Goal: Transaction & Acquisition: Purchase product/service

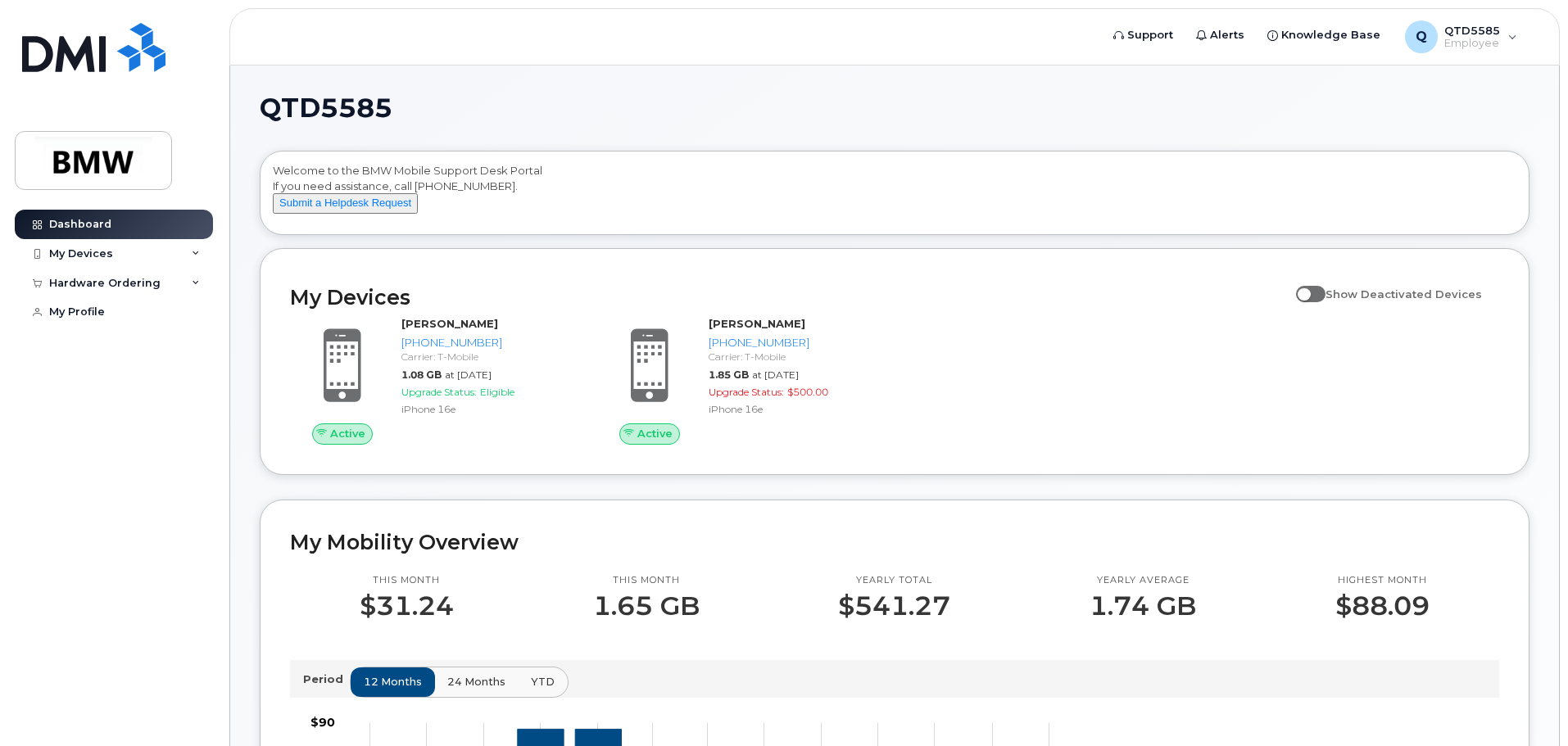
click at [1326, 302] on span at bounding box center [1311, 294] width 30 height 17
click at [1309, 291] on input "Show Deactivated Devices" at bounding box center [1302, 284] width 13 height 13
click at [1326, 302] on span at bounding box center [1311, 294] width 30 height 17
click at [1309, 291] on input "Show Deactivated Devices" at bounding box center [1302, 284] width 13 height 13
checkbox input "false"
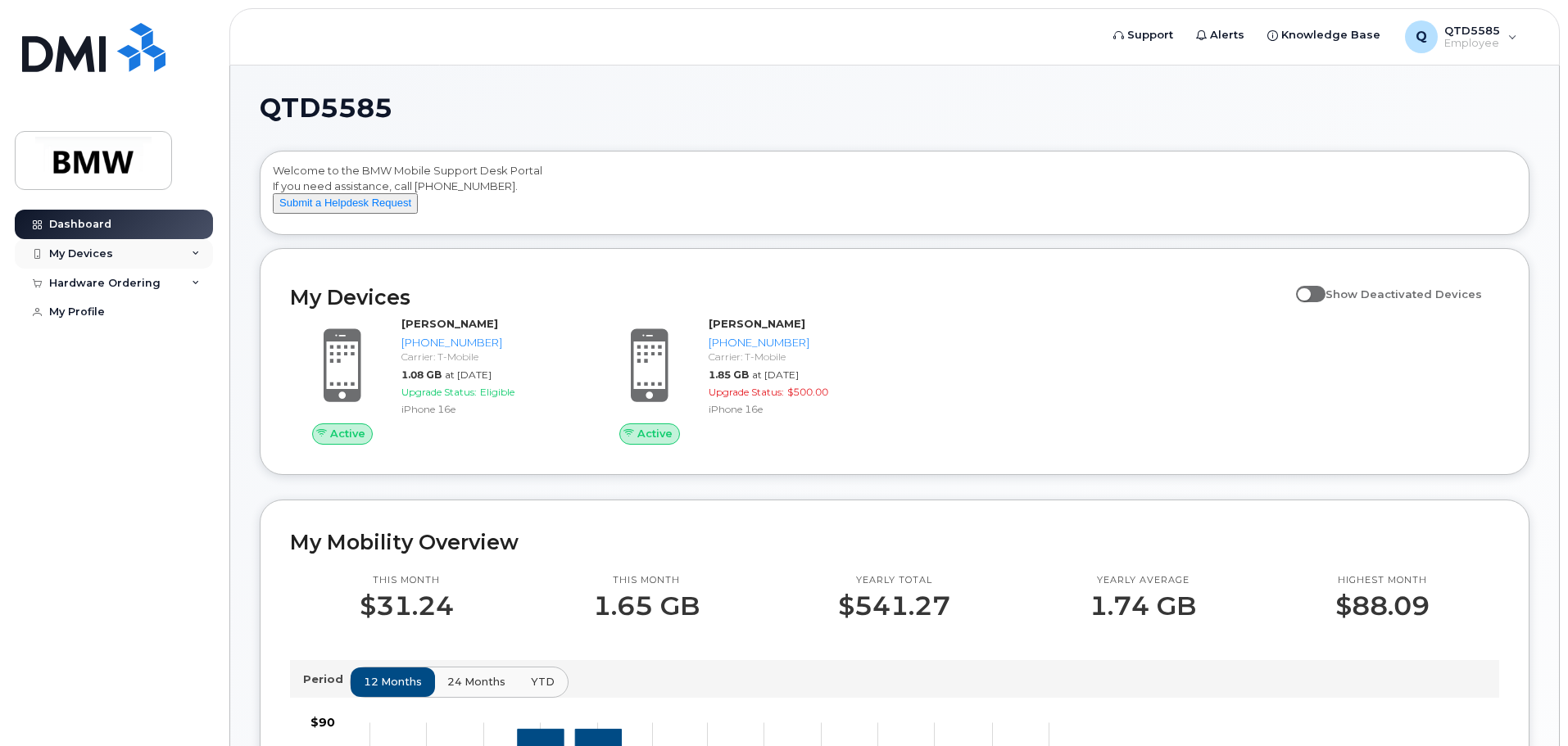
click at [193, 252] on icon at bounding box center [195, 254] width 8 height 8
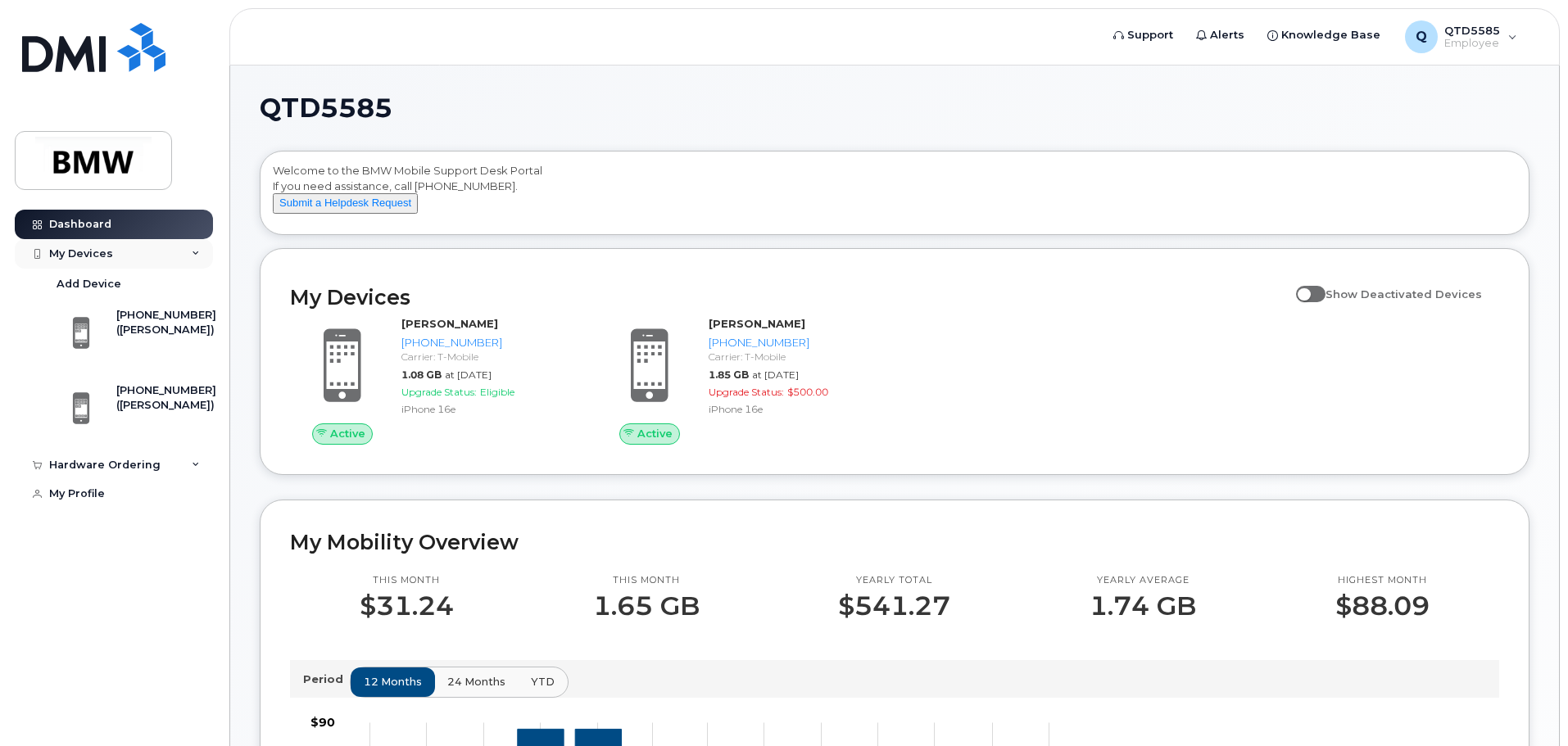
click at [193, 252] on icon at bounding box center [195, 254] width 8 height 8
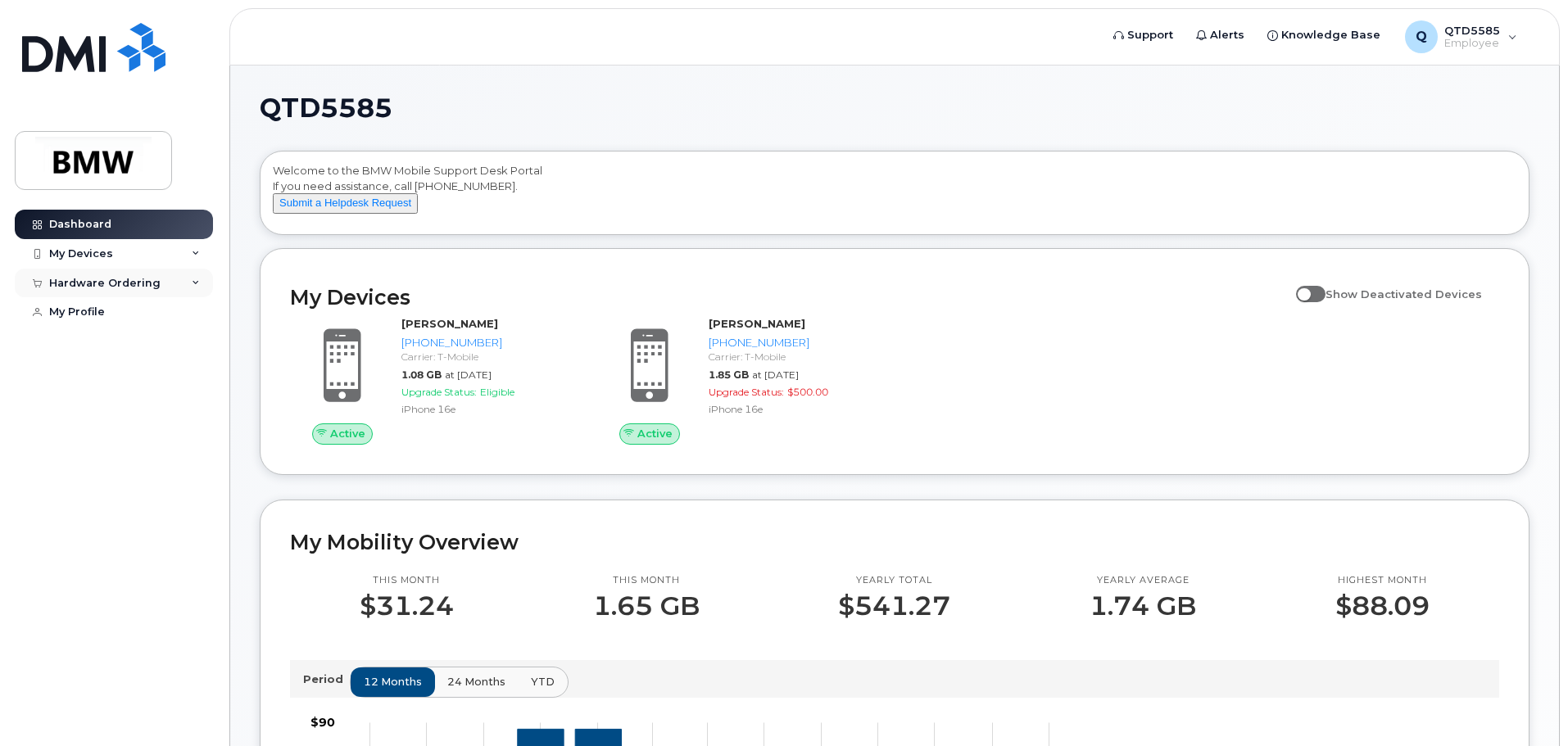
click at [156, 280] on div "Hardware Ordering" at bounding box center [114, 283] width 198 height 30
click at [121, 342] on link "New Order" at bounding box center [128, 344] width 169 height 31
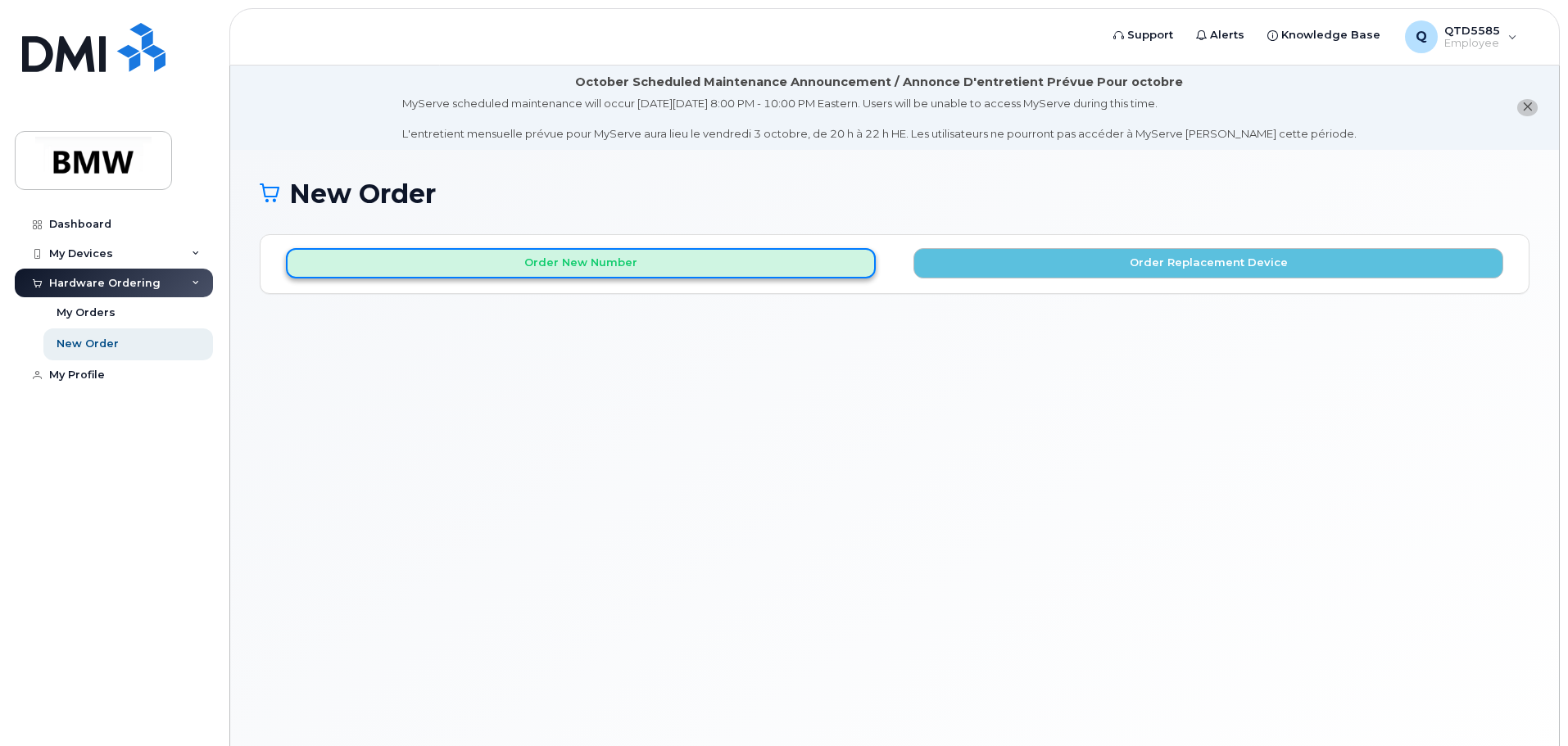
click at [603, 258] on button "Order New Number" at bounding box center [581, 264] width 590 height 31
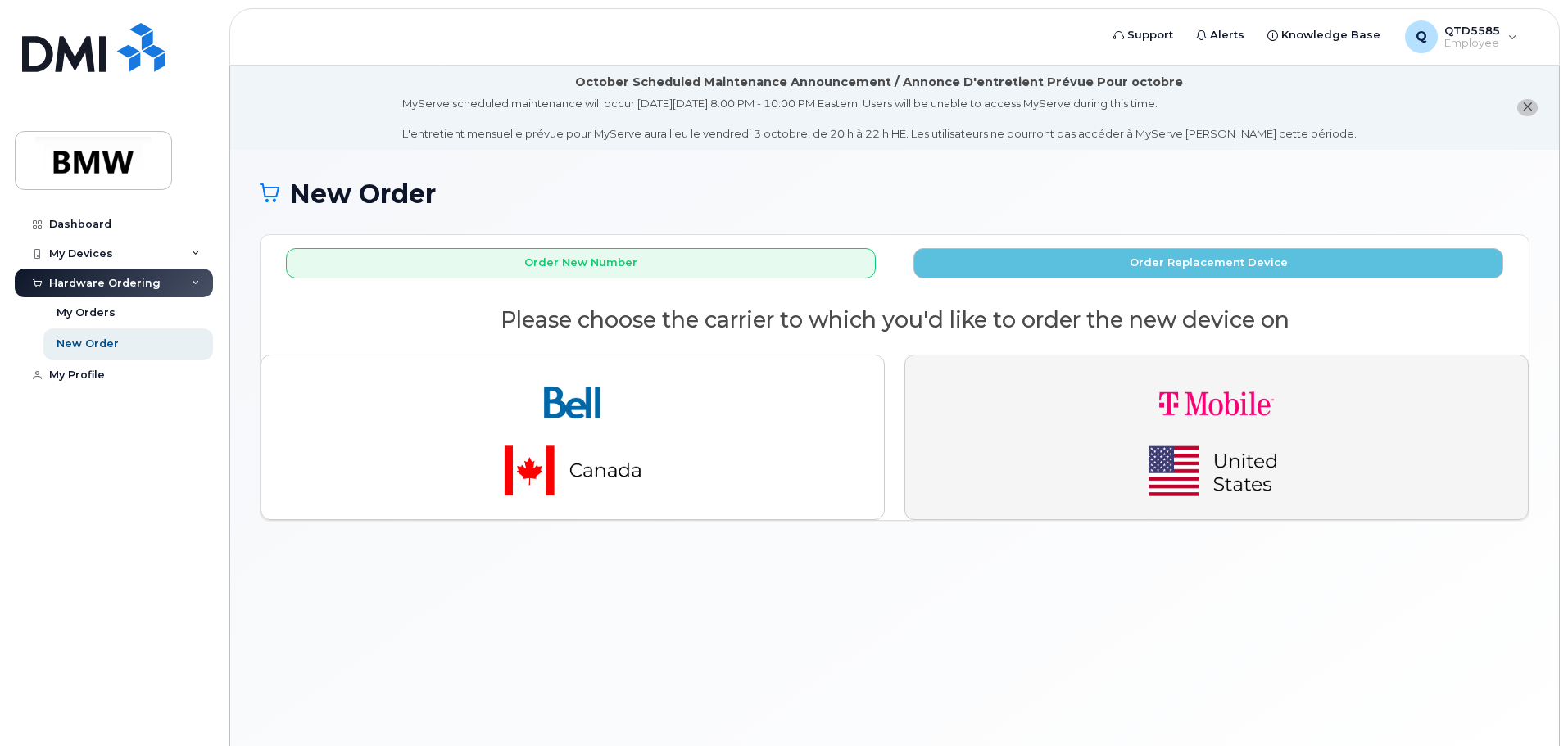
click at [1102, 409] on img "button" at bounding box center [1216, 437] width 229 height 138
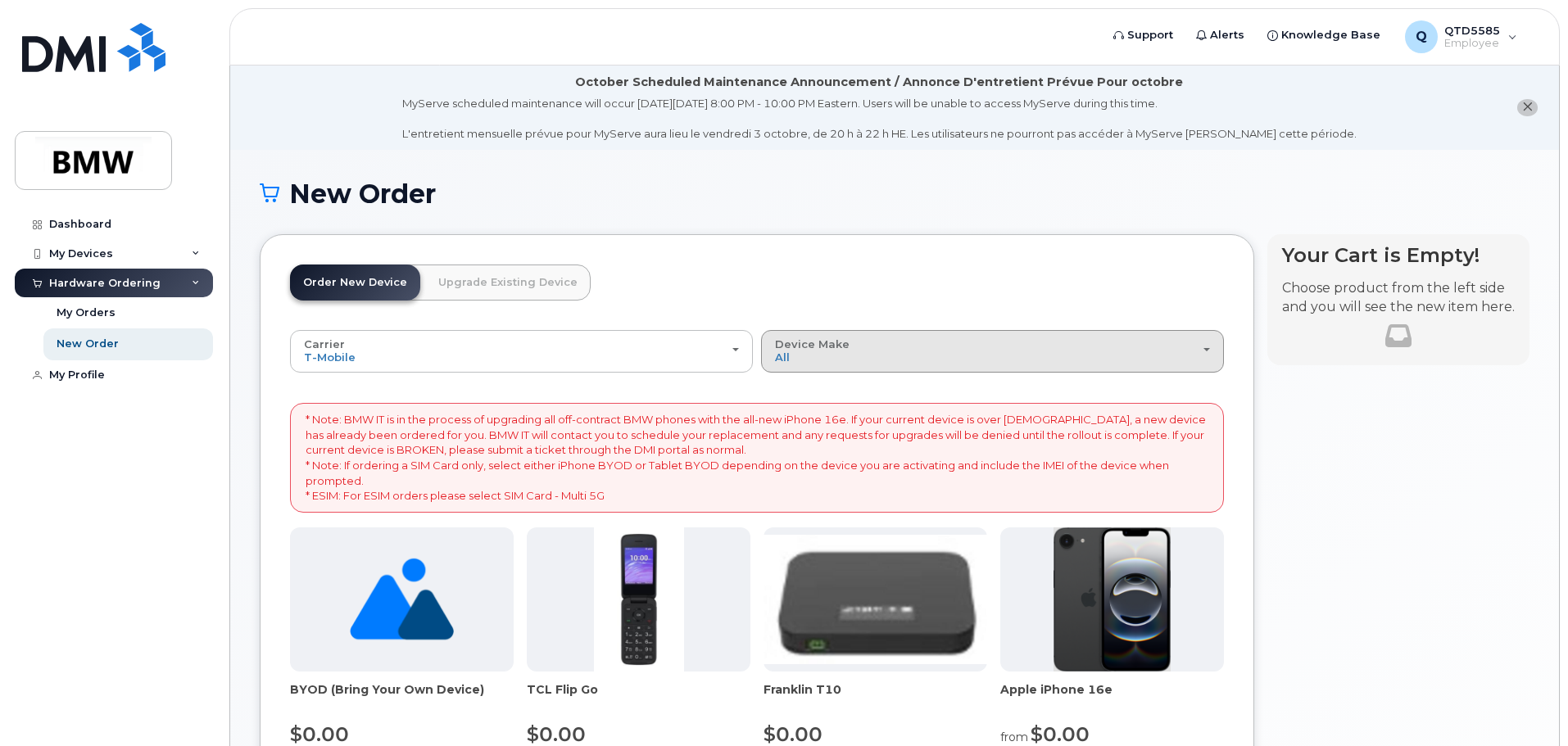
click at [917, 347] on div "Device Make All Cell Phone iPhone Modem" at bounding box center [992, 351] width 435 height 26
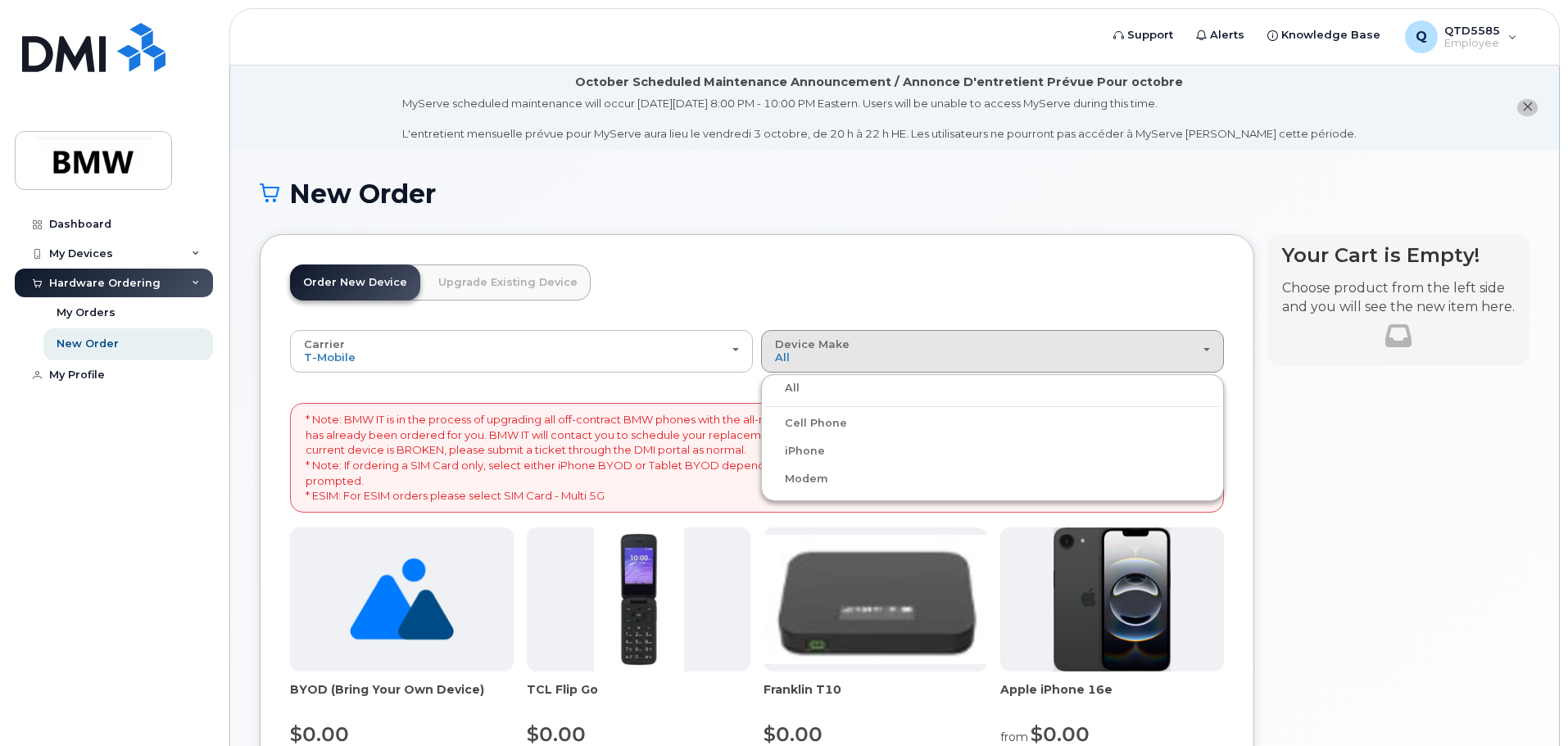
click at [877, 295] on header "Order New Device Upgrade Existing Device Order new device and new line Order ne…" at bounding box center [757, 297] width 934 height 65
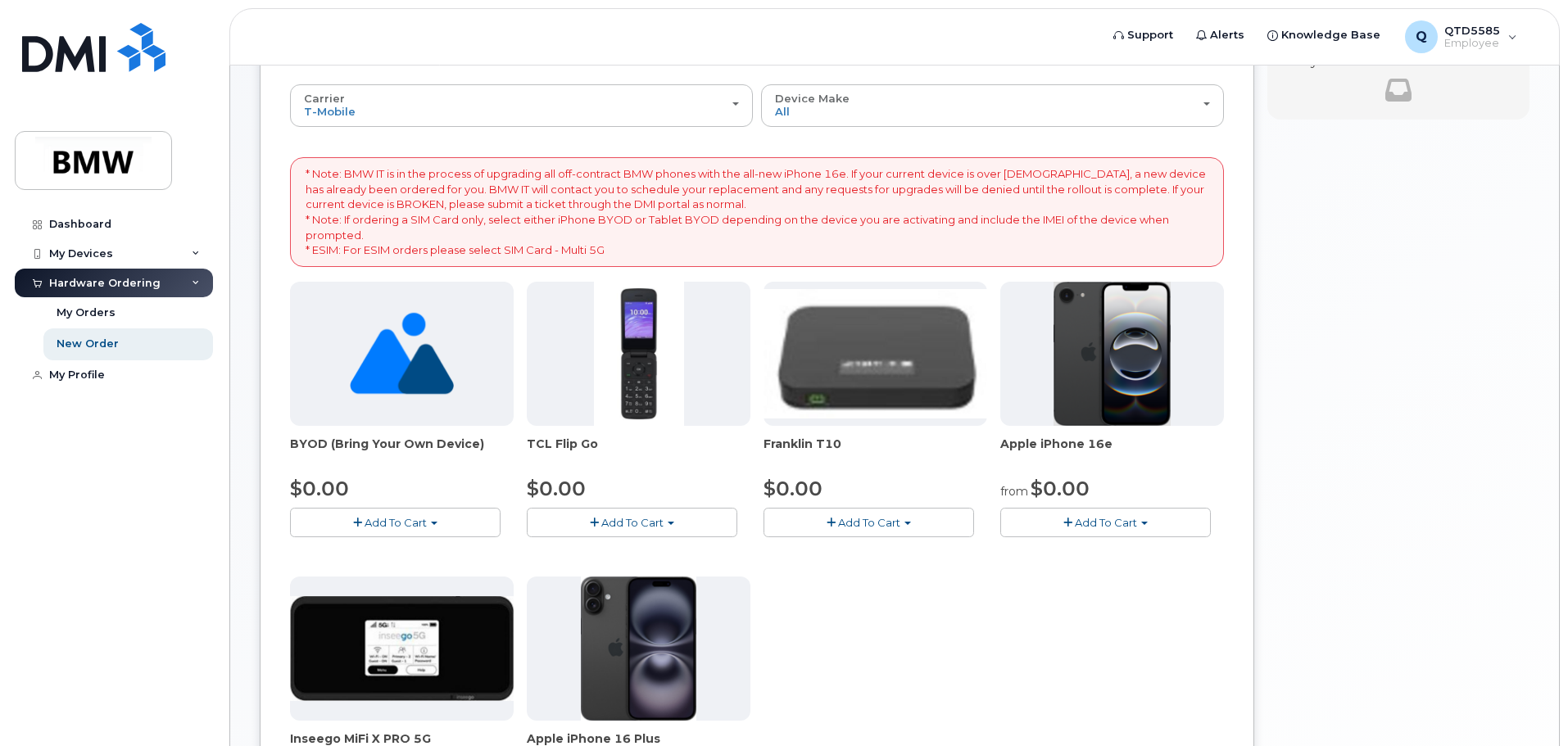
scroll to position [328, 0]
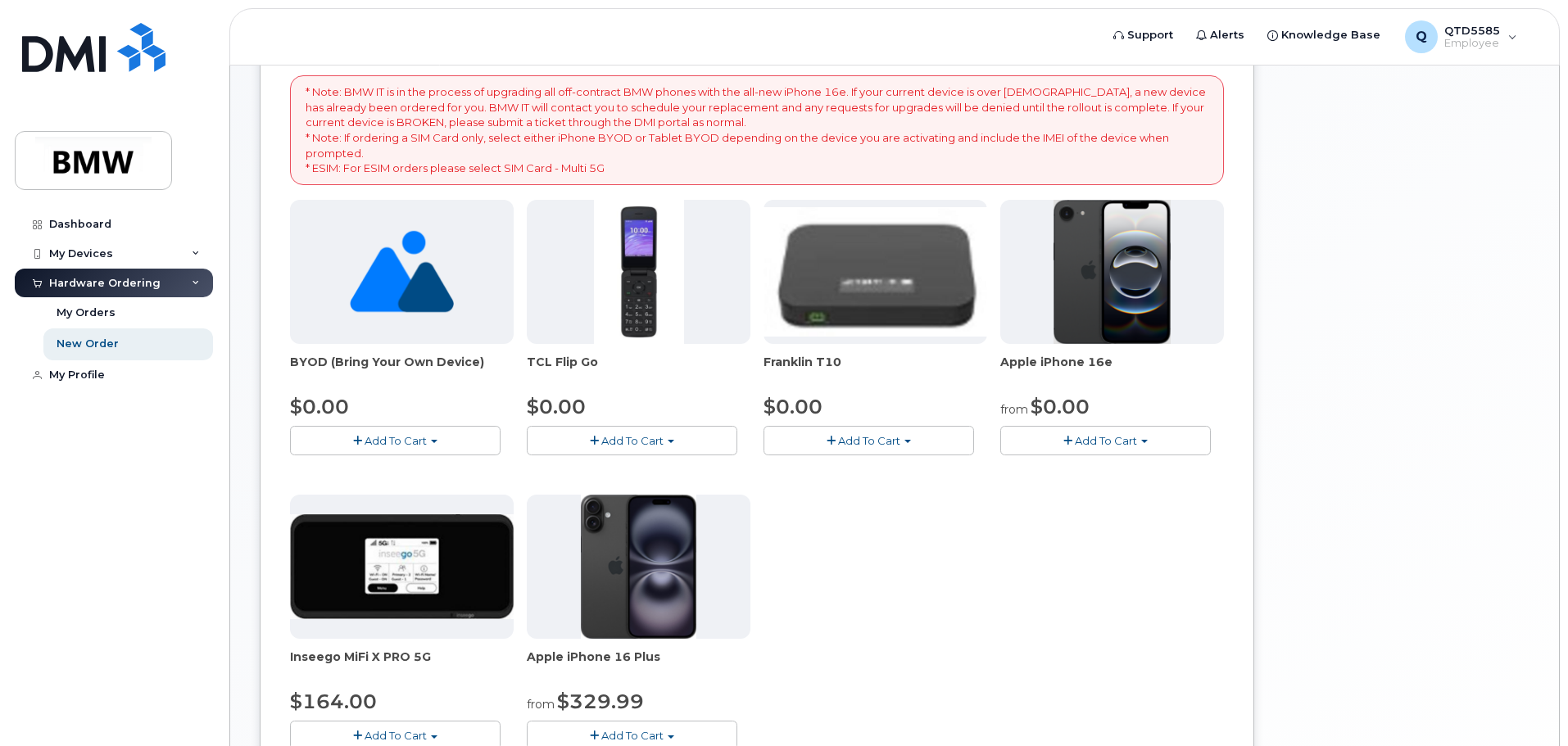
click at [1119, 437] on span "Add To Cart" at bounding box center [1106, 440] width 62 height 13
click at [1125, 469] on link "$0.00 - 30 Month Activation (128GB)" at bounding box center [1123, 471] width 236 height 21
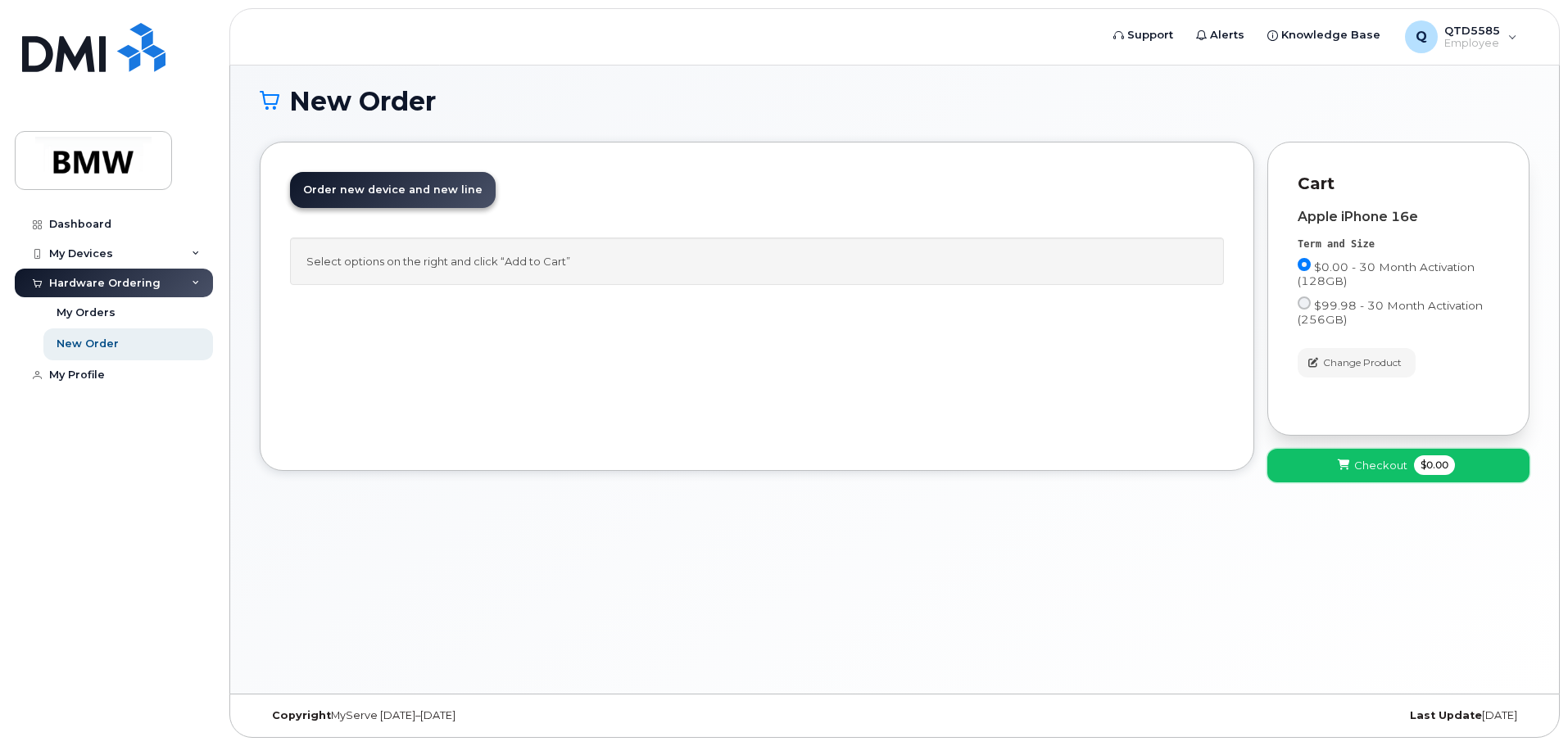
click at [1361, 468] on span "Checkout" at bounding box center [1382, 466] width 54 height 16
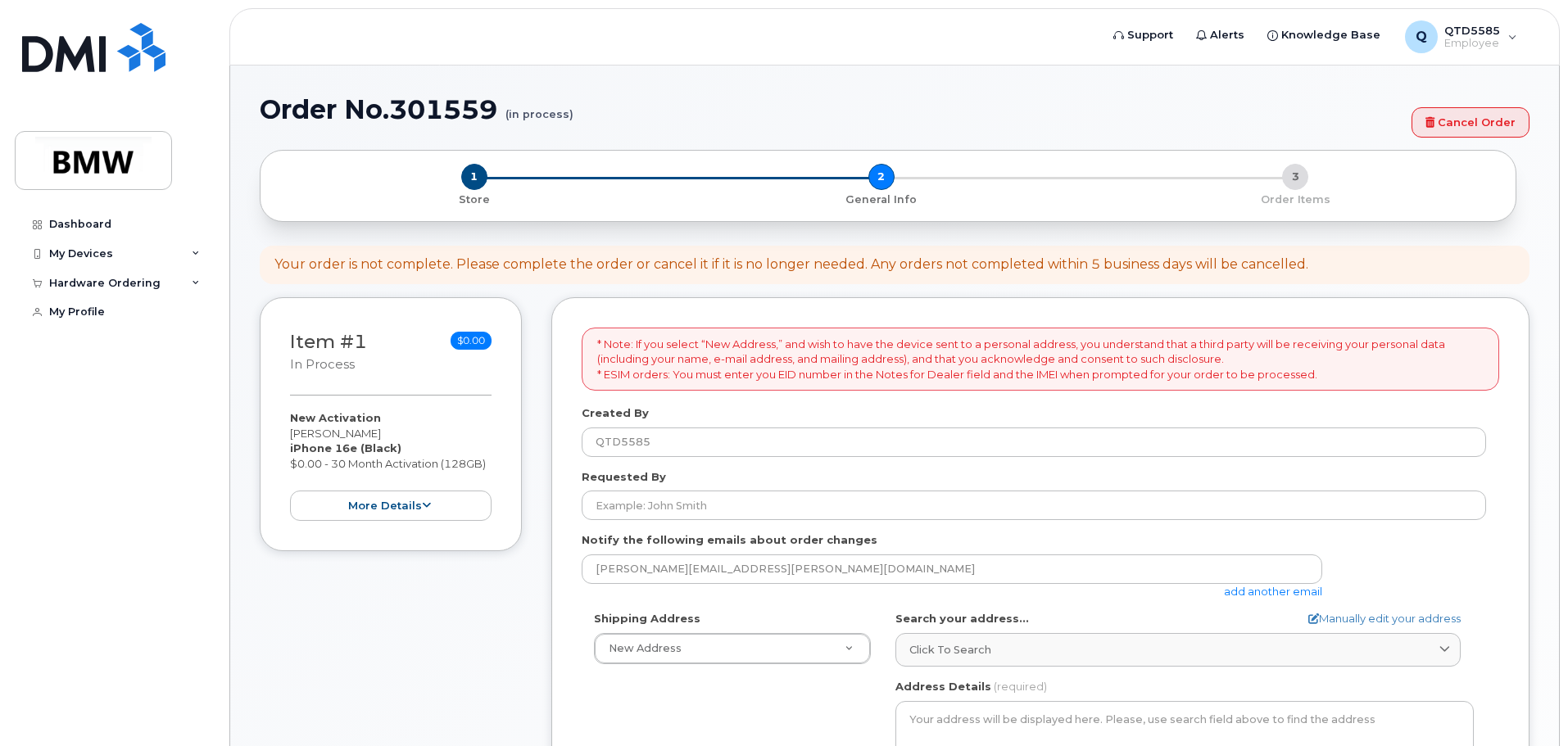
select select
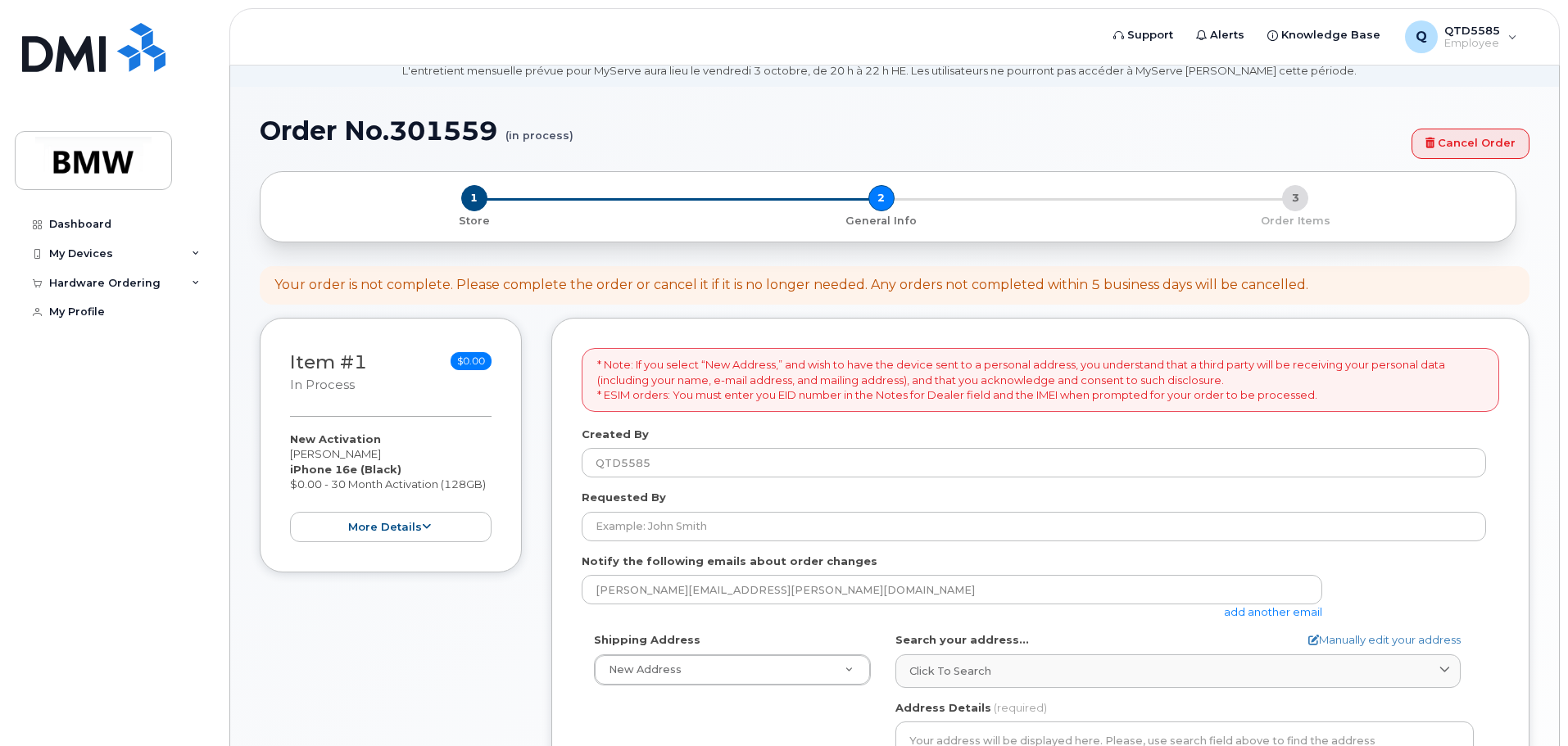
scroll to position [82, 0]
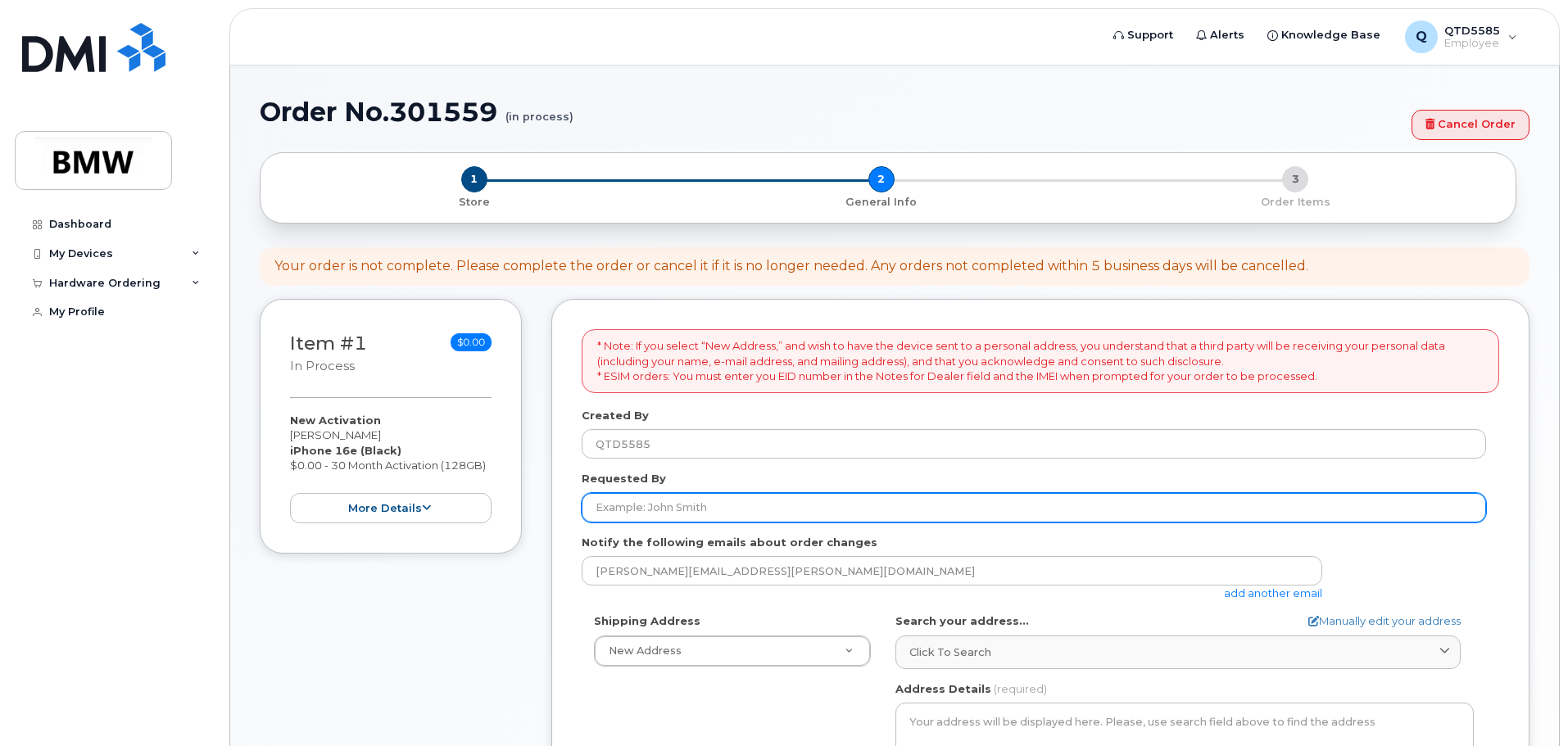
click at [740, 510] on input "Requested By" at bounding box center [1034, 508] width 905 height 30
type input "[PERSON_NAME]"
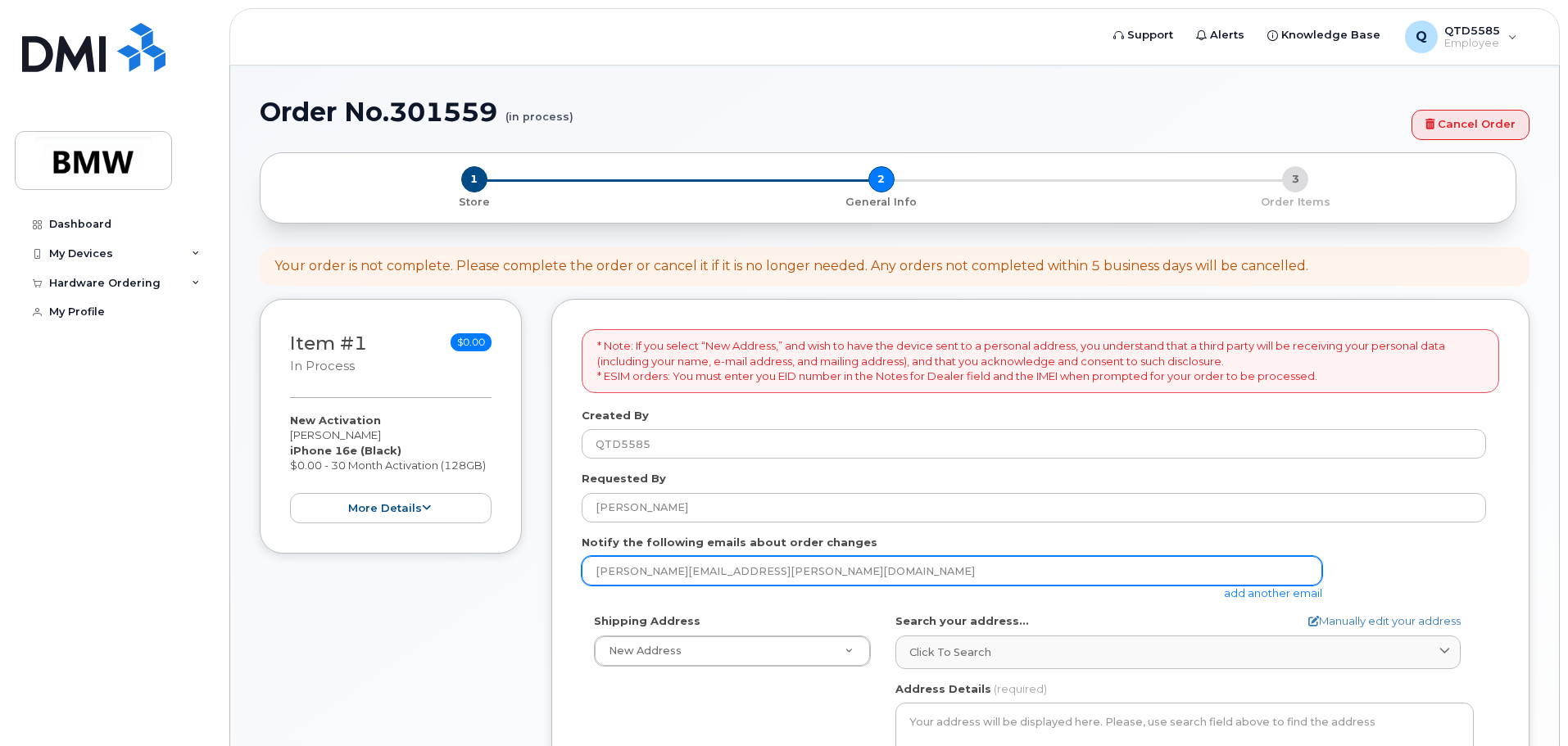
click at [734, 577] on input "robert.bratina@bmwmc.com" at bounding box center [952, 571] width 740 height 30
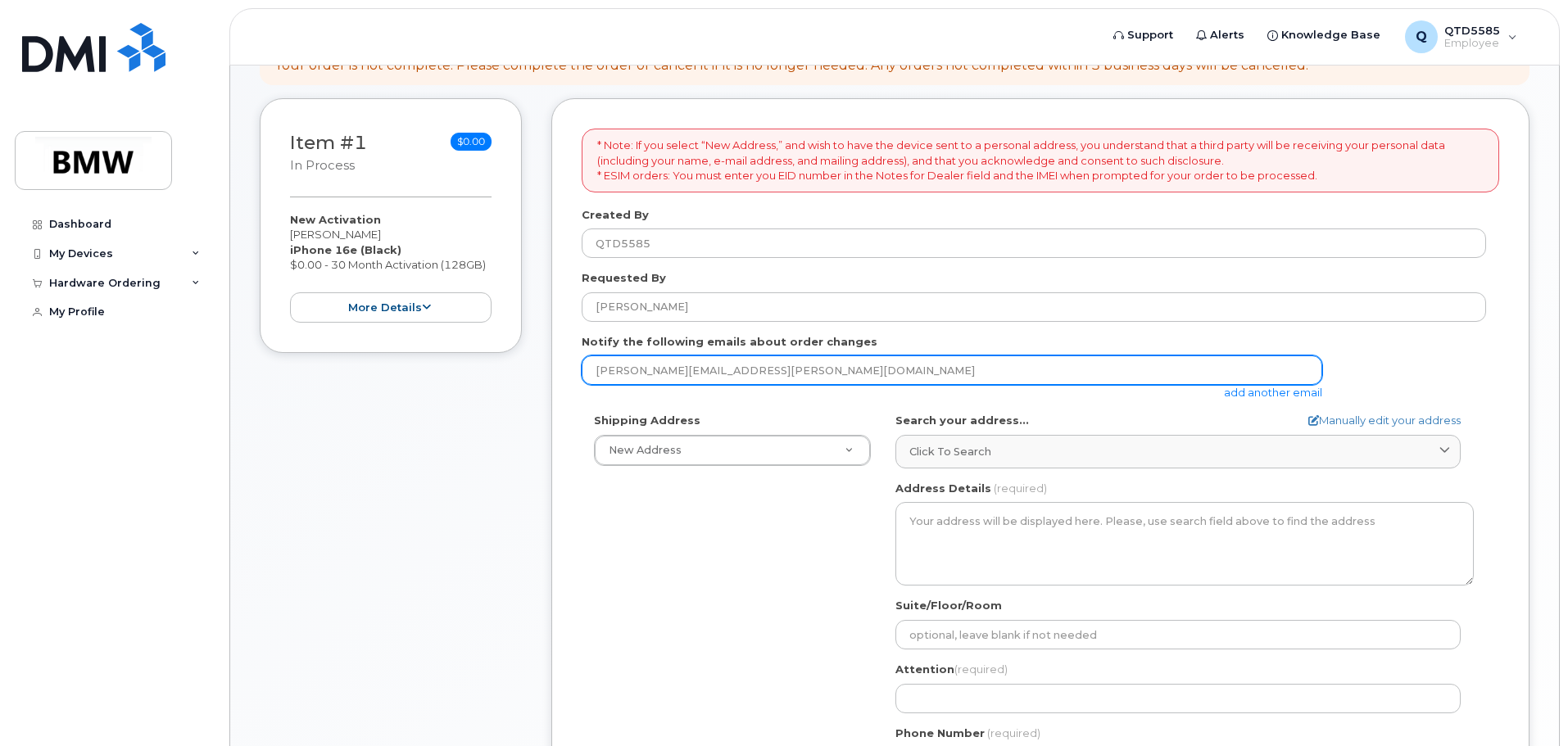
scroll to position [328, 0]
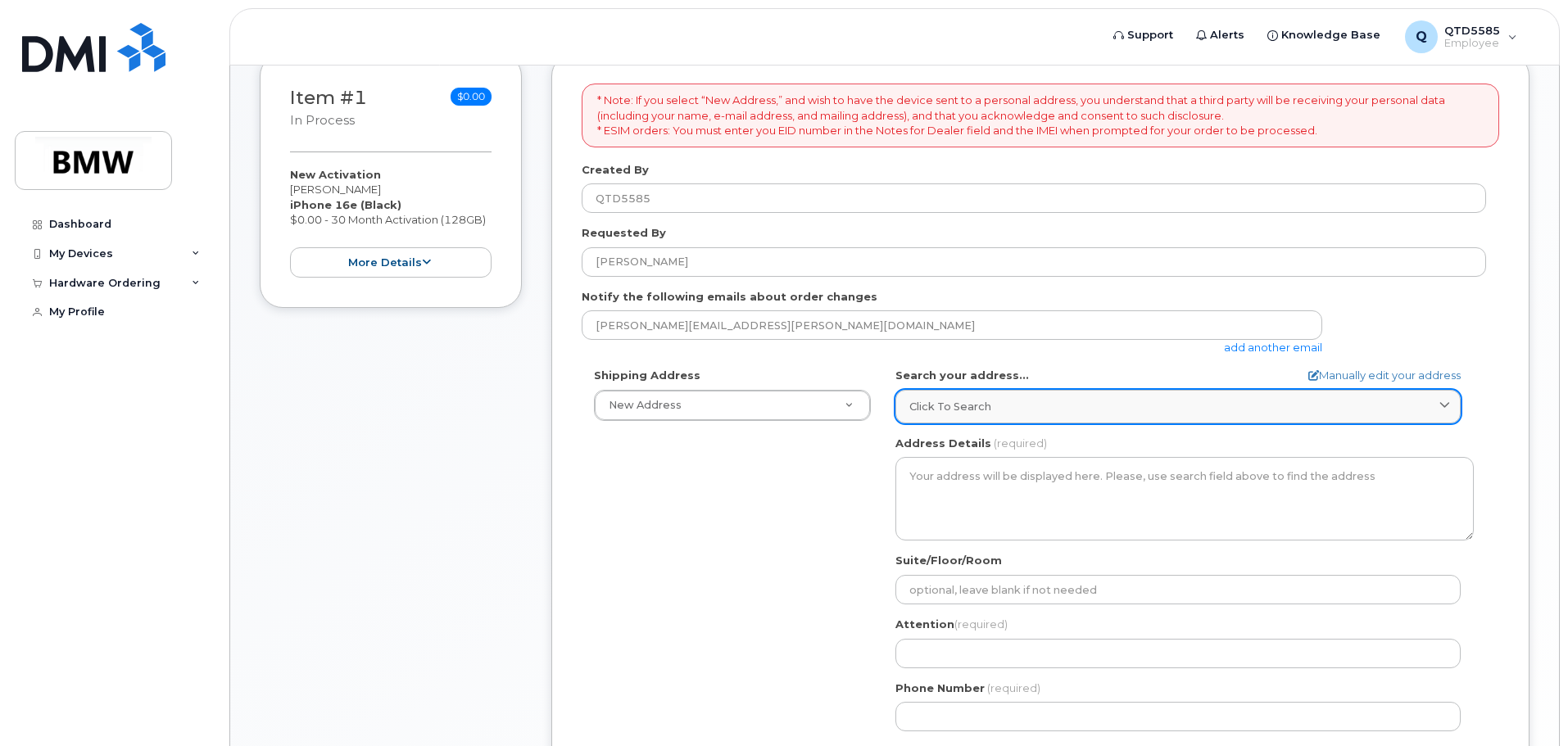
click at [955, 402] on span "Click to search" at bounding box center [951, 407] width 82 height 16
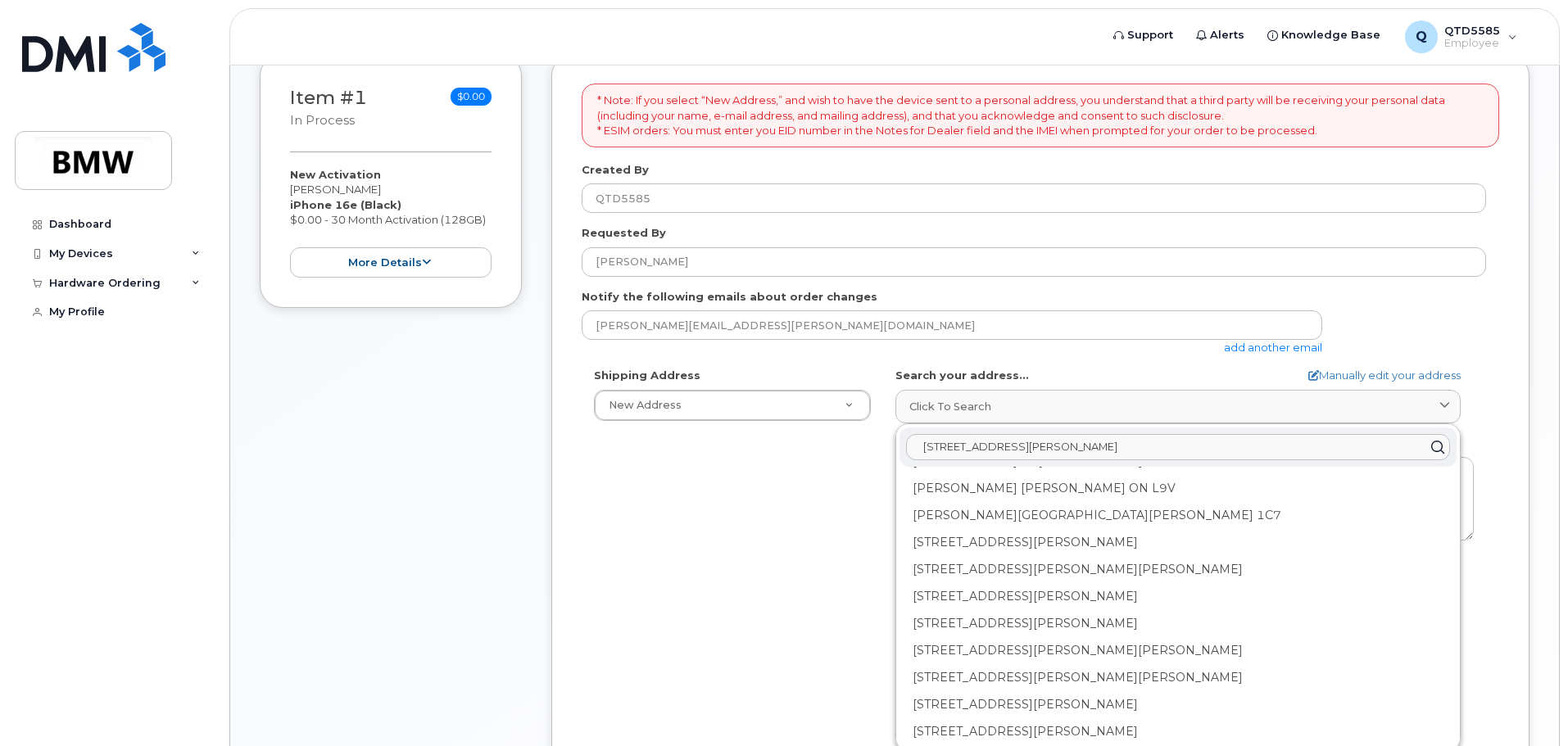
scroll to position [82, 0]
click at [952, 447] on input "190 jamie barnett drive" at bounding box center [1177, 447] width 544 height 26
click at [988, 447] on input "190 Jamie barnett drive" at bounding box center [1177, 447] width 544 height 26
click at [1034, 451] on input "190 Jamie Barnett drive" at bounding box center [1177, 447] width 544 height 26
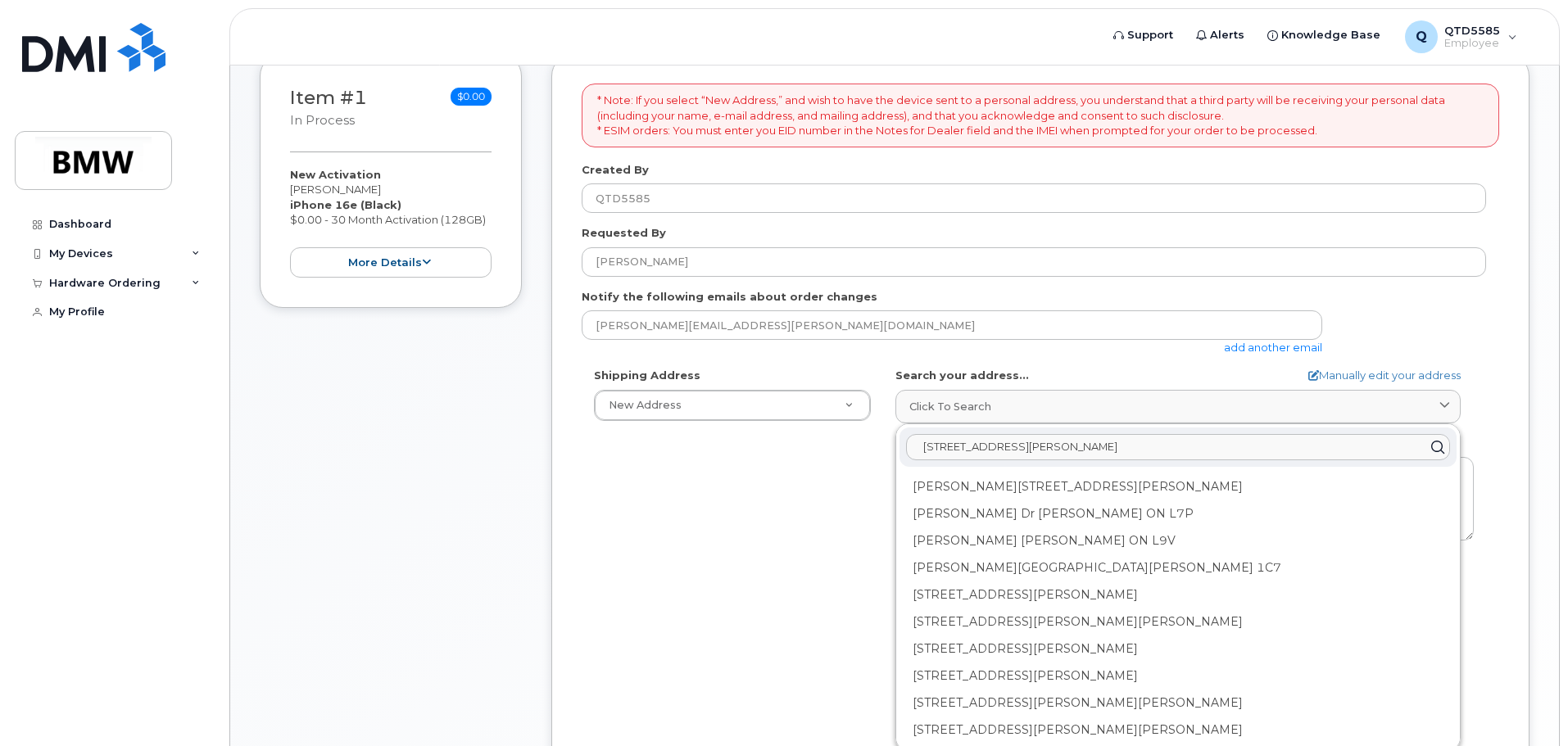
click at [1099, 447] on input "190 Jamie Barnett Drive" at bounding box center [1177, 447] width 544 height 26
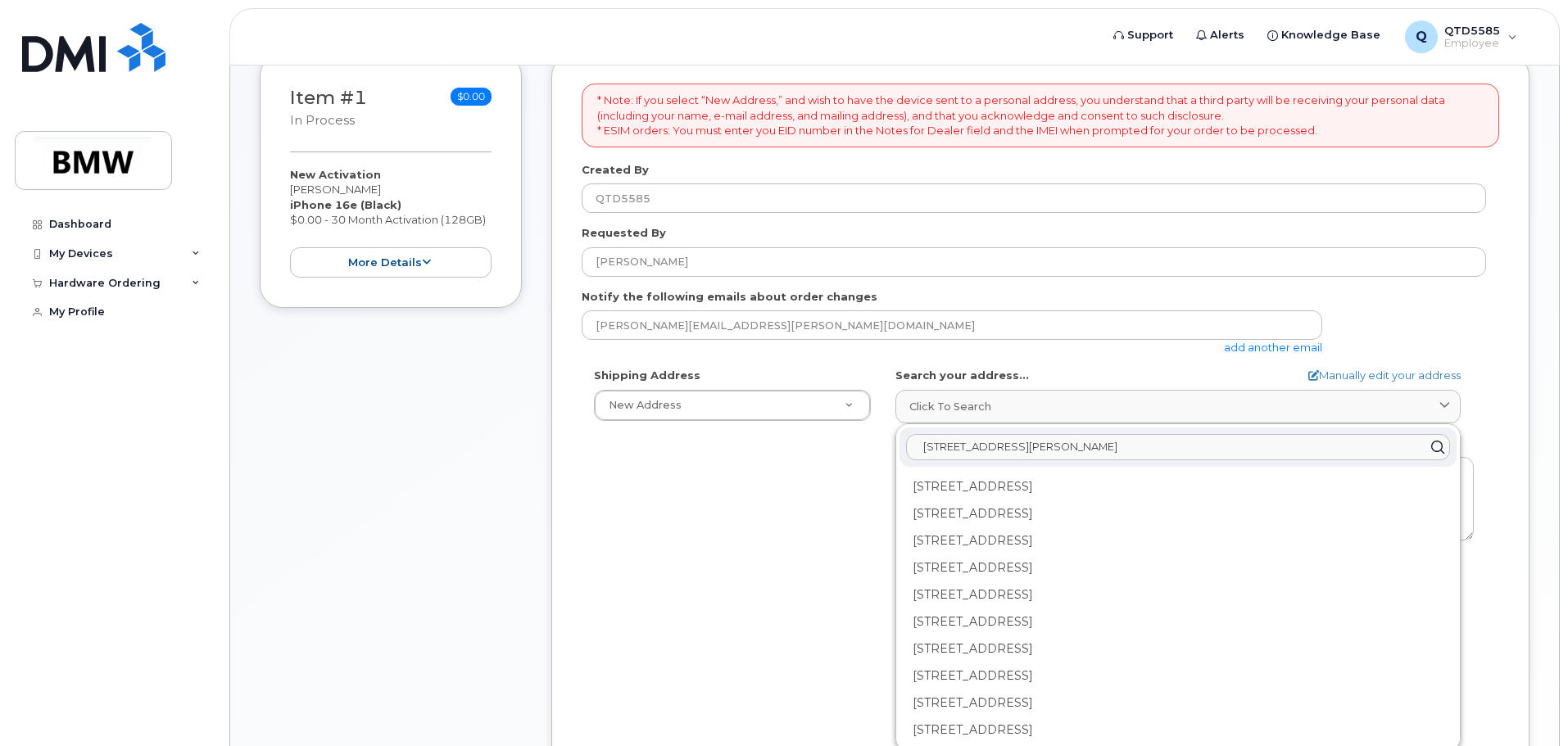
type input "190 Jamie Barnett Drive Boiling Springs SC 29316"
click at [791, 535] on div "Shipping Address New Address New Address 190 Jamie Barnett Drive BMW MC Plant B…" at bounding box center [1034, 555] width 905 height 375
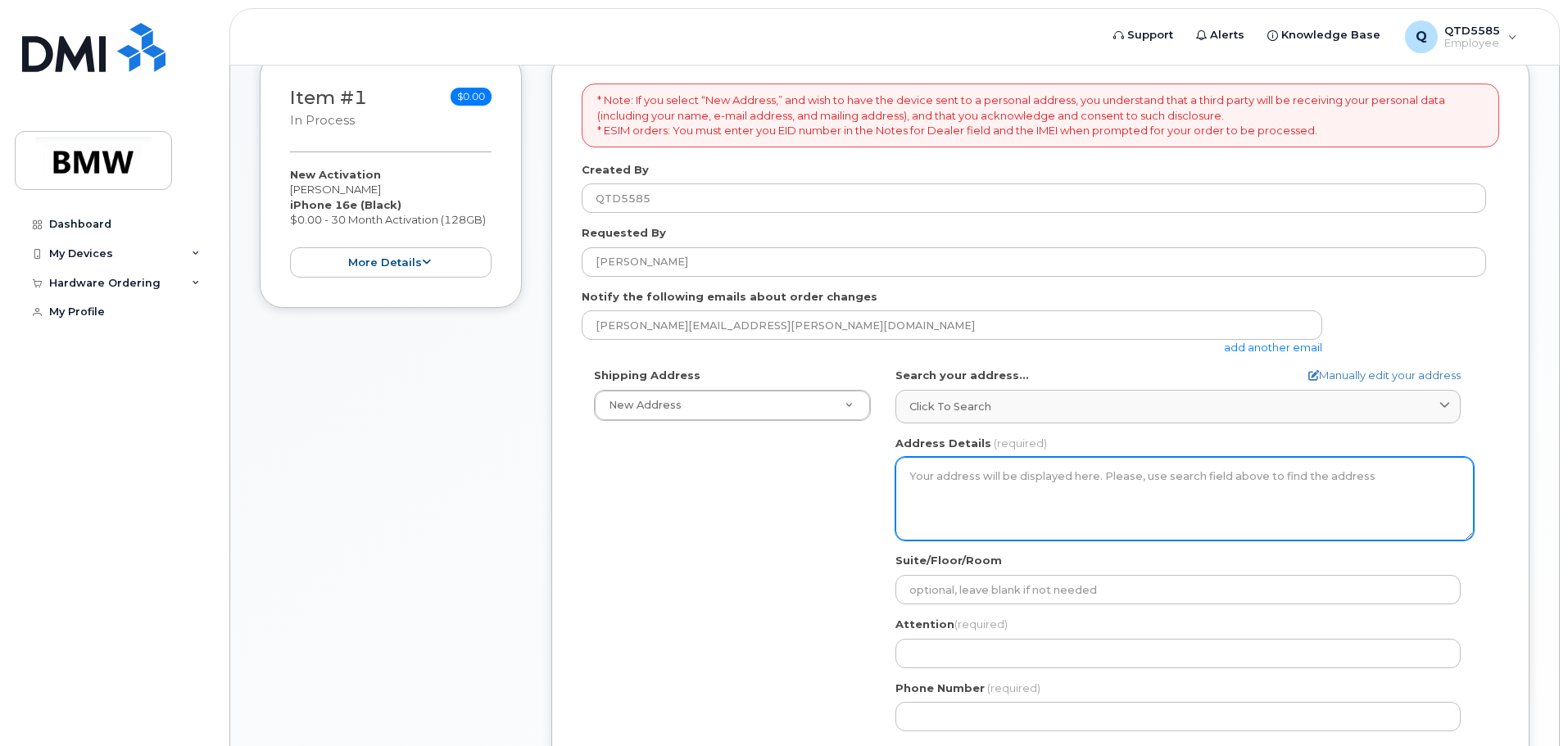
click at [1057, 488] on textarea "Address Details" at bounding box center [1185, 498] width 579 height 83
click at [1034, 480] on textarea "Address Details" at bounding box center [1185, 498] width 579 height 83
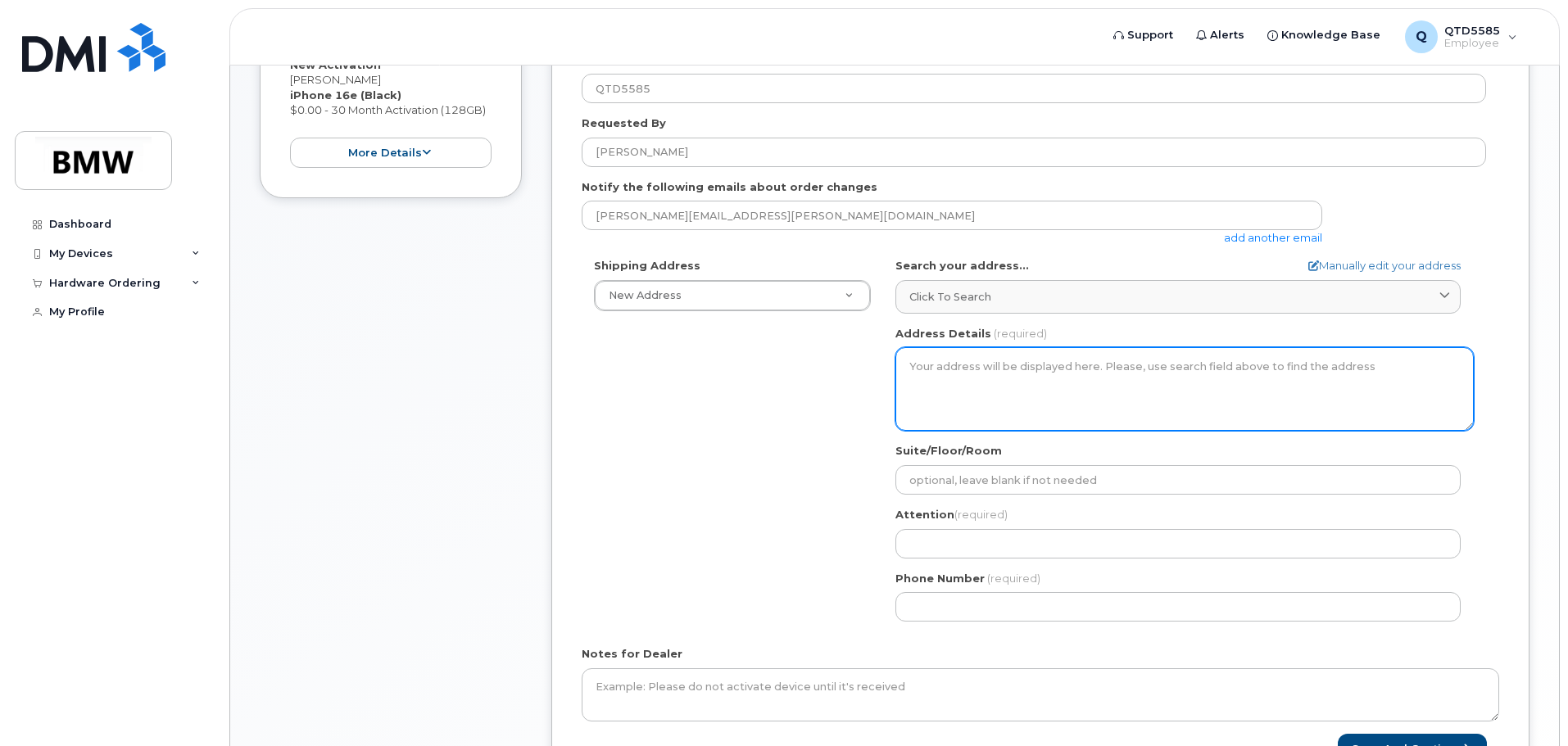
scroll to position [409, 0]
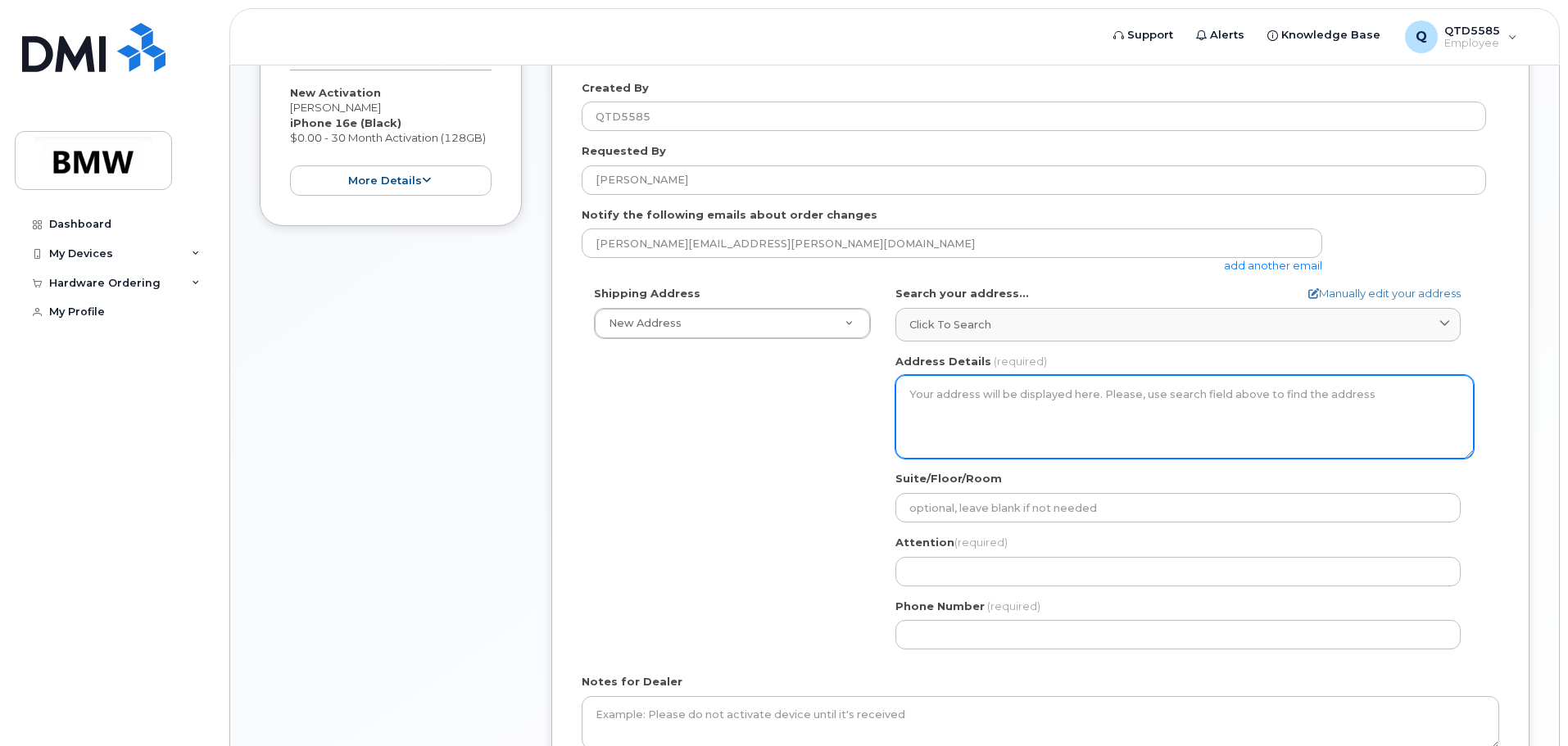
click at [991, 399] on textarea "Address Details" at bounding box center [1185, 417] width 579 height 83
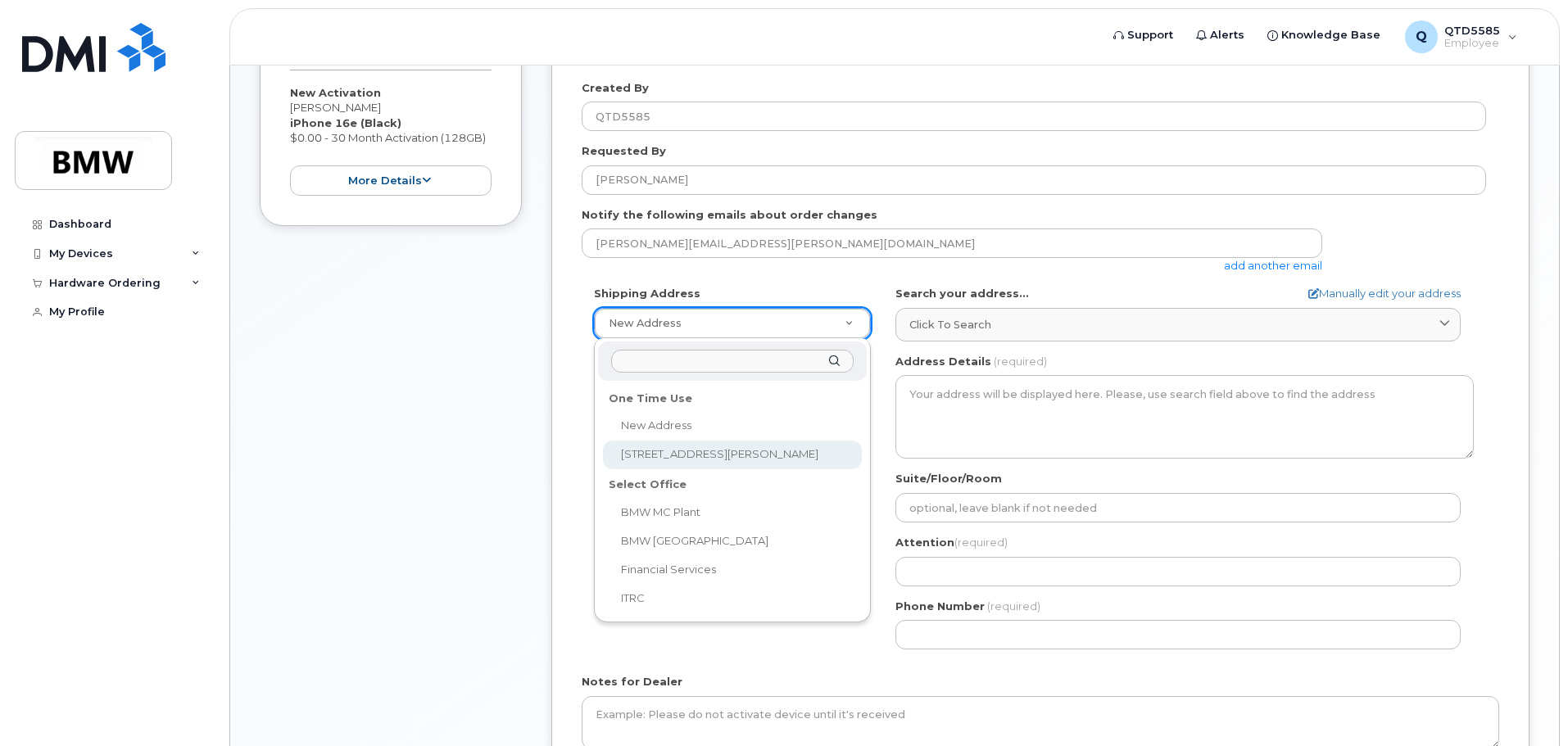
select select "190 Jamie Barnett Drive"
type input "[PERSON_NAME]"
type input "7177126512"
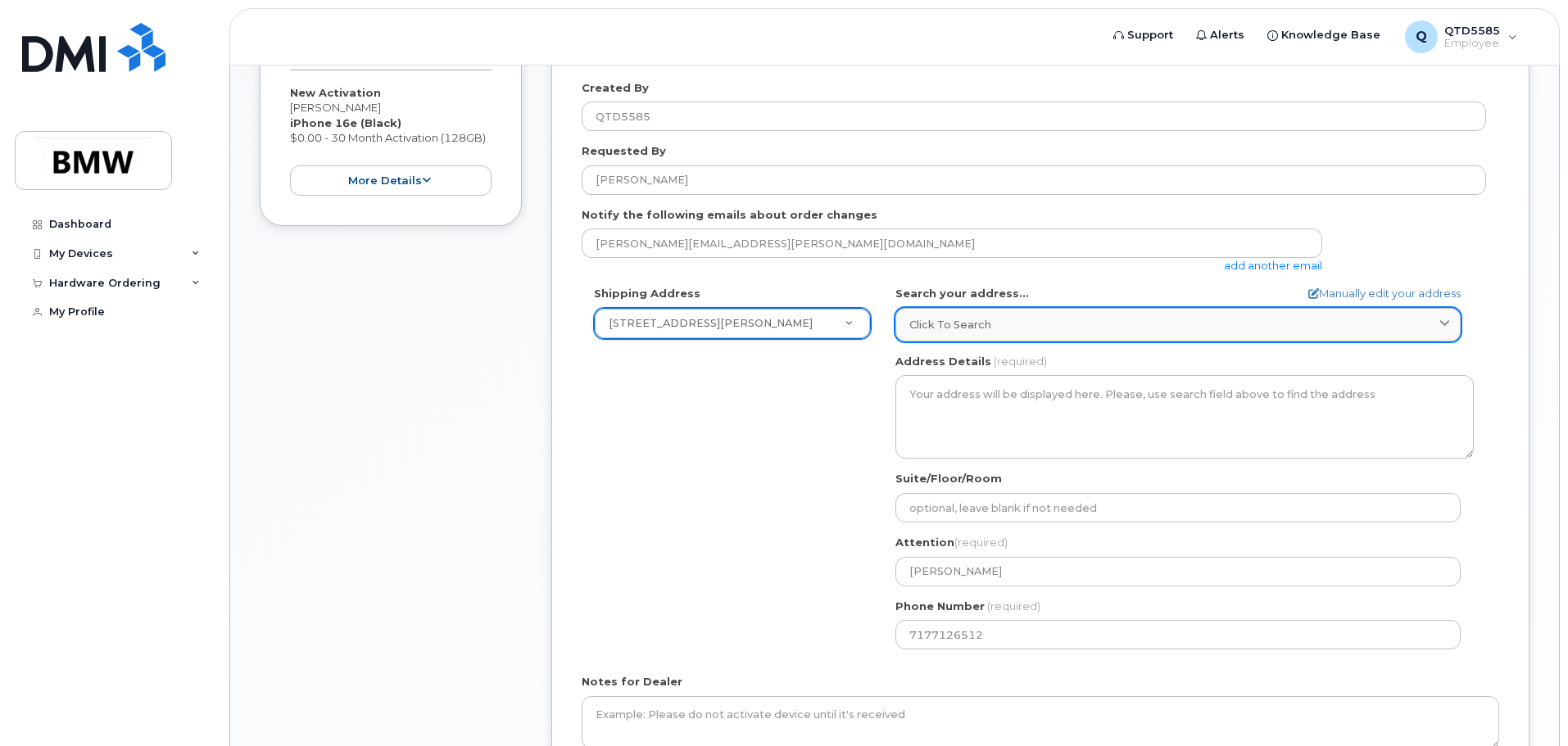
click at [1028, 319] on div "Click to search" at bounding box center [1178, 325] width 537 height 16
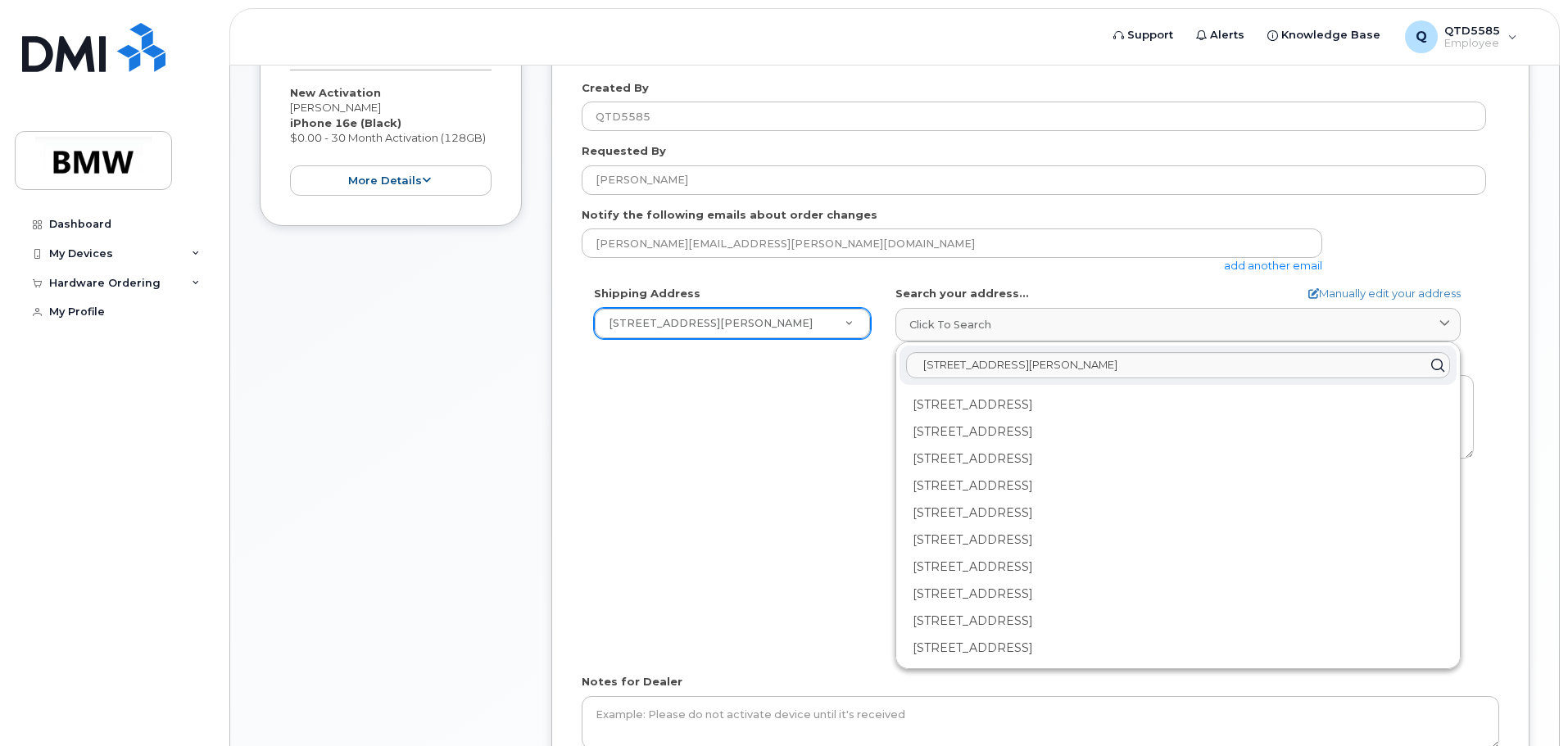
click at [812, 426] on div "Shipping Address 190 Jamie Barnett Drive New Address 190 Jamie Barnett Drive BM…" at bounding box center [1034, 474] width 905 height 375
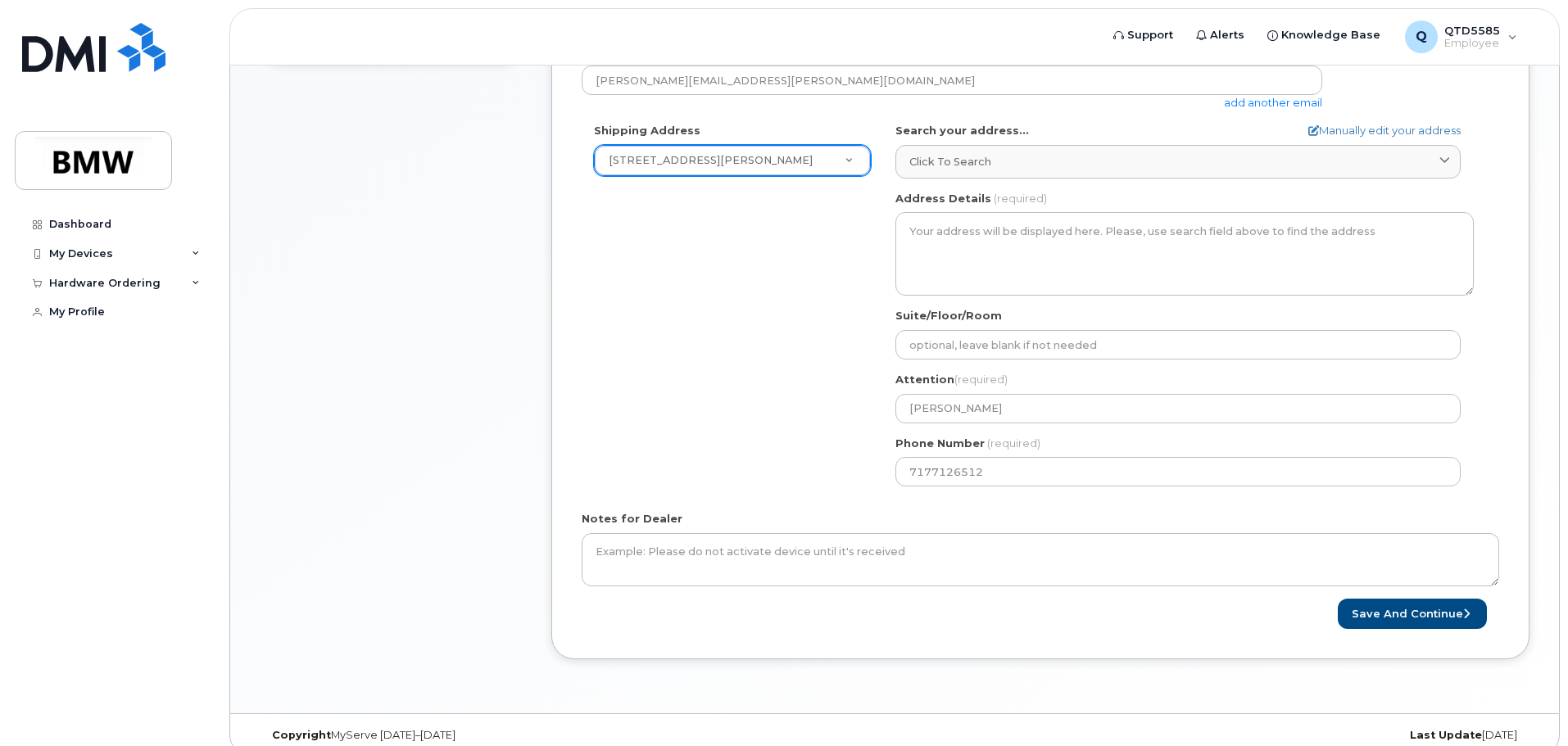
scroll to position [574, 0]
click at [1421, 612] on button "Save and Continue" at bounding box center [1412, 613] width 149 height 31
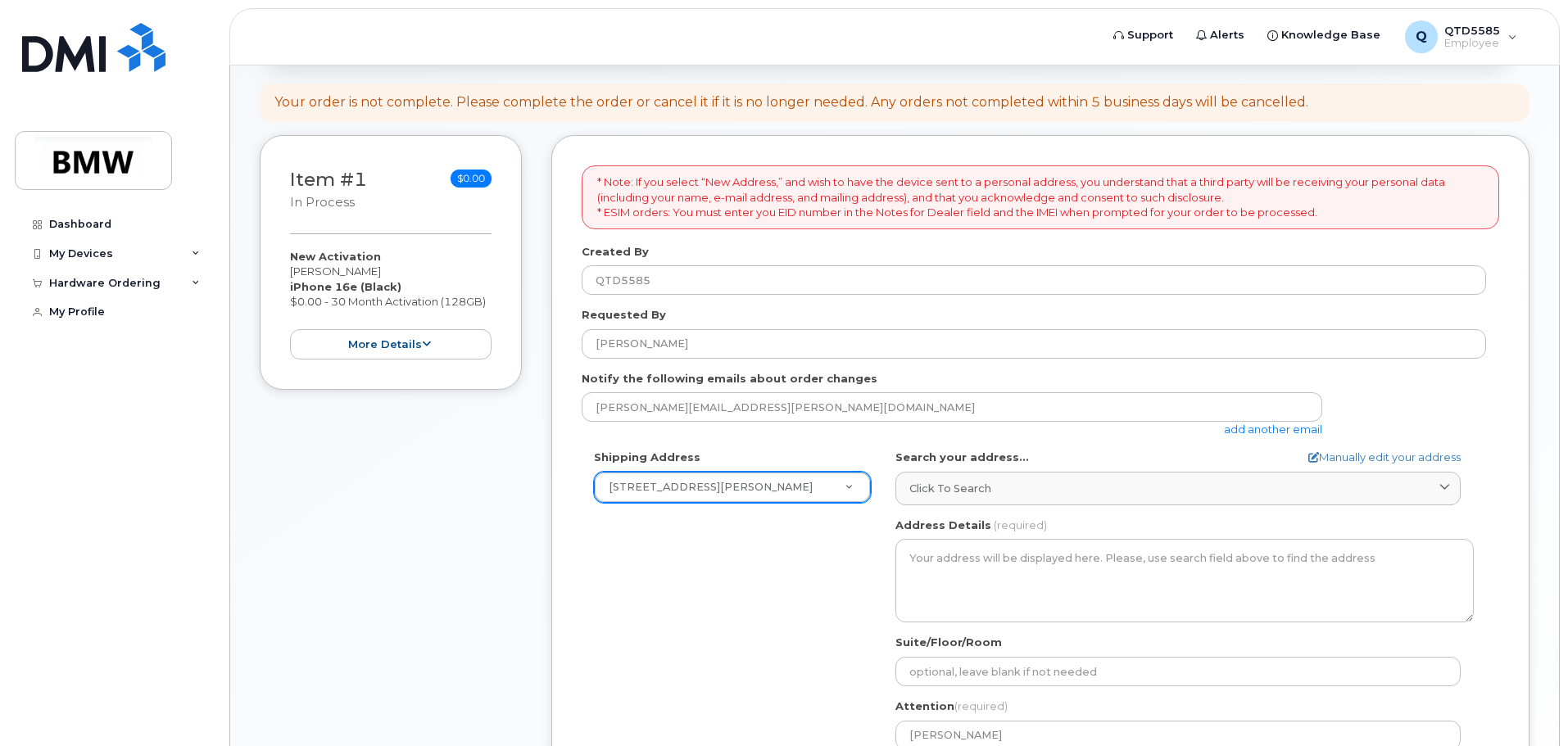
scroll to position [409, 0]
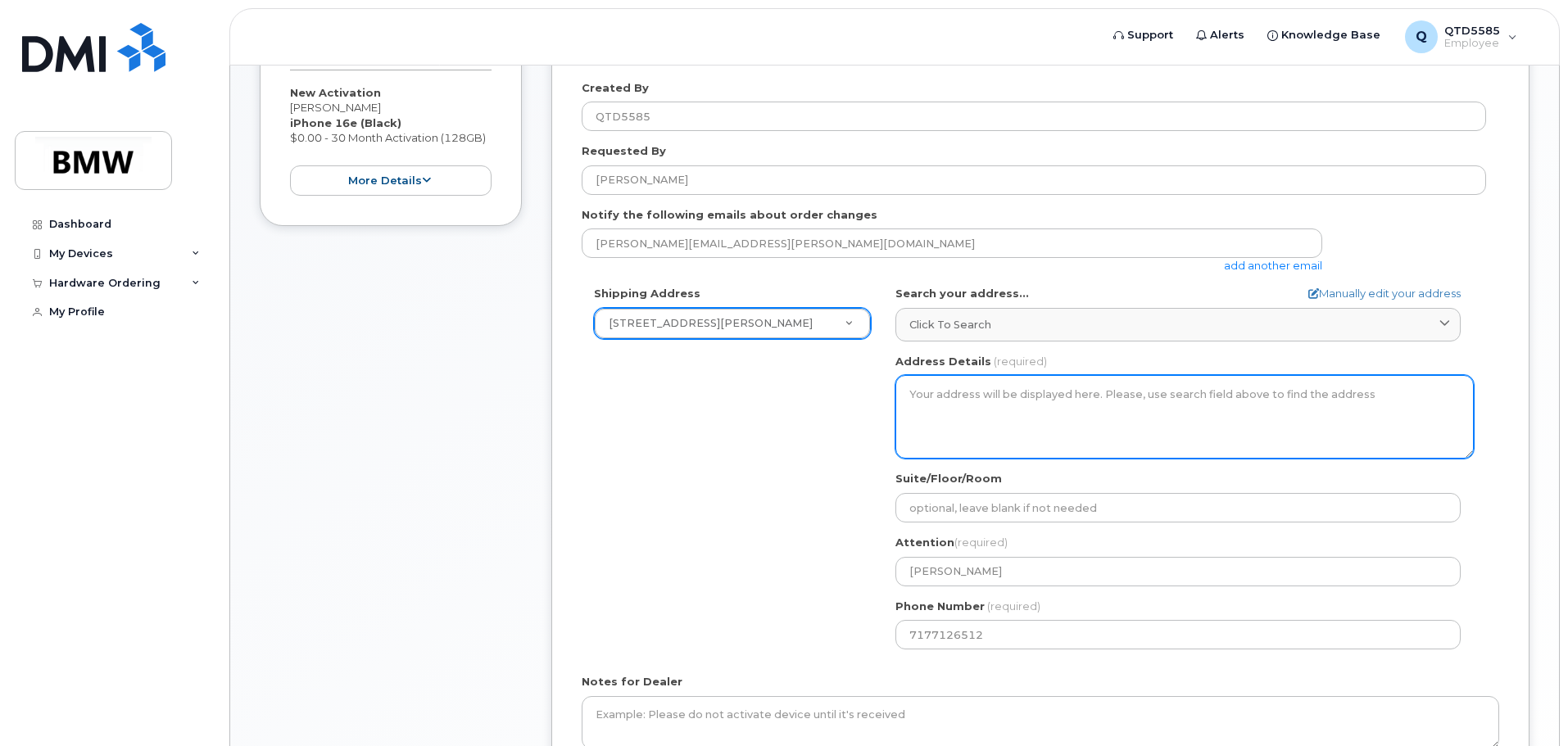
click at [1029, 409] on textarea "Address Details" at bounding box center [1185, 417] width 579 height 83
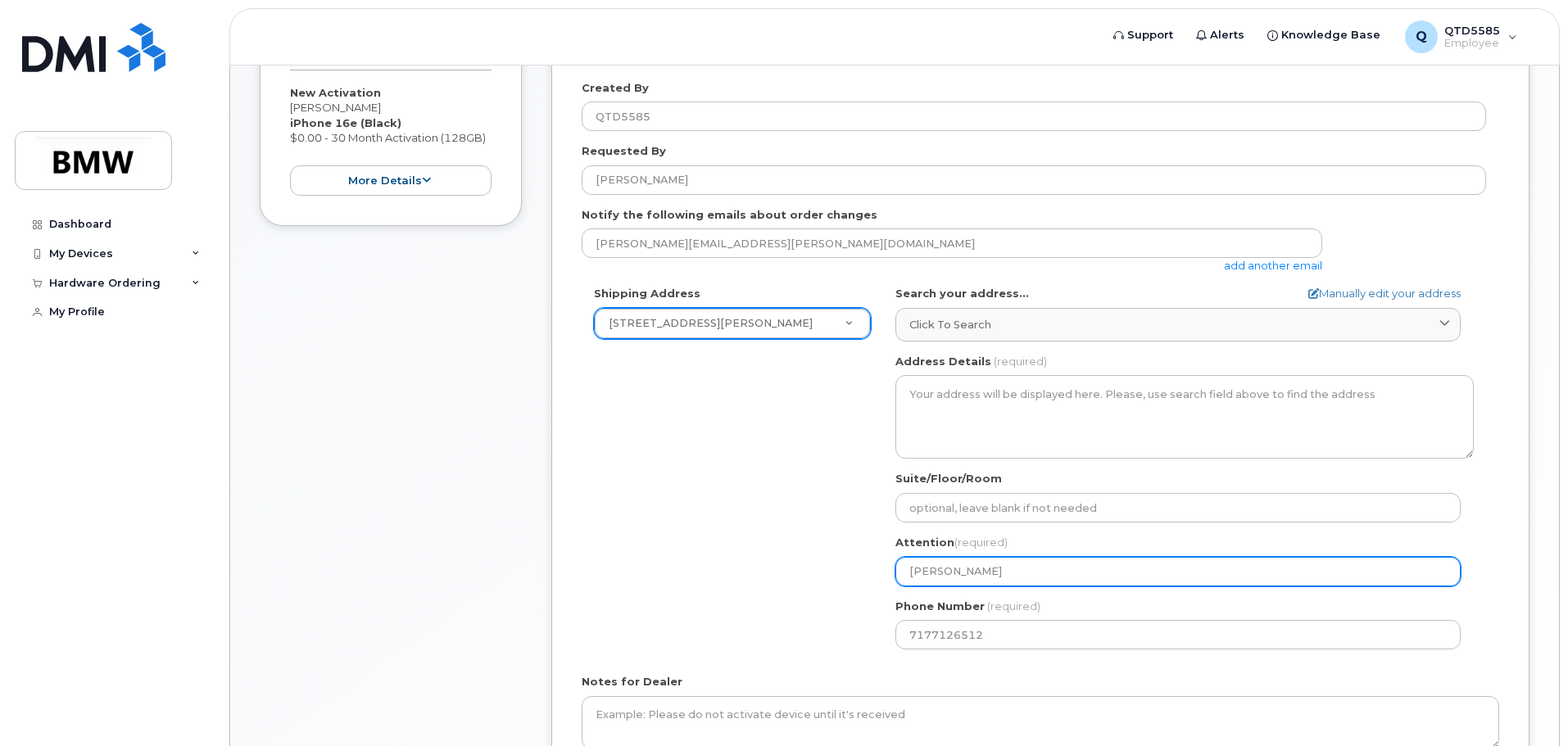
click at [1008, 570] on input "[PERSON_NAME]" at bounding box center [1178, 572] width 565 height 30
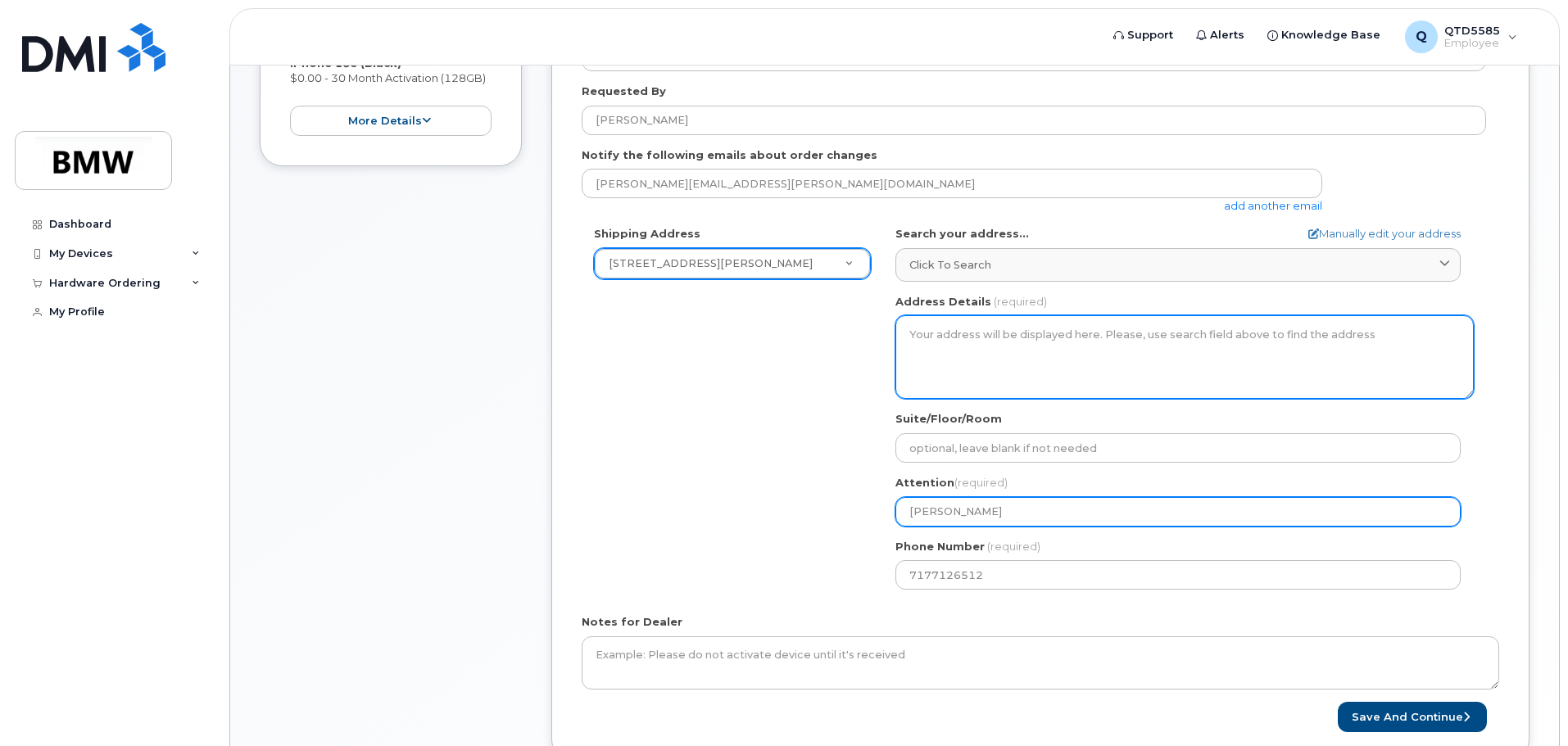
scroll to position [428, 0]
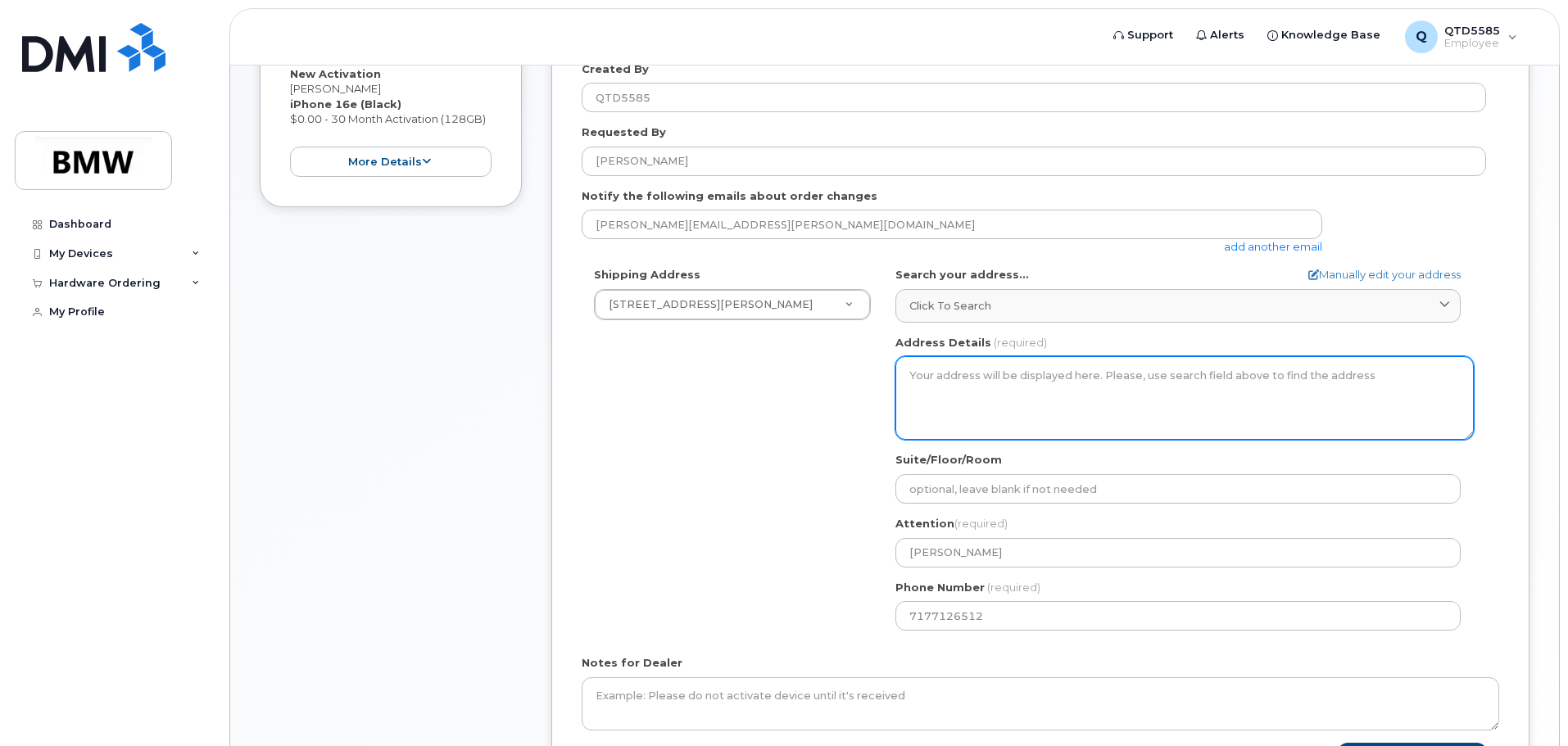
click at [991, 383] on textarea "Address Details" at bounding box center [1185, 398] width 579 height 83
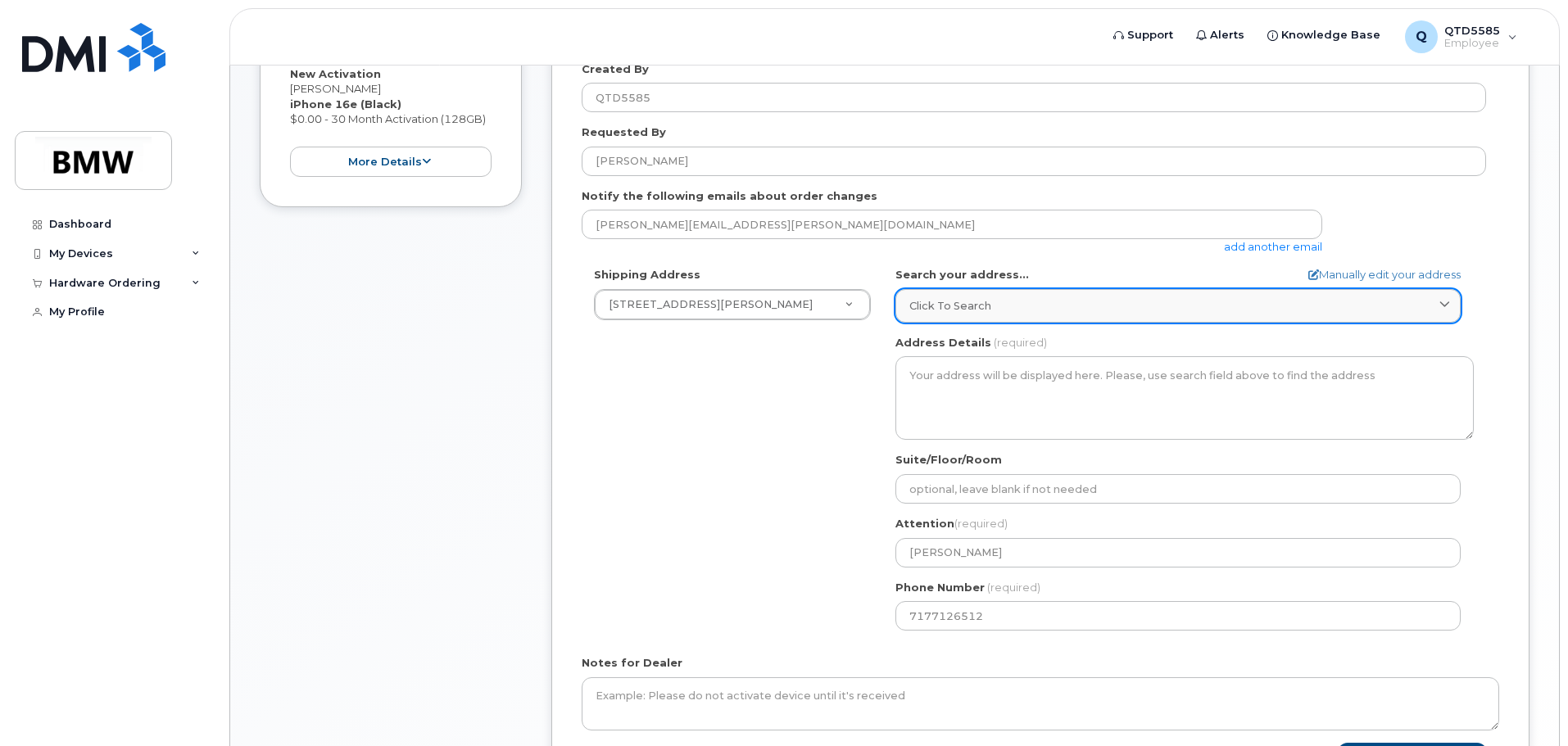
click at [1144, 311] on div "Click to search" at bounding box center [1178, 306] width 537 height 16
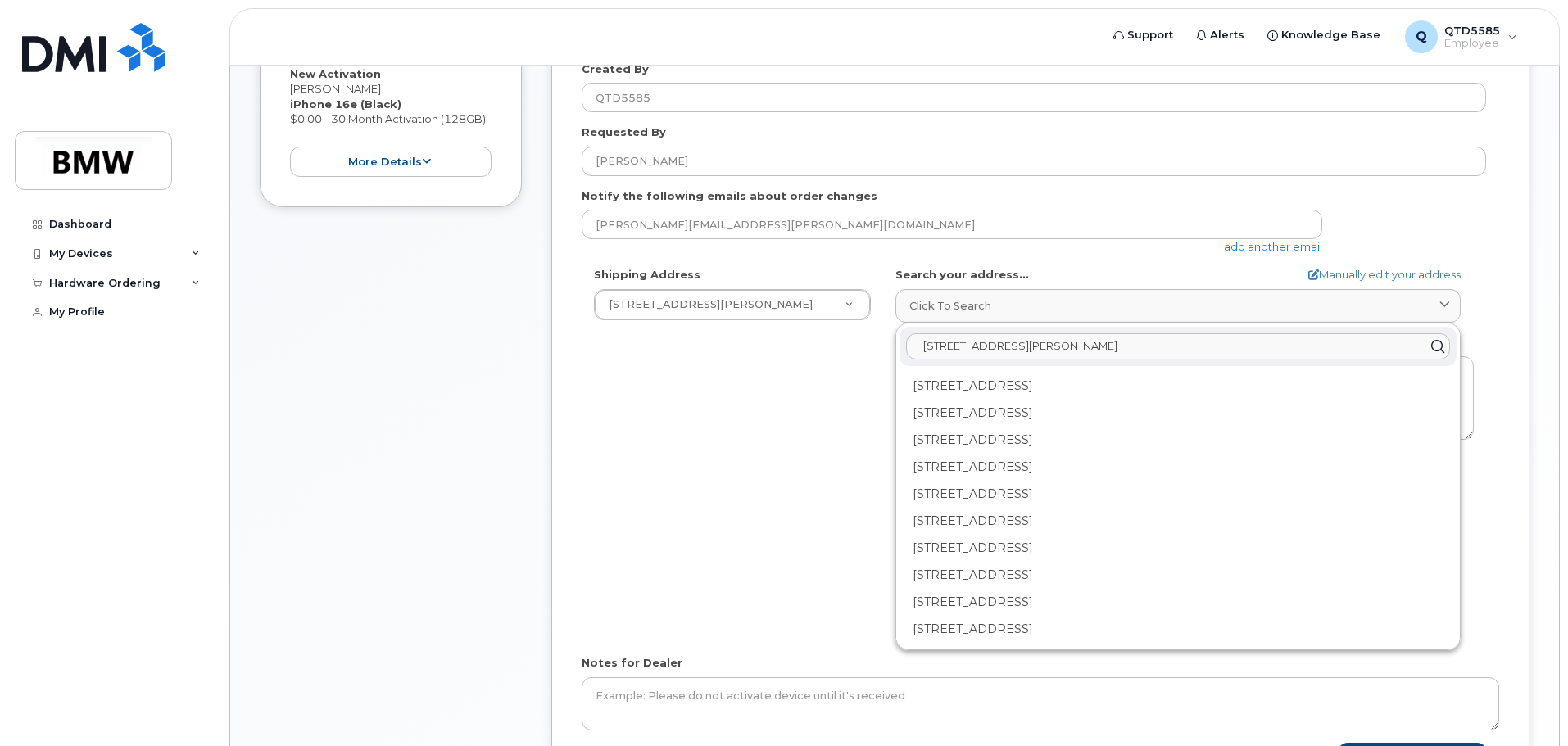
click at [1248, 348] on input "190 Jamie Barnett Drive Boiling Springs SC 29316" at bounding box center [1177, 346] width 544 height 26
click at [1430, 347] on icon at bounding box center [1438, 346] width 24 height 24
click at [1213, 346] on input "190 Jamie Barnett Drive Boiling Springs SC 29316" at bounding box center [1177, 346] width 544 height 26
drag, startPoint x: 1213, startPoint y: 346, endPoint x: 872, endPoint y: 366, distance: 341.6
click at [872, 366] on div "Shipping Address 190 Jamie Barnett Drive New Address 190 Jamie Barnett Drive BM…" at bounding box center [1034, 455] width 905 height 375
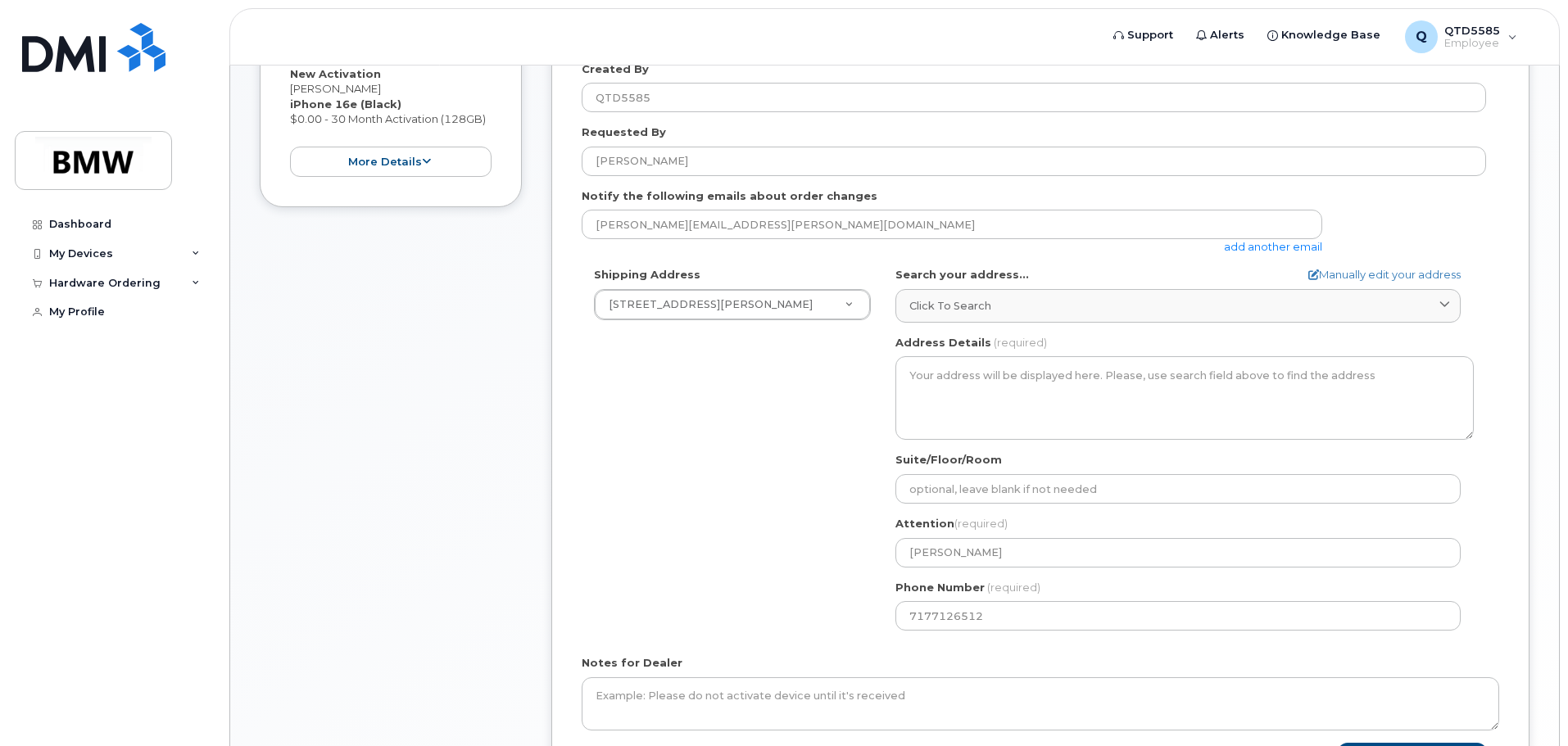
click at [802, 400] on div "Shipping Address 190 Jamie Barnett Drive New Address 190 Jamie Barnett Drive BM…" at bounding box center [1034, 455] width 905 height 375
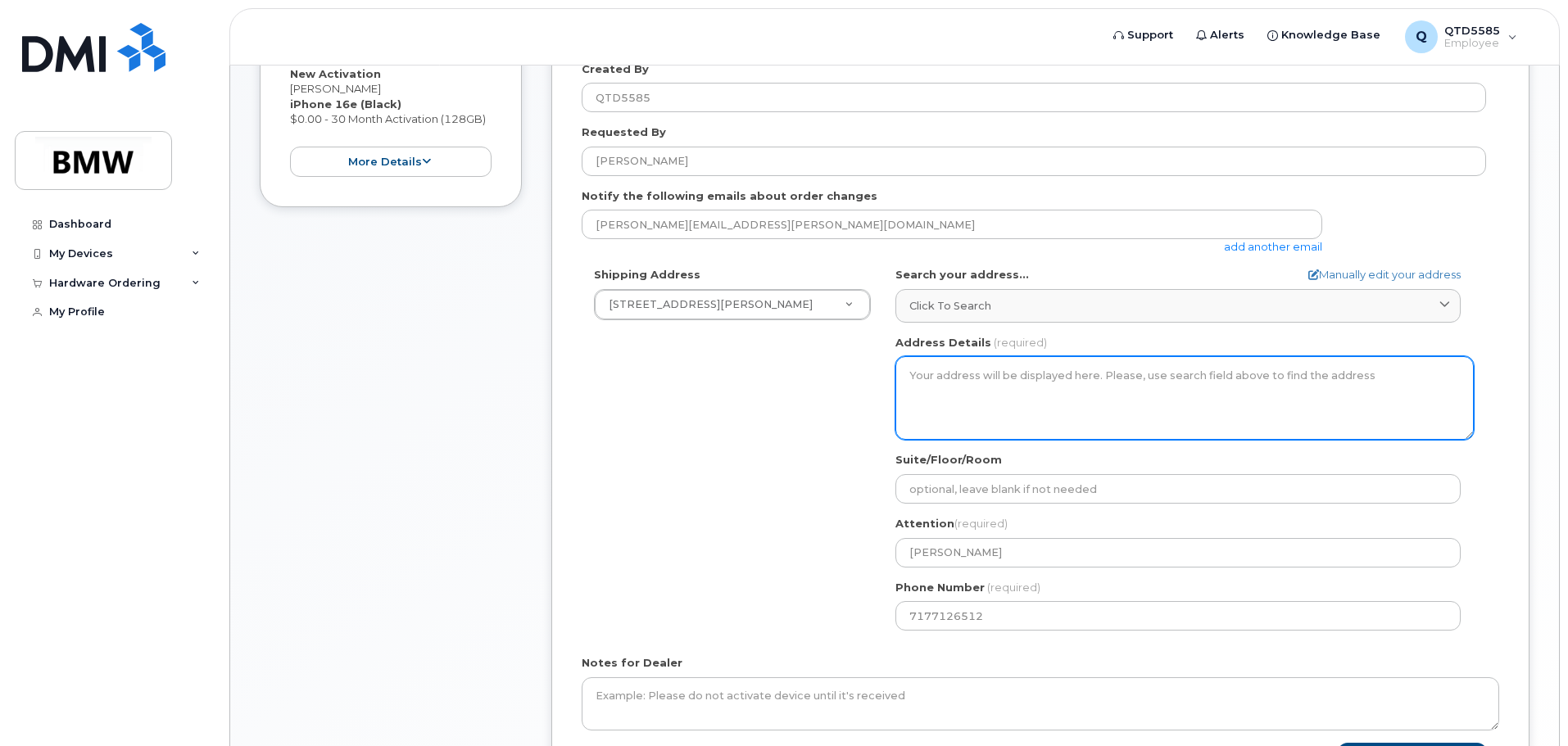
click at [1077, 376] on textarea "Address Details" at bounding box center [1185, 398] width 579 height 83
click at [1057, 385] on textarea "Address Details" at bounding box center [1185, 398] width 579 height 83
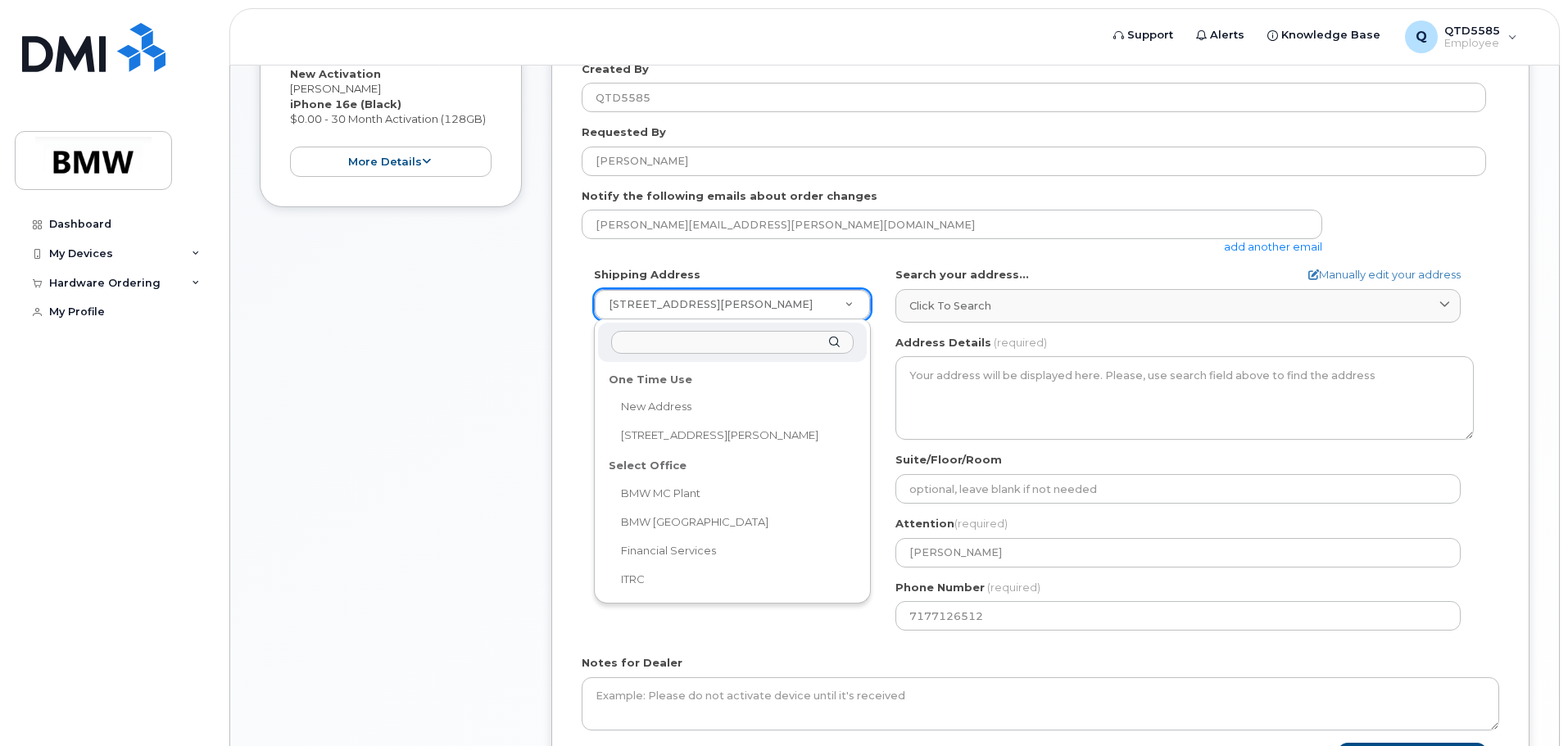
click at [773, 341] on input "text" at bounding box center [732, 343] width 243 height 24
type input "1"
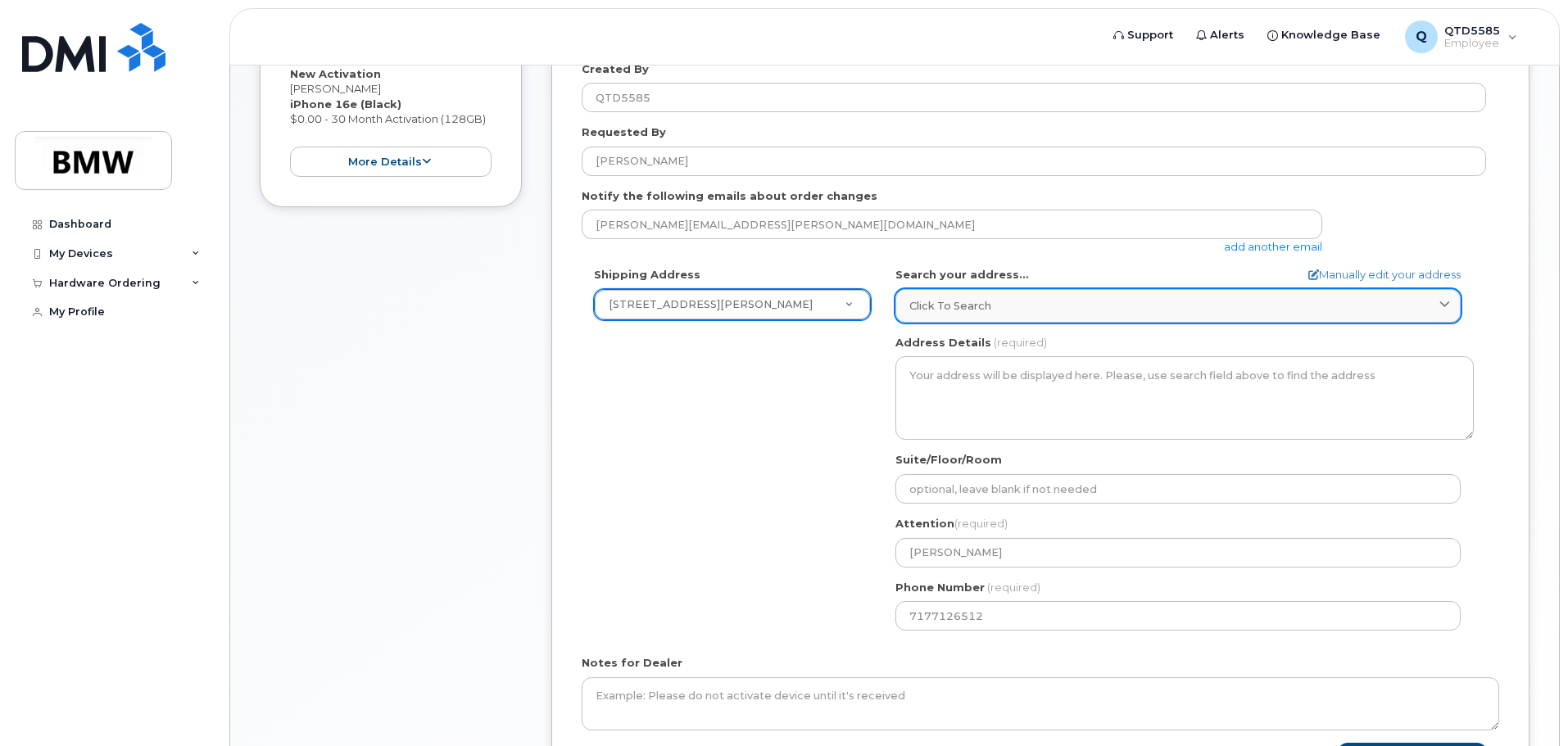
click at [1000, 299] on div "Click to search" at bounding box center [1178, 306] width 537 height 16
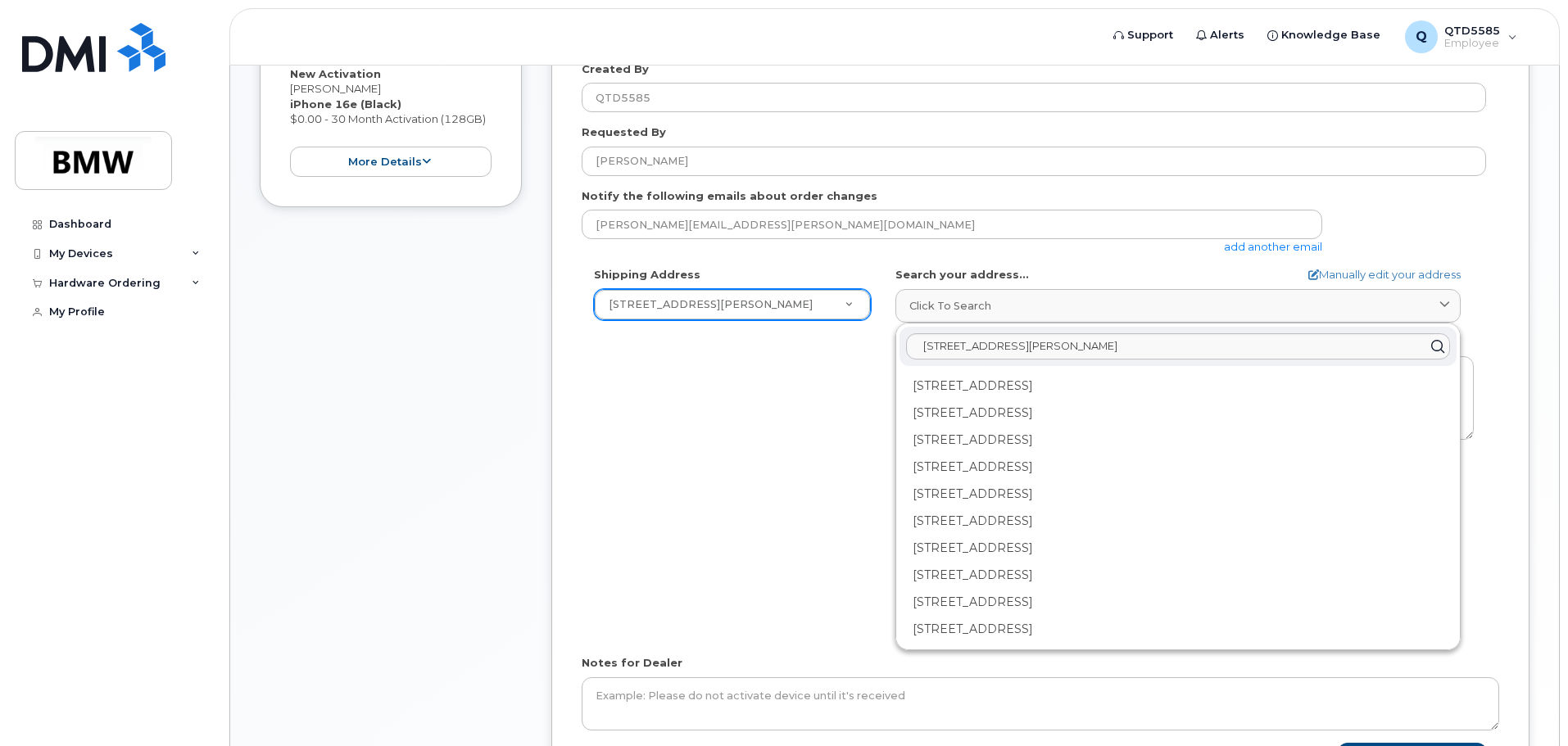
click at [1364, 266] on form "* Note: If you select “New Address,” and wish to have the device sent to a pers…" at bounding box center [1041, 378] width 918 height 791
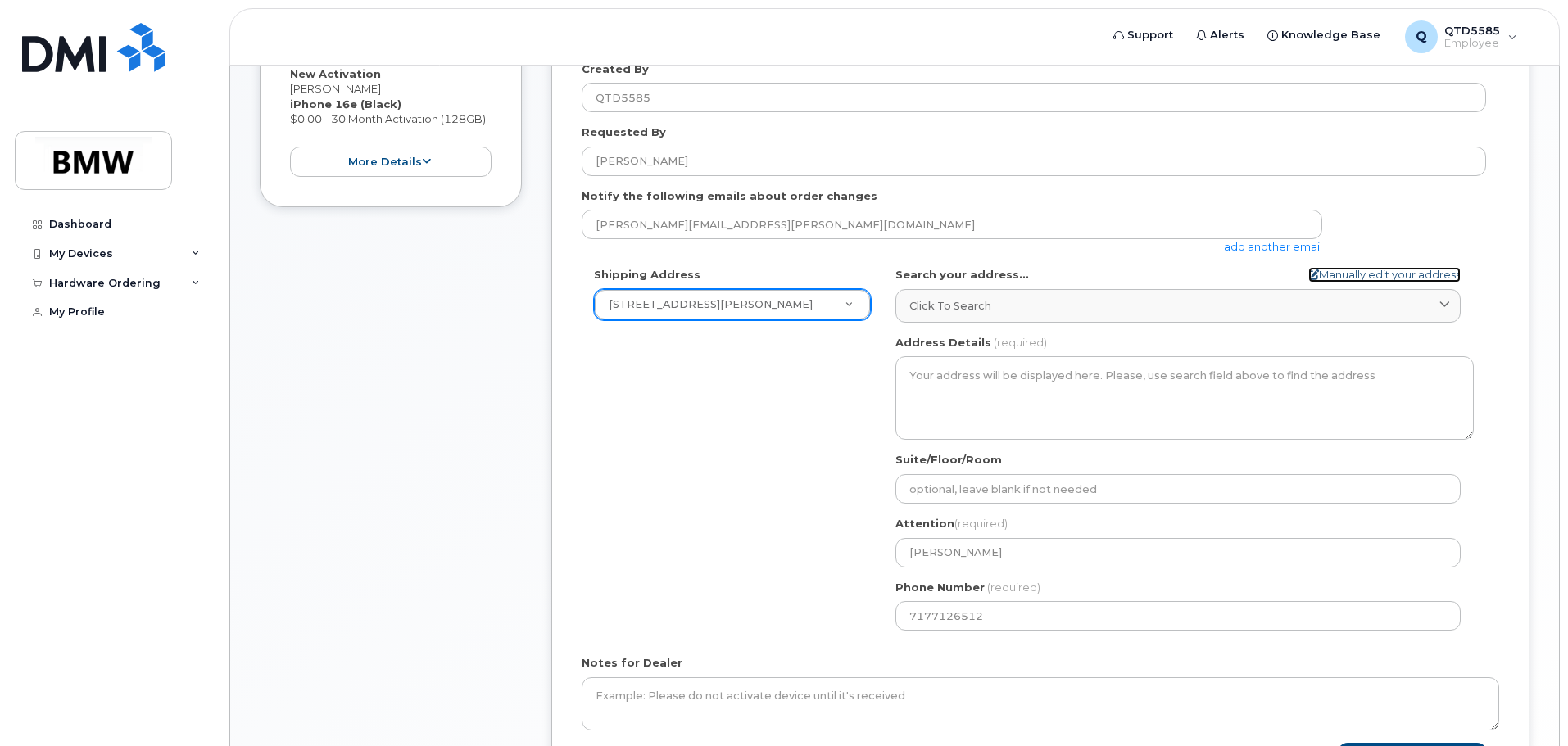
click at [1367, 271] on link "Manually edit your address" at bounding box center [1385, 275] width 153 height 16
select select
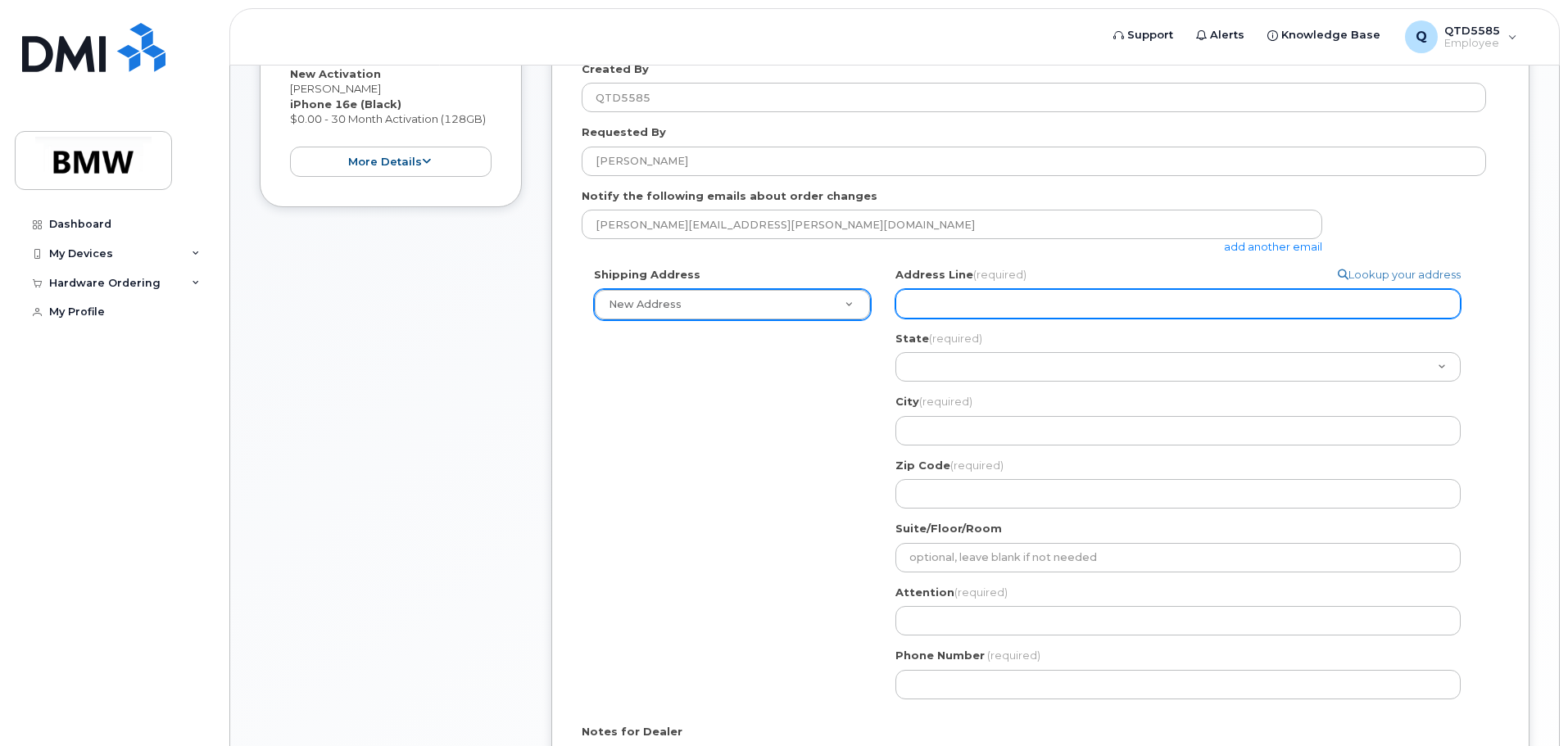
click at [969, 305] on input "Address Line (required)" at bounding box center [1178, 304] width 565 height 30
type input "190 Jamie Barnett Drive"
select select
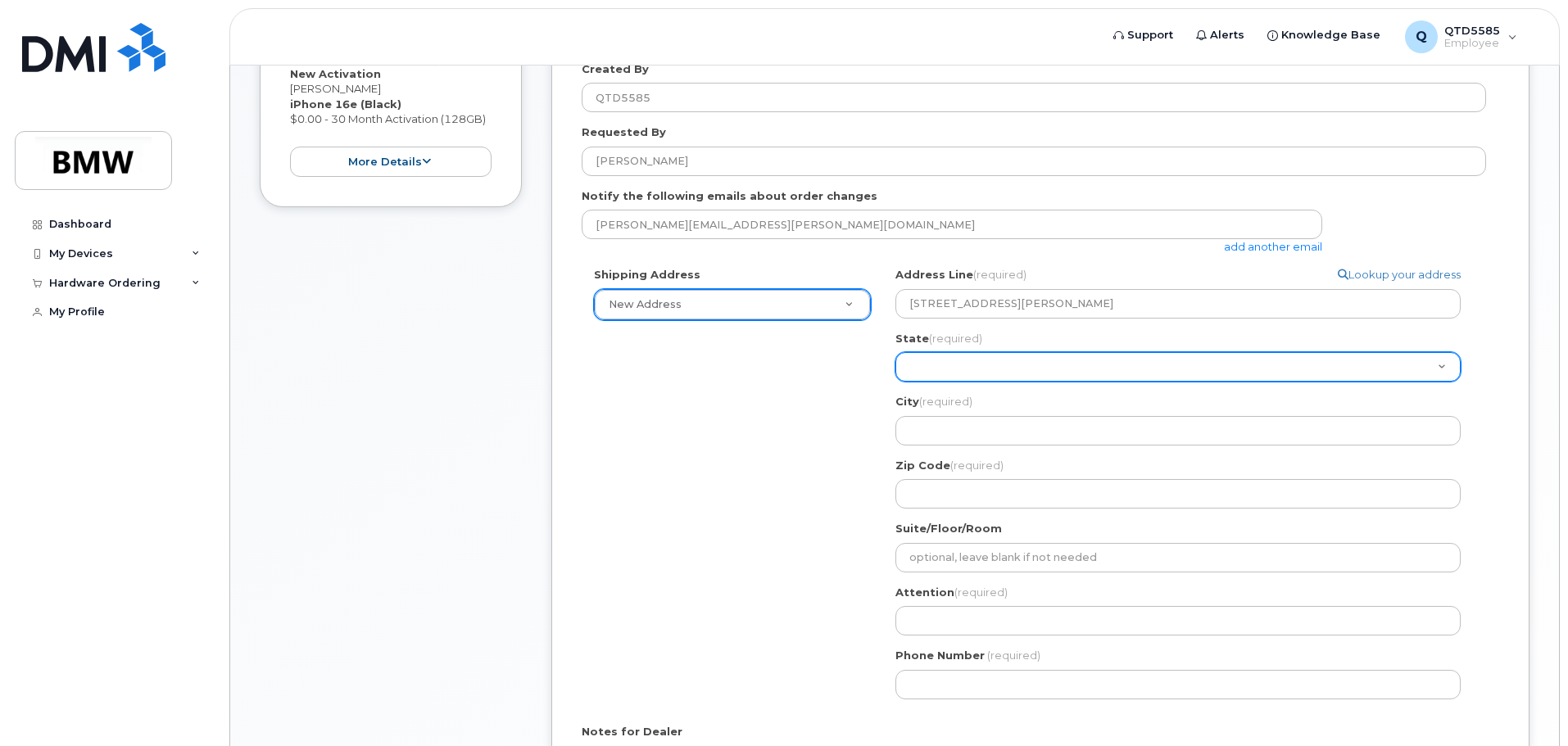
click at [1003, 377] on select "Alabama Alaska American Samoa Arizona Arkansas California Colorado Connecticut …" at bounding box center [1178, 368] width 565 height 30
select select "SC"
click at [896, 353] on select "Alabama Alaska American Samoa Arizona Arkansas California Colorado Connecticut …" at bounding box center [1178, 368] width 565 height 30
select select
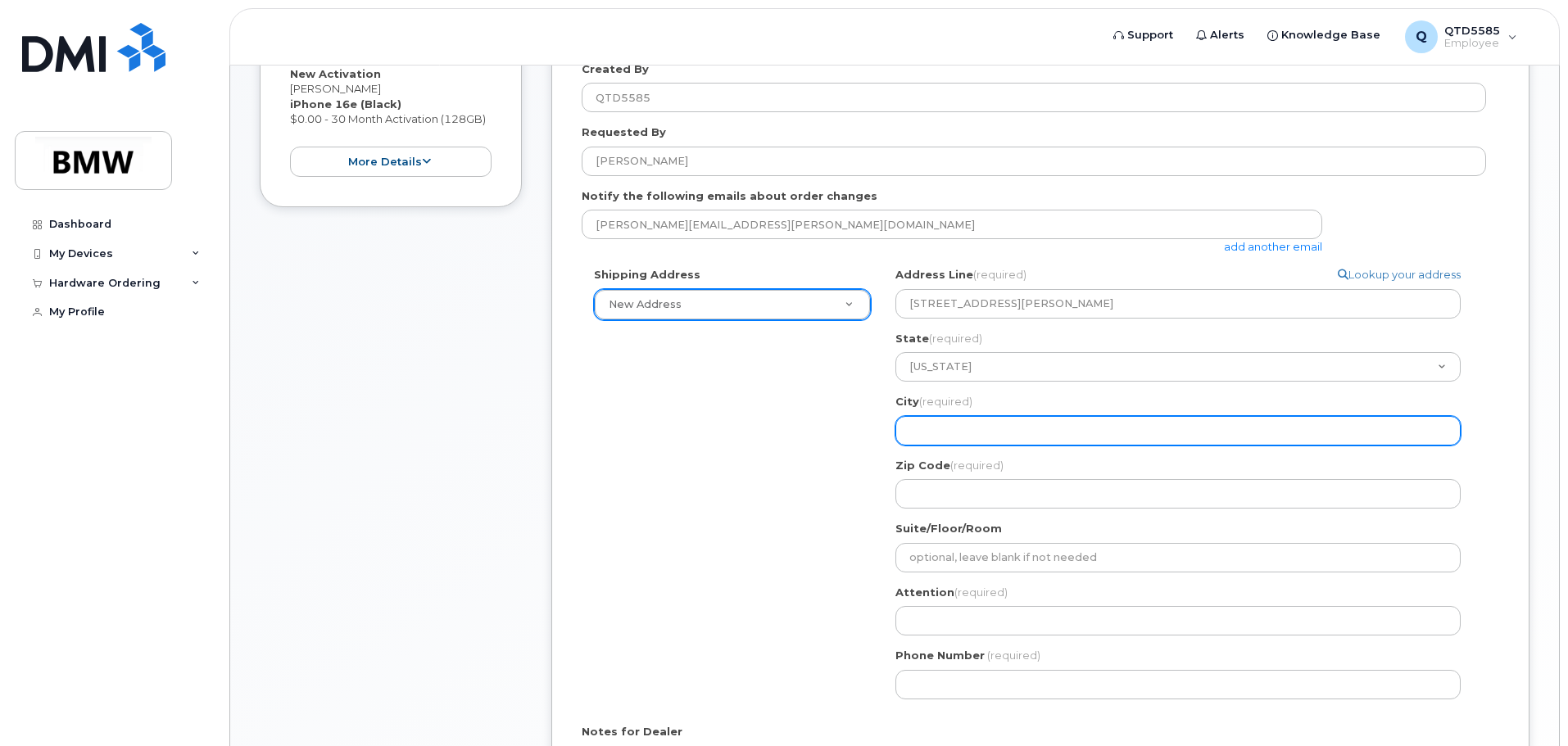
click at [966, 426] on input "City (required)" at bounding box center [1178, 431] width 565 height 30
type input "Boiling Springs"
select select
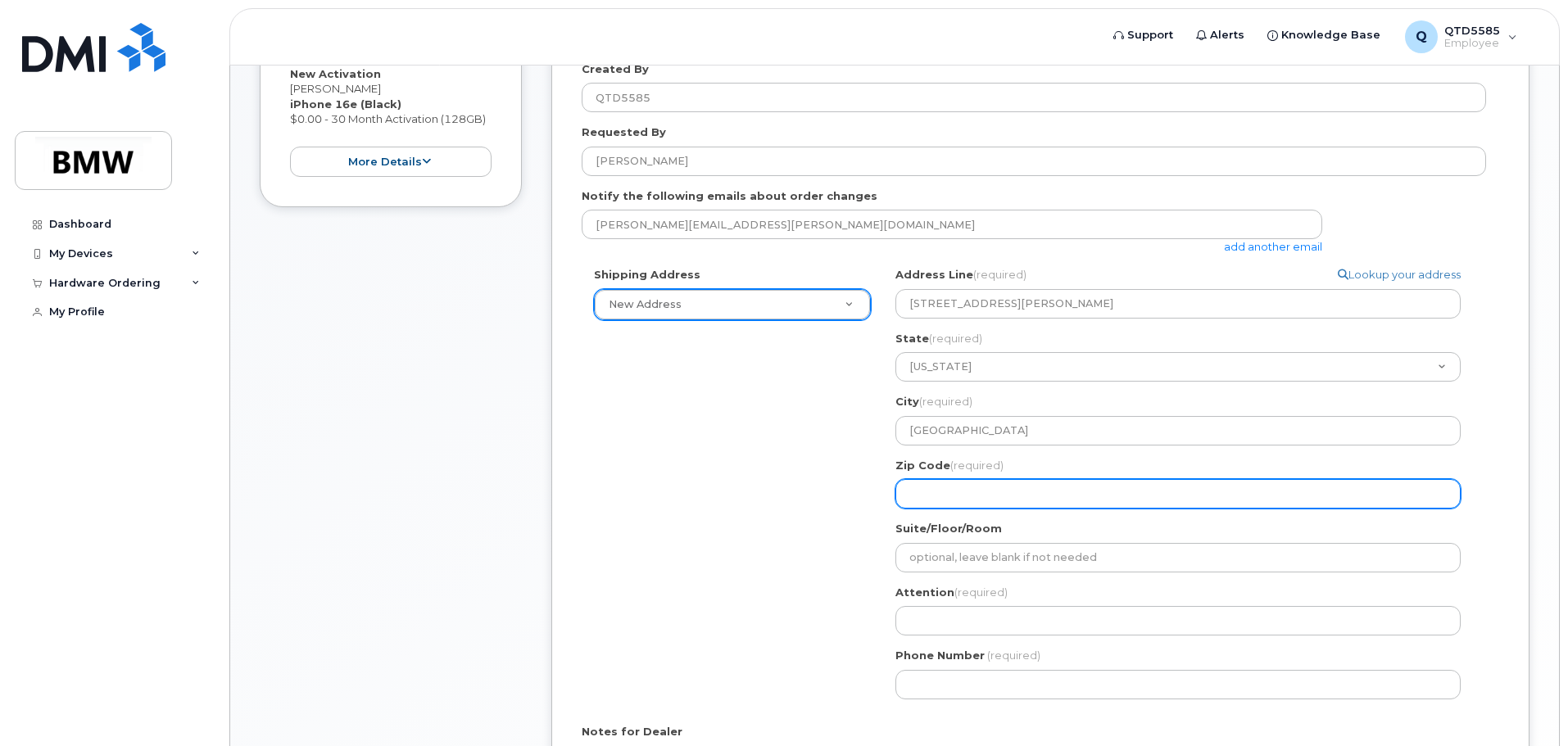
click at [990, 492] on input "Zip Code (required)" at bounding box center [1178, 494] width 565 height 30
type input "29316"
select select
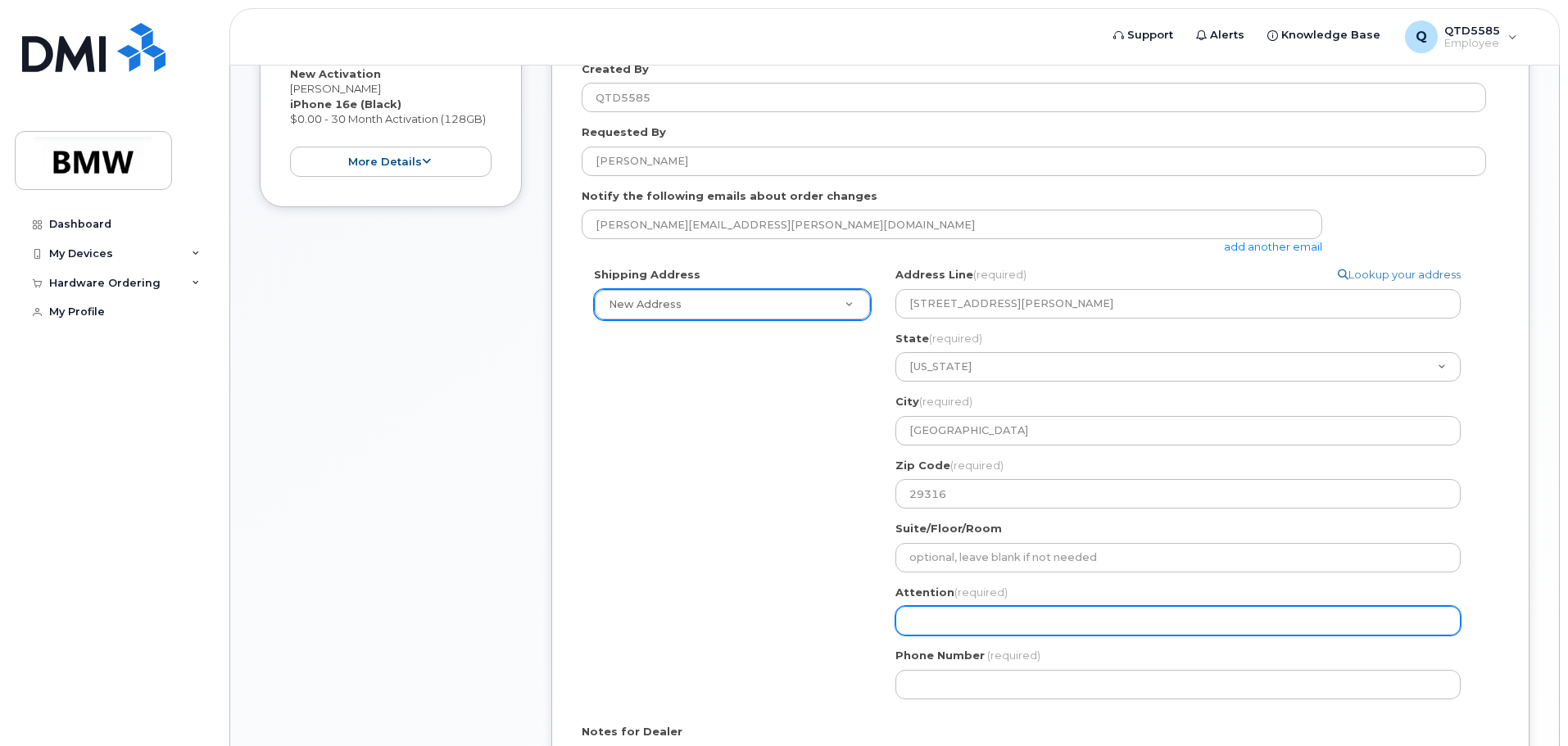
click at [934, 622] on input "Attention (required)" at bounding box center [1178, 621] width 565 height 30
type input "[PERSON_NAME]"
select select
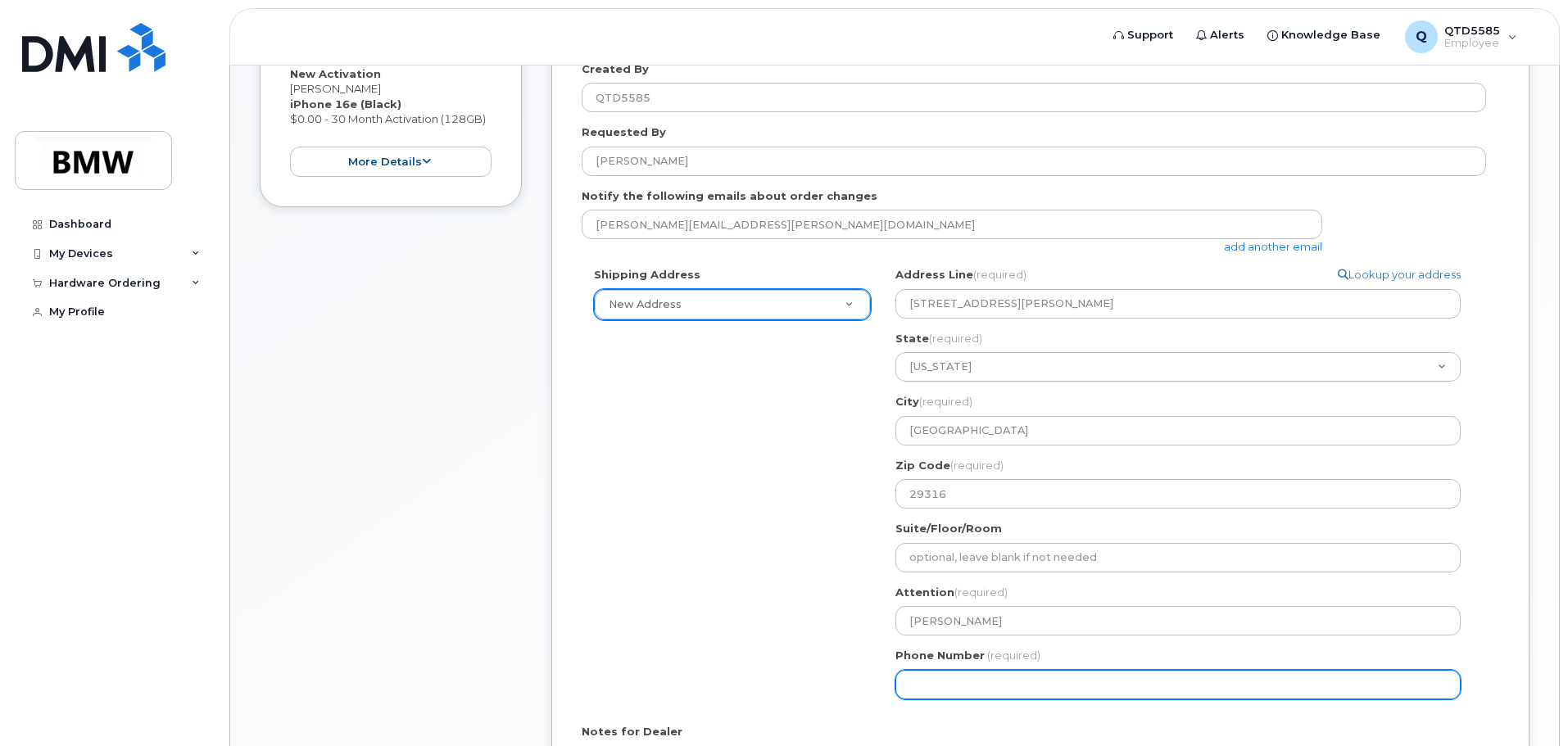
click at [1001, 689] on input "Phone Number" at bounding box center [1178, 685] width 565 height 30
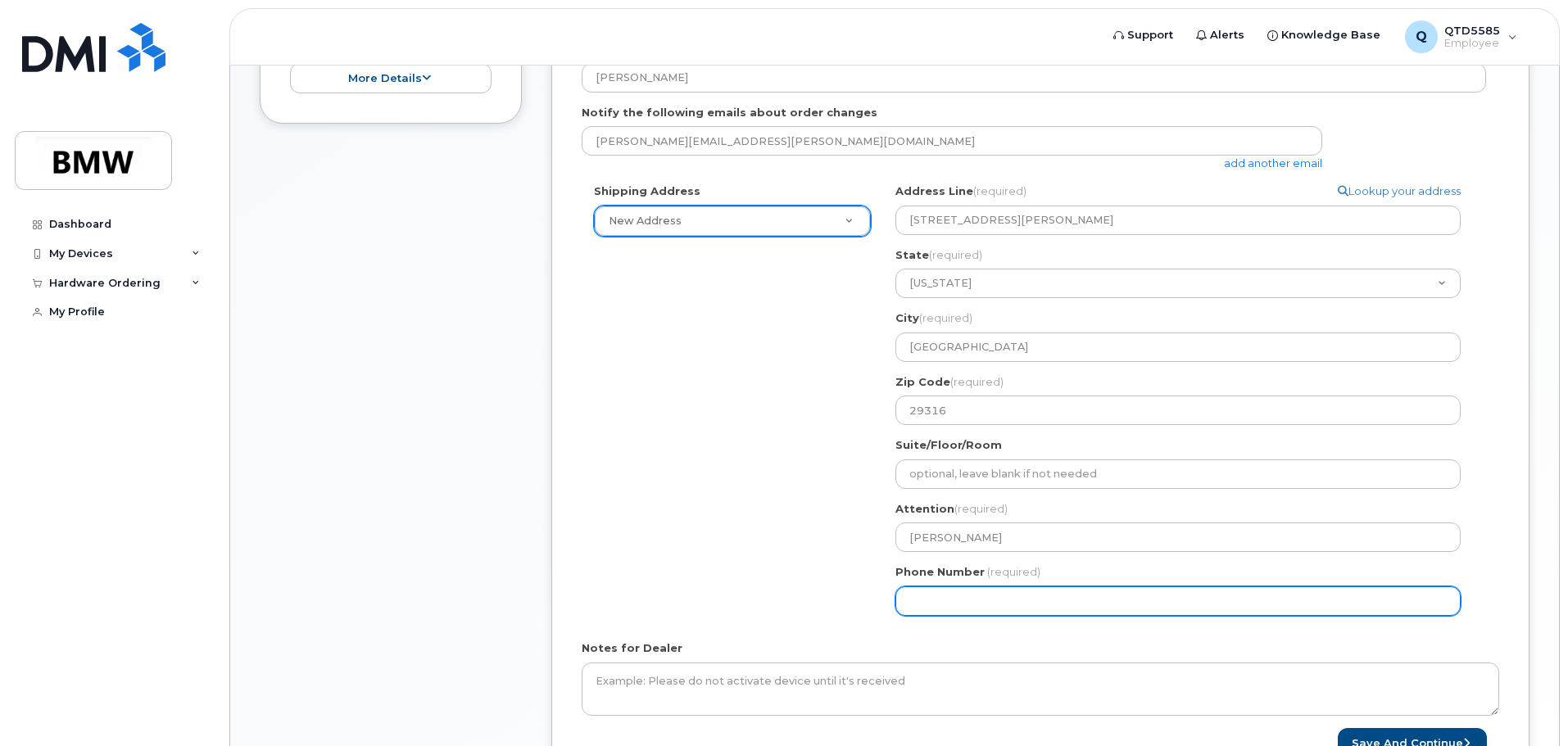
scroll to position [661, 0]
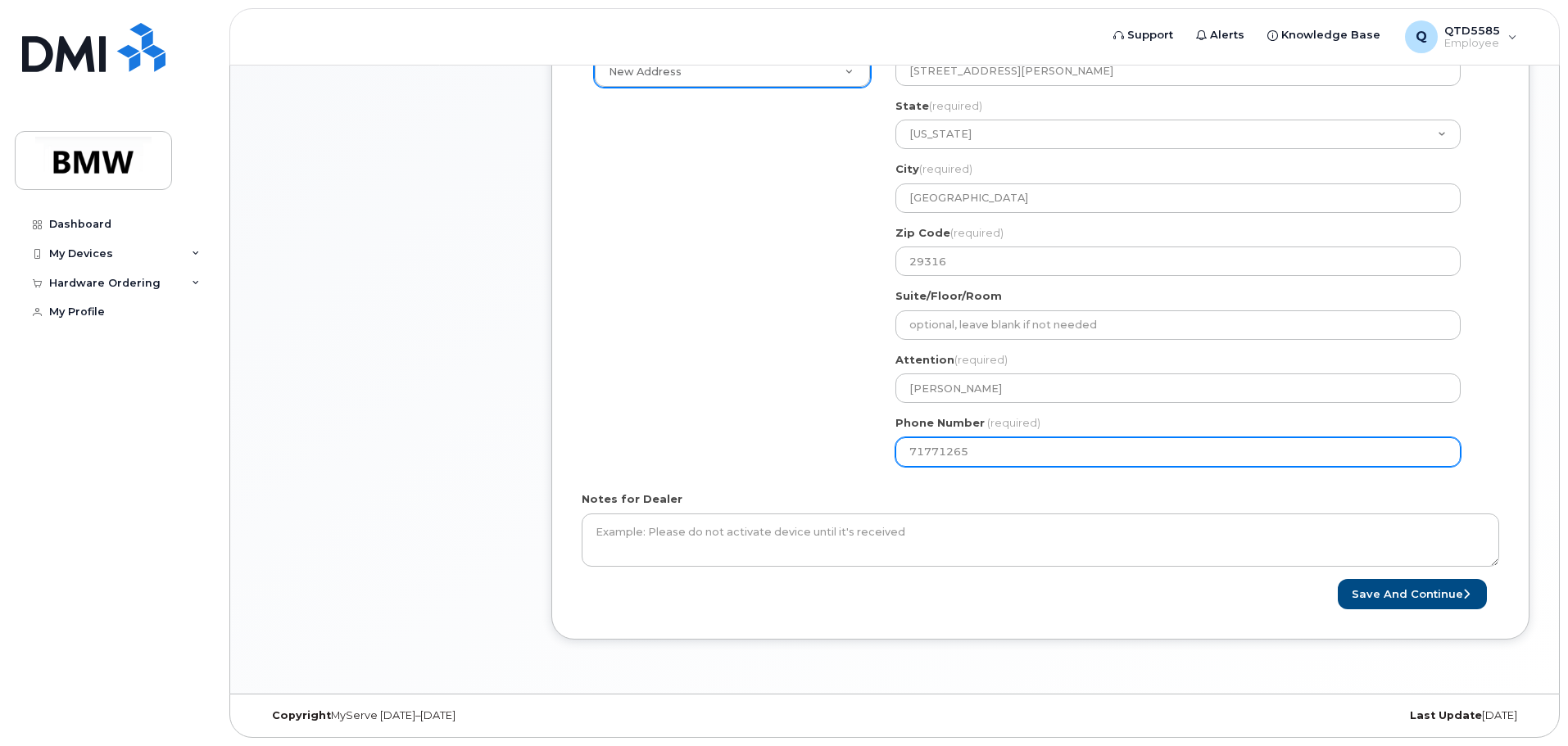
type input "717712651"
select select
type input "7177126512"
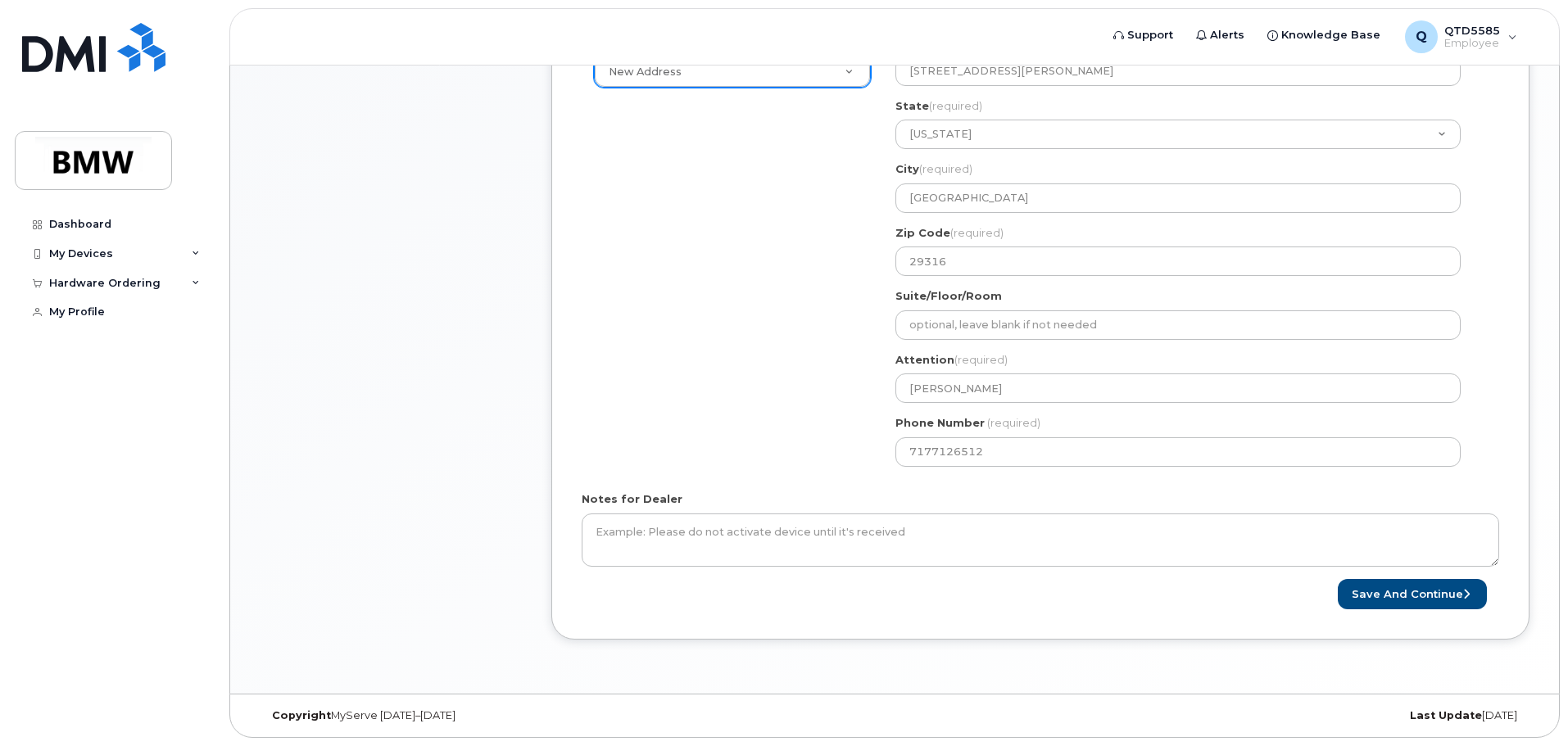
click at [814, 484] on form "* Note: If you select “New Address,” and wish to have the device sent to a pers…" at bounding box center [1041, 179] width 918 height 859
click at [1379, 584] on button "Save and Continue" at bounding box center [1412, 594] width 149 height 31
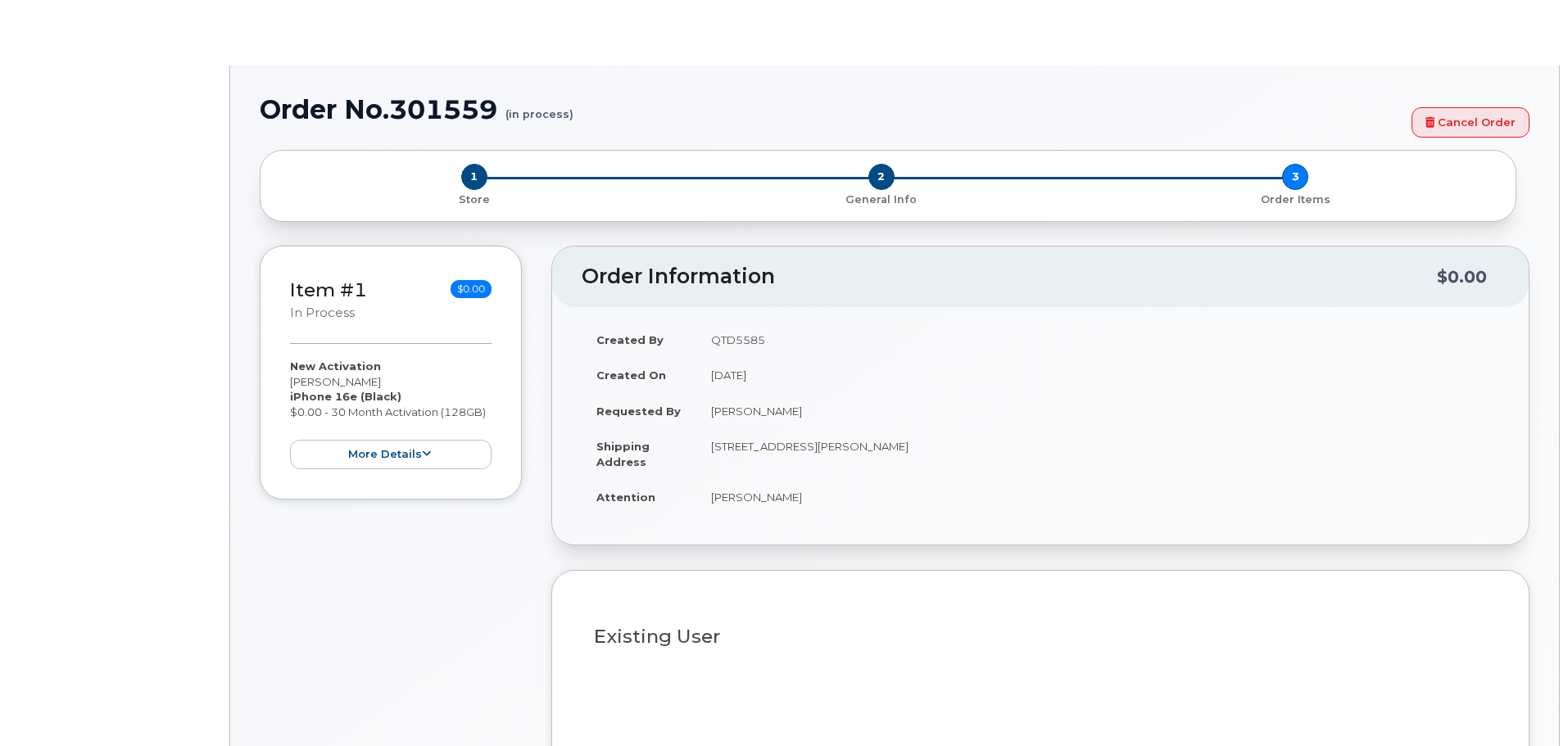
select select "1885307"
radio input "true"
type input "1903575"
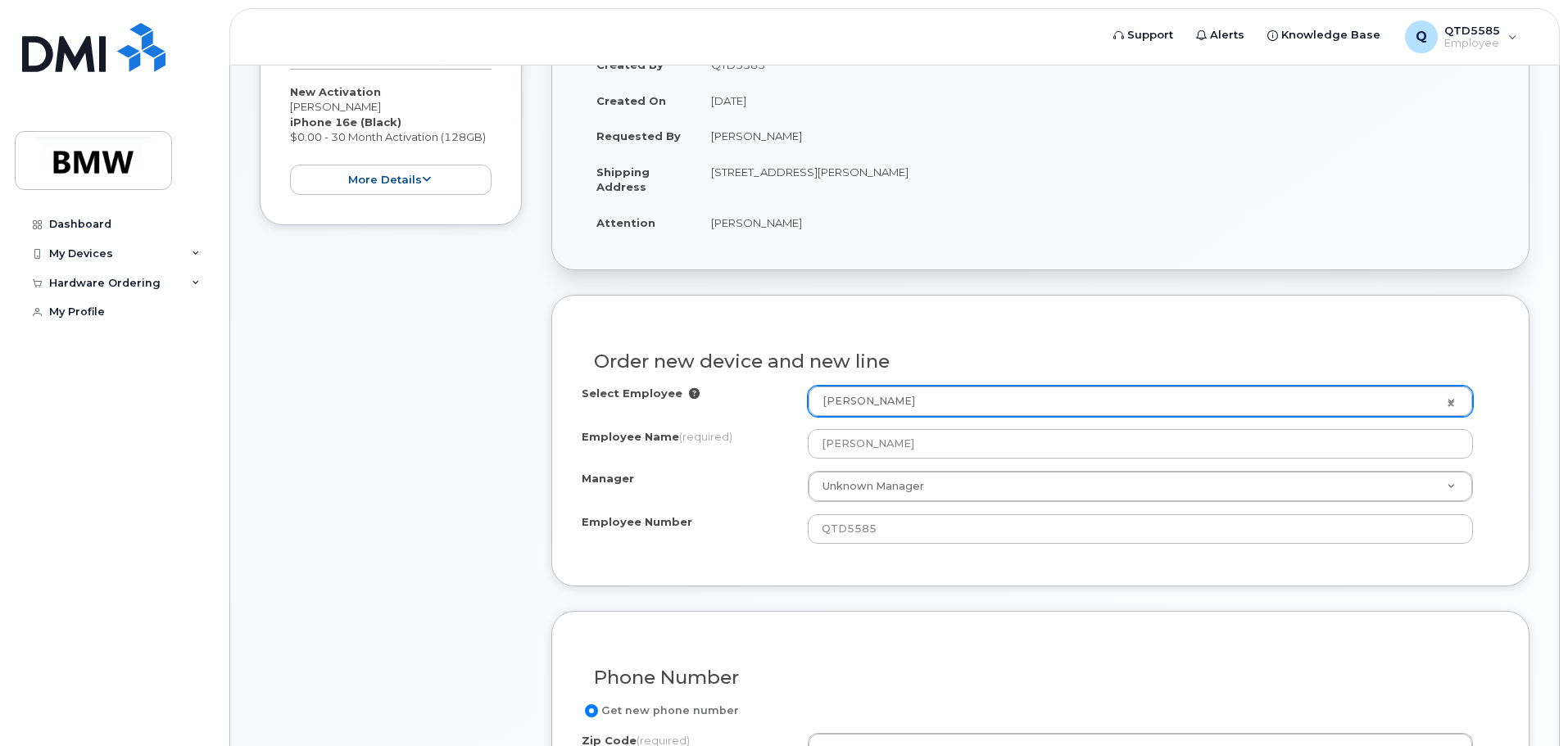
scroll to position [412, 0]
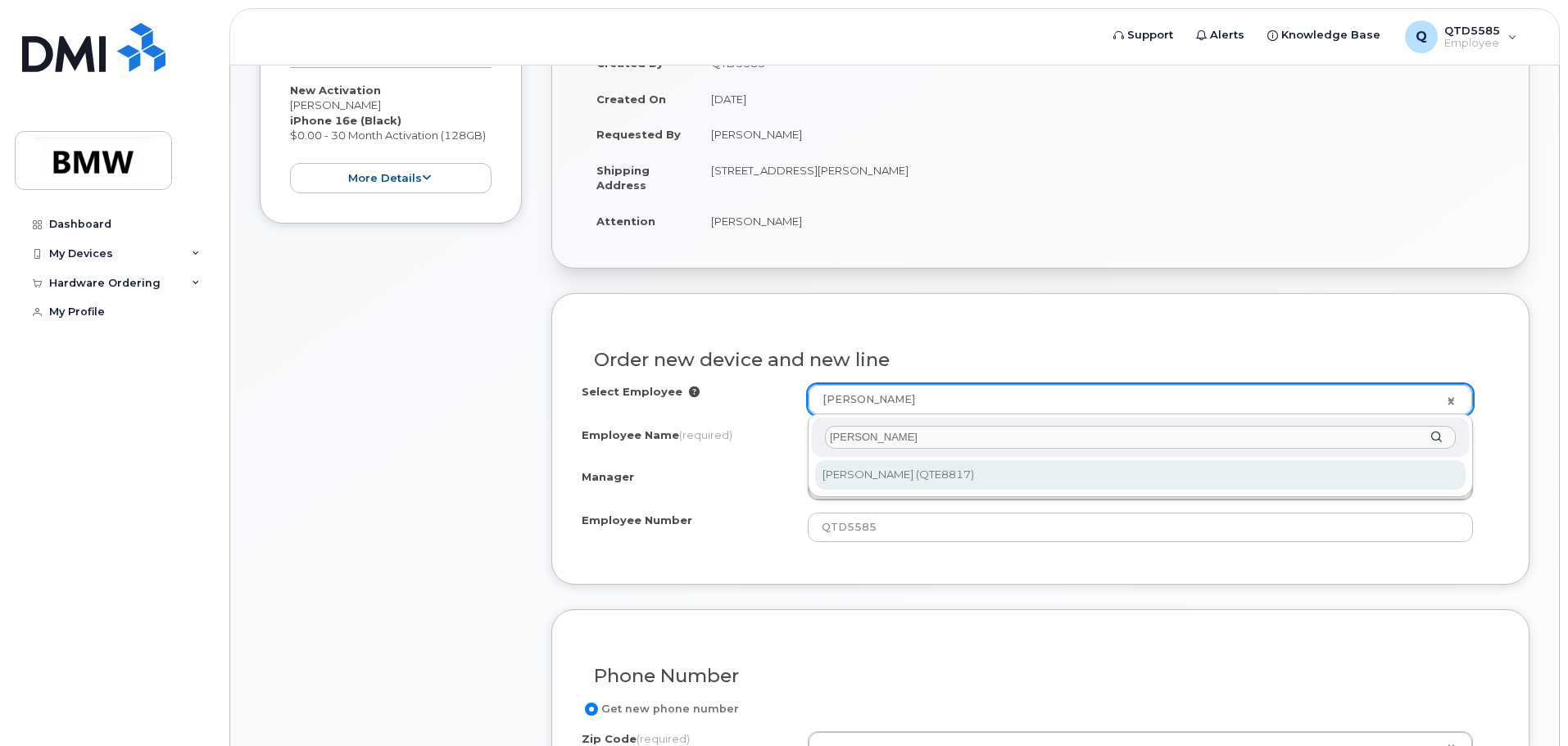
type input "aubry johnson"
type input "2911464"
type input "Aubry Johnson"
type input "QTE8817"
type input "2928"
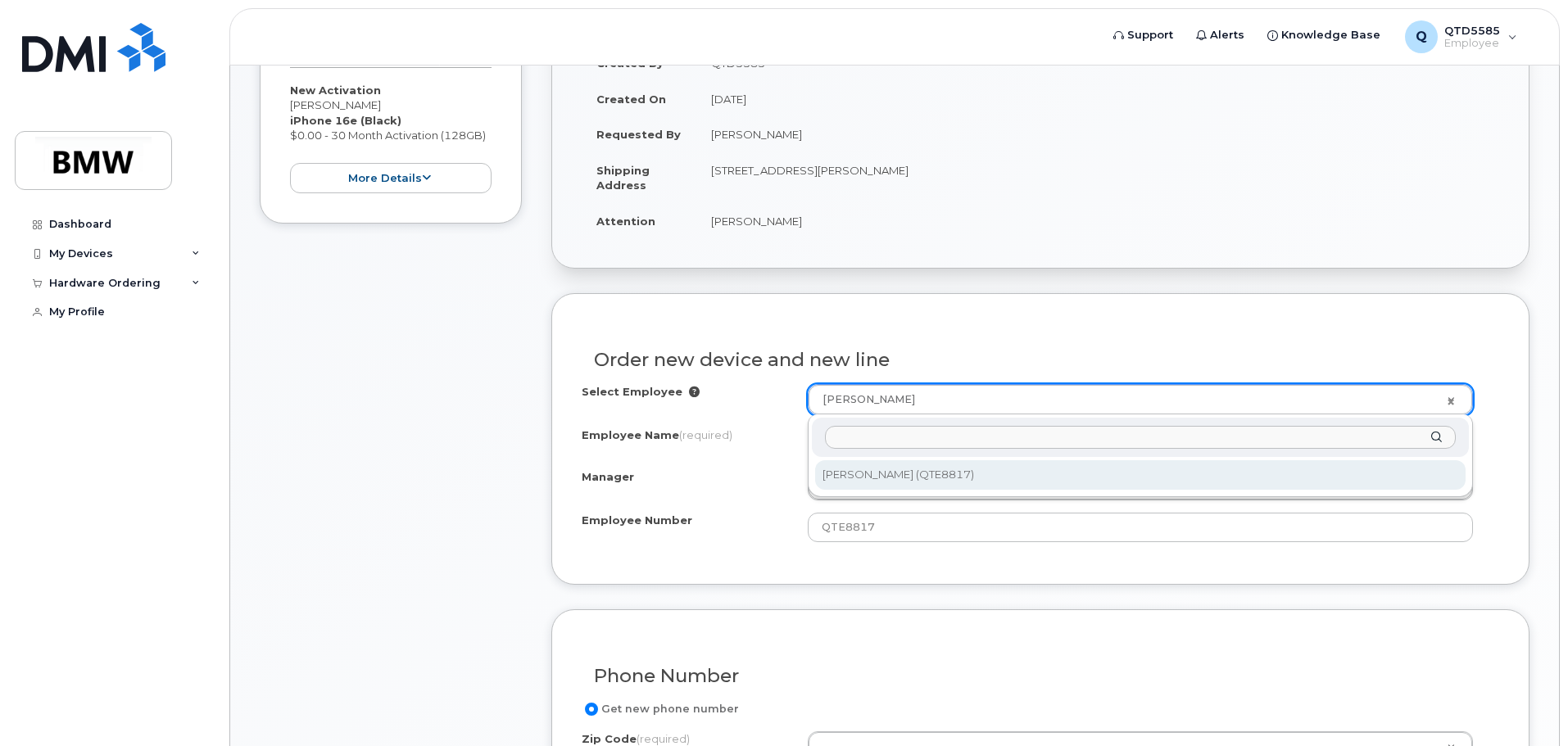
select select "1895518"
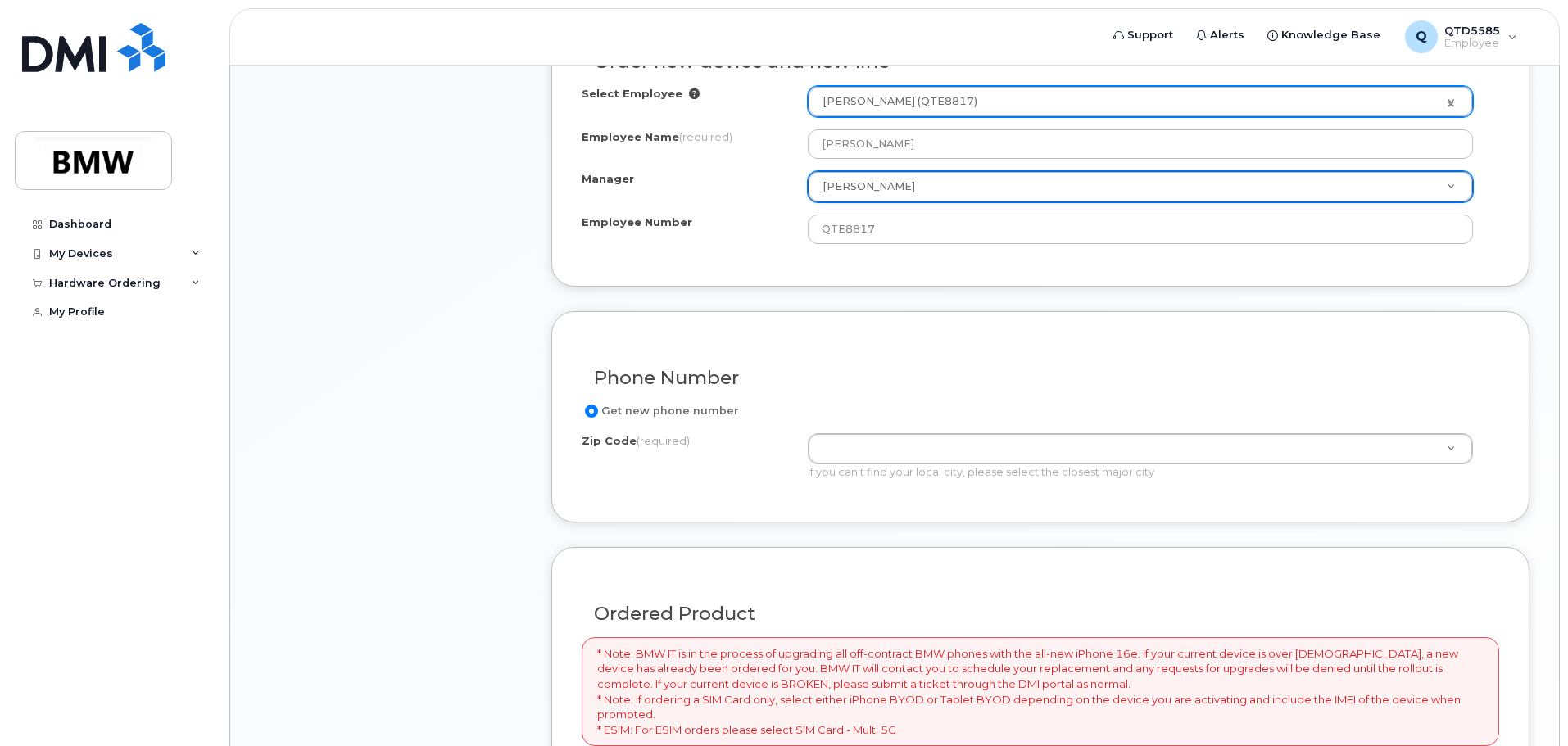
scroll to position [740, 0]
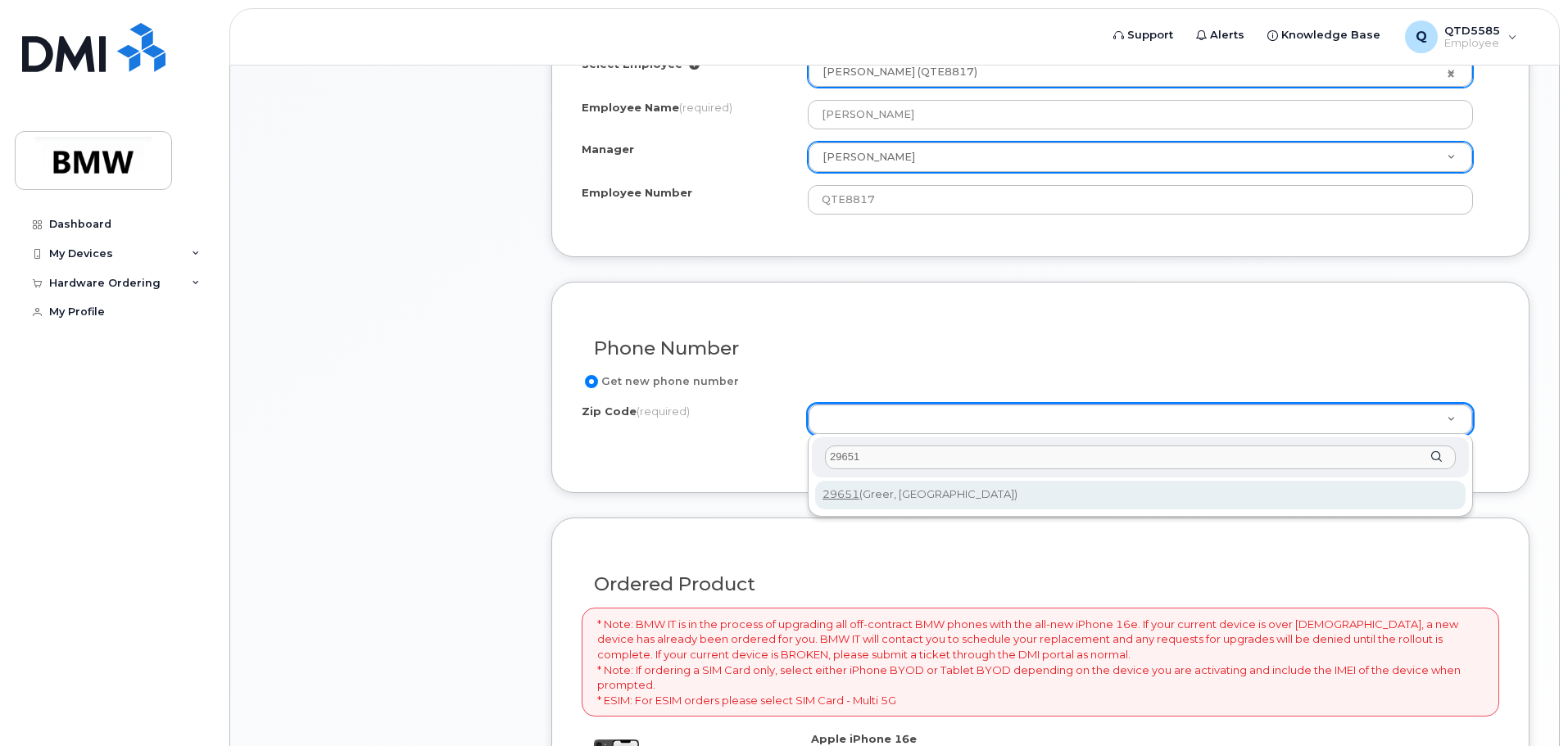
type input "29651"
type input "29651 (Greer, SC)"
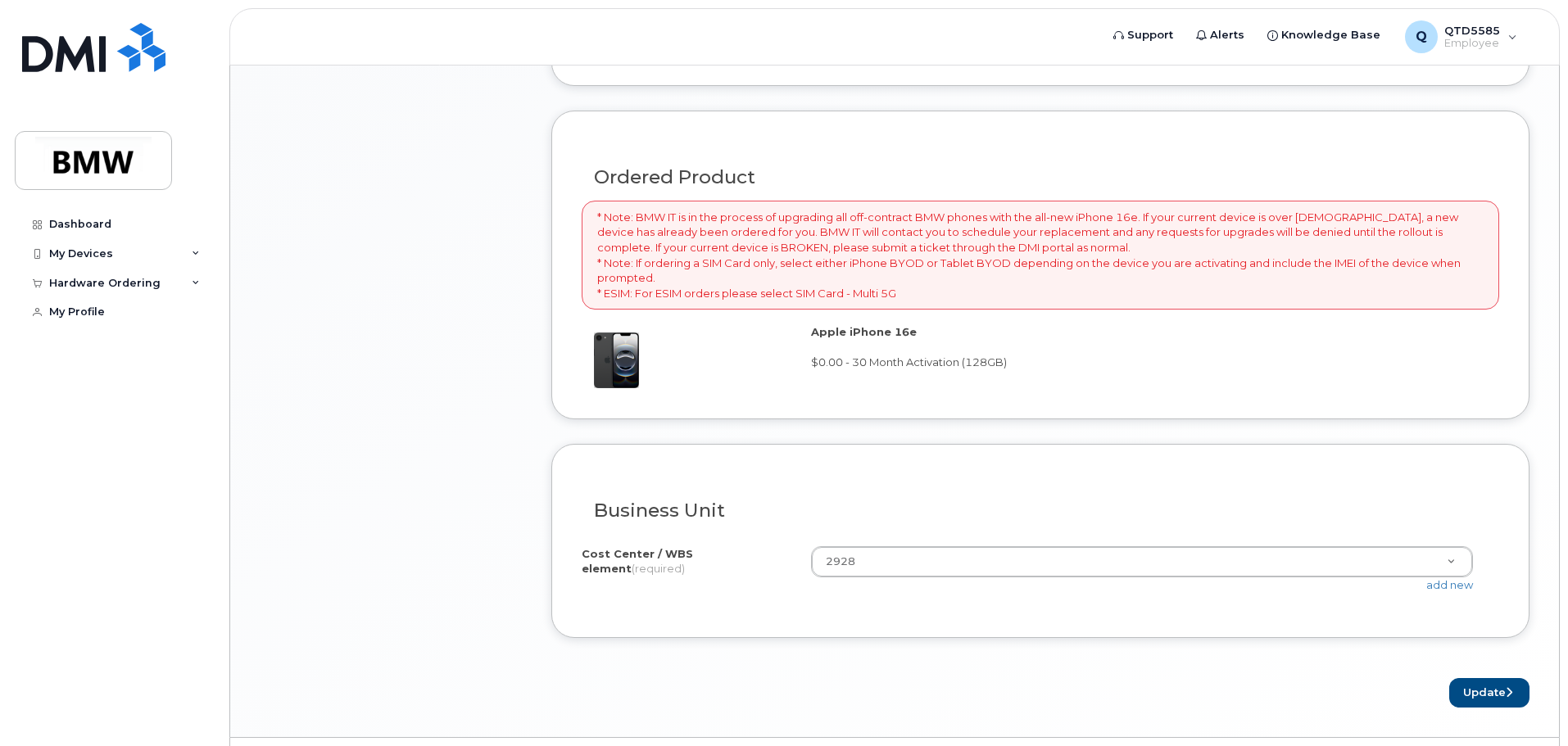
scroll to position [1149, 0]
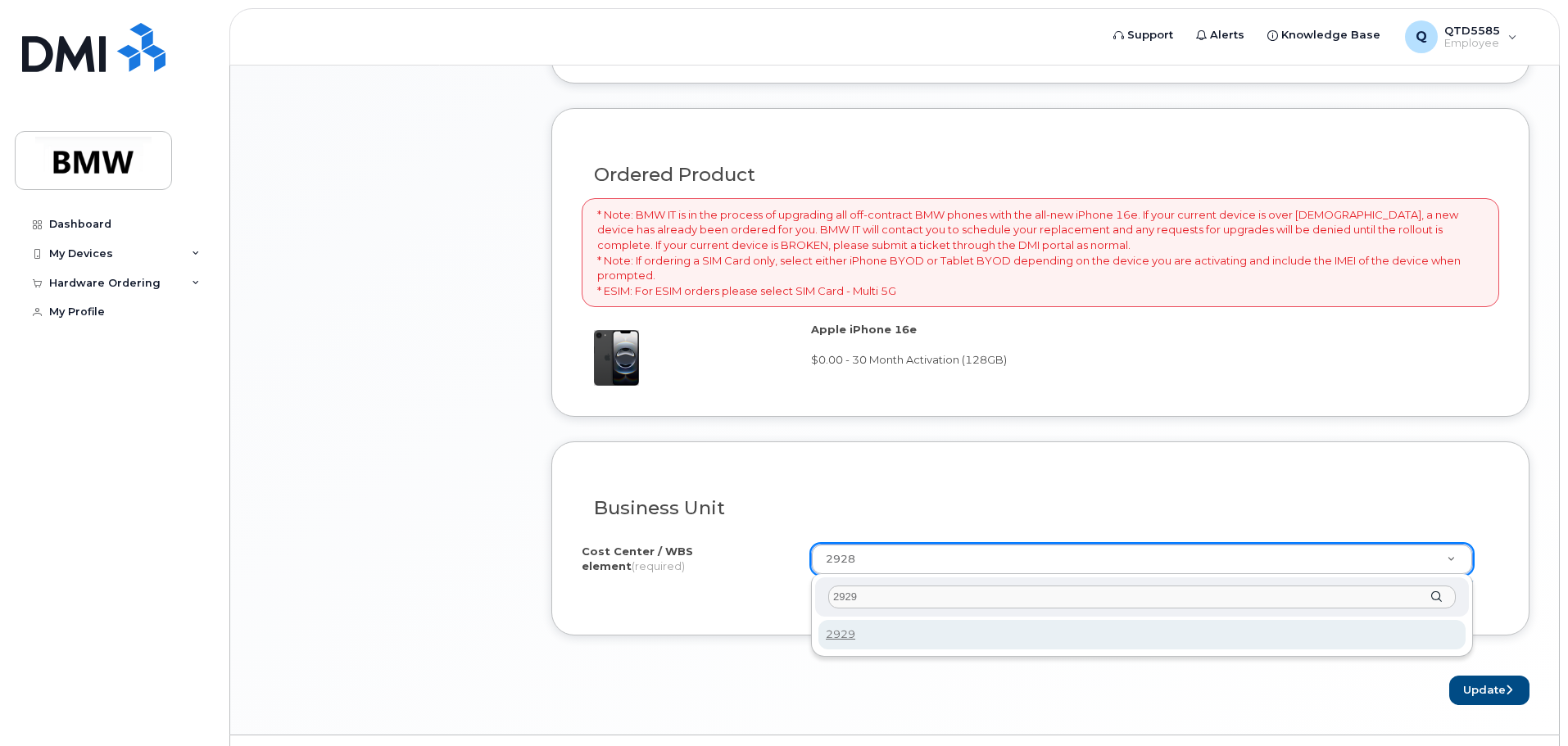
type input "2929"
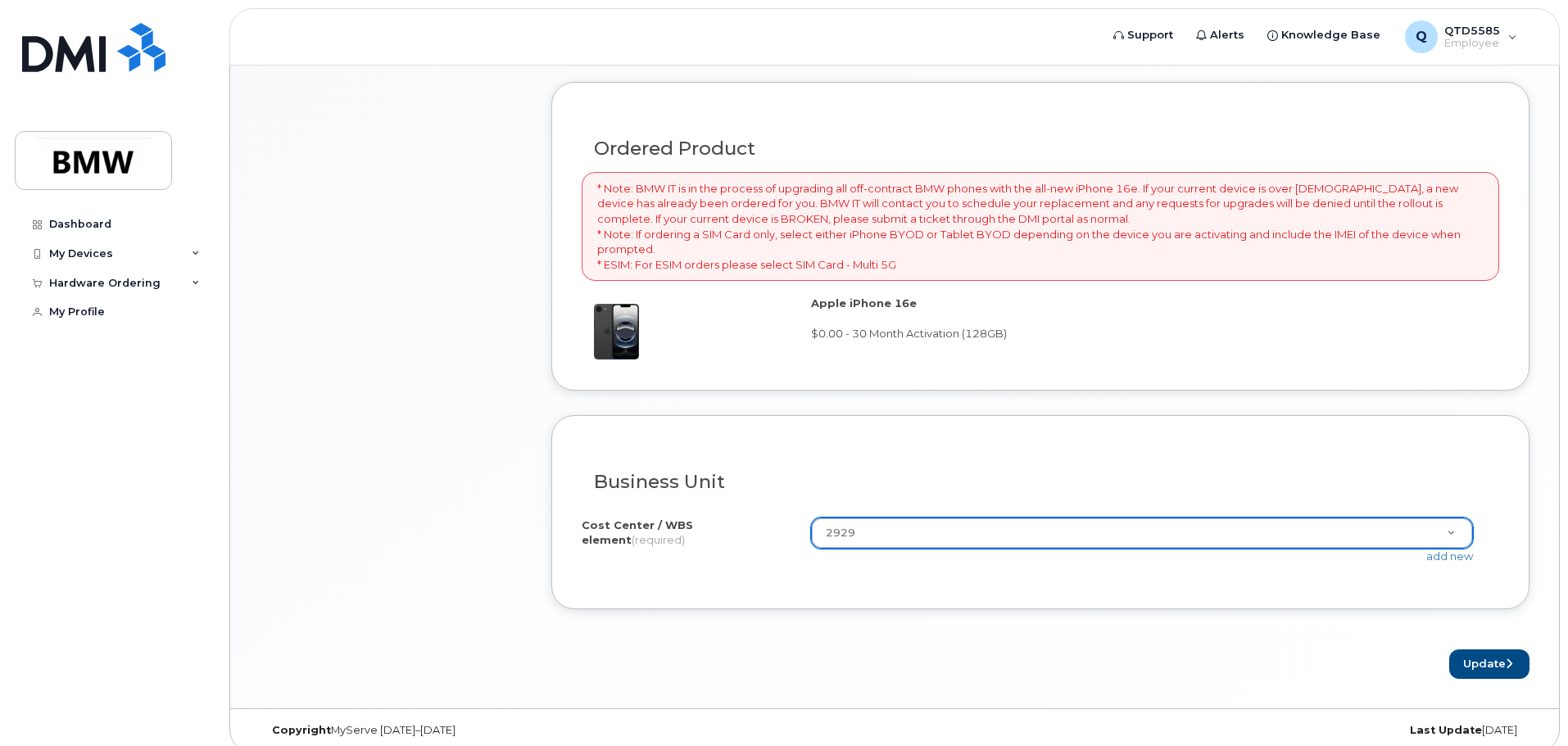
scroll to position [1190, 0]
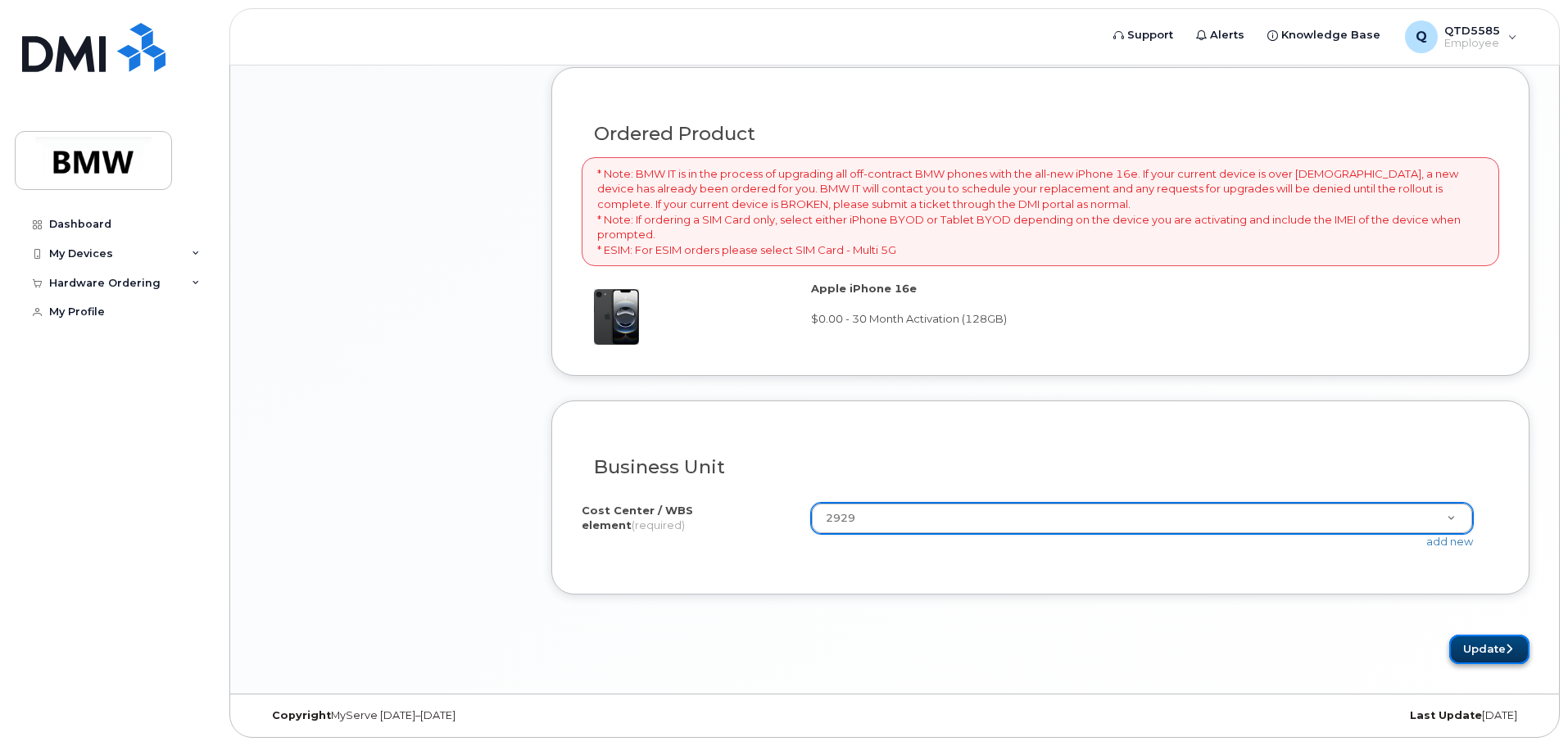
click at [1472, 642] on button "Update" at bounding box center [1490, 650] width 80 height 31
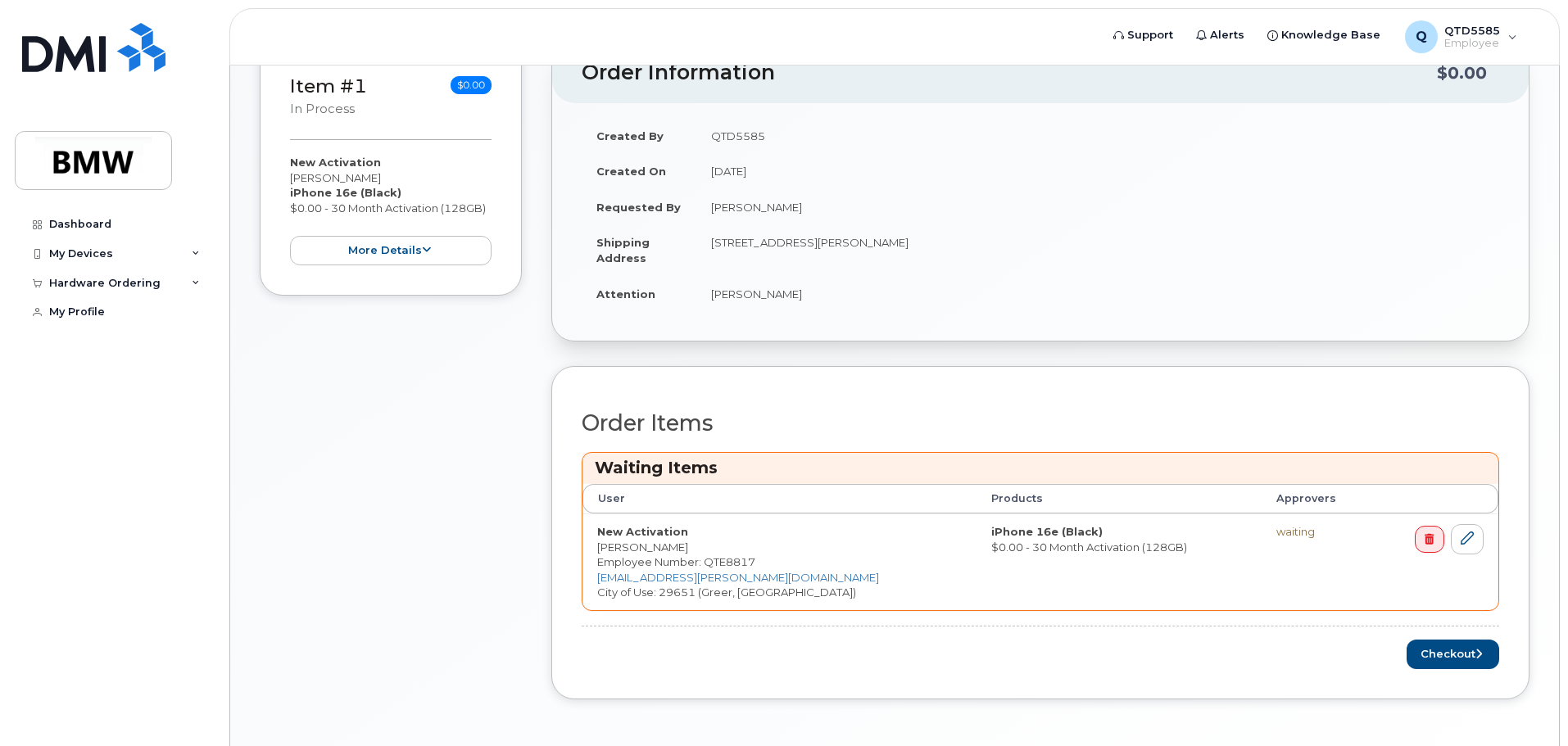
scroll to position [470, 0]
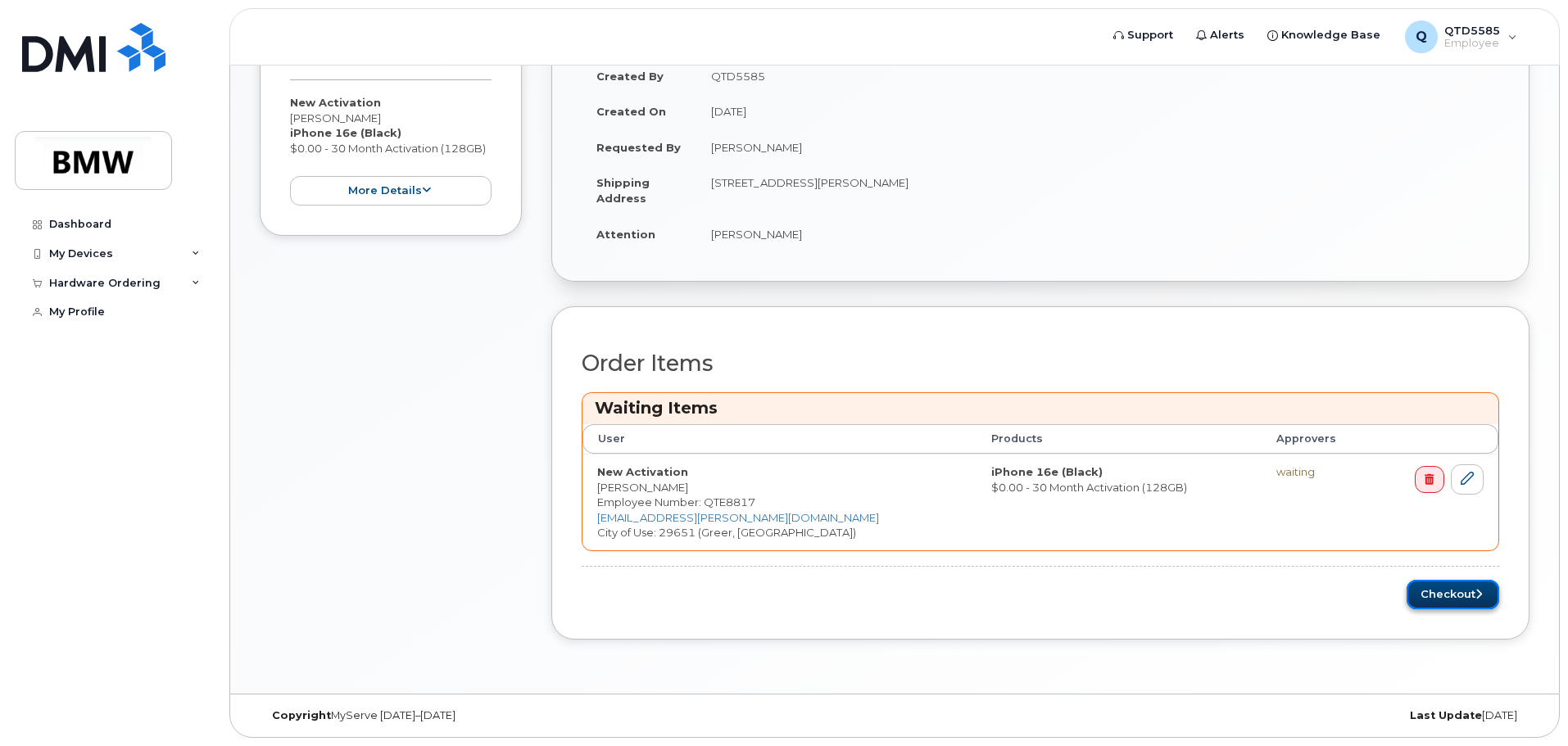
click at [1464, 580] on button "Checkout" at bounding box center [1453, 594] width 92 height 31
